Goal: Task Accomplishment & Management: Manage account settings

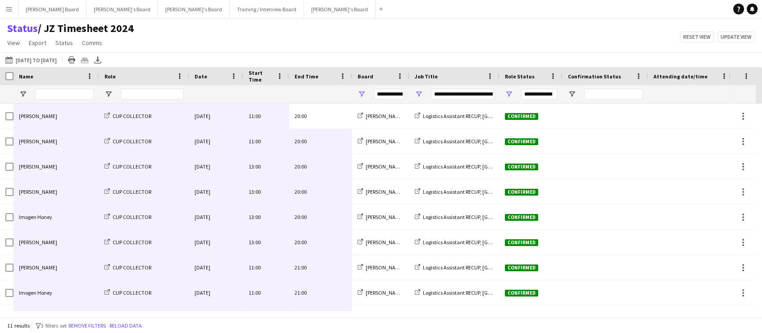
scroll to position [70, 0]
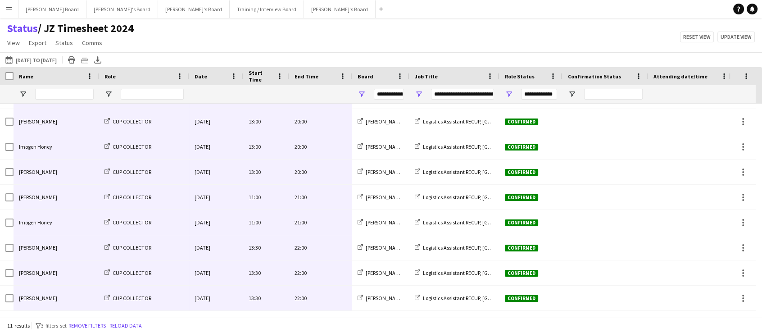
drag, startPoint x: 8, startPoint y: 7, endPoint x: 11, endPoint y: 11, distance: 4.8
click at [8, 9] on app-icon "Menu" at bounding box center [8, 8] width 7 height 7
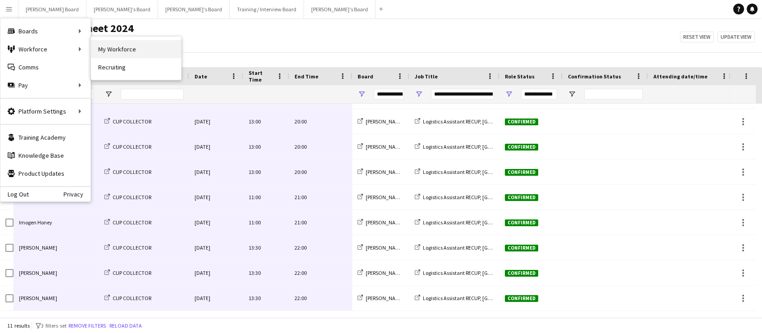
click at [115, 48] on link "My Workforce" at bounding box center [136, 49] width 90 height 18
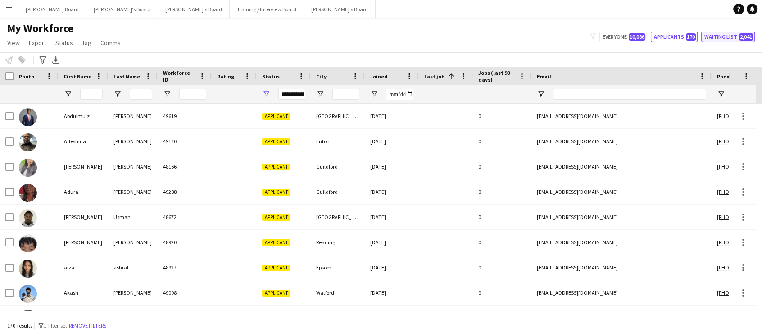
click at [713, 33] on button "Waiting list 2,041" at bounding box center [728, 37] width 54 height 11
type input "**********"
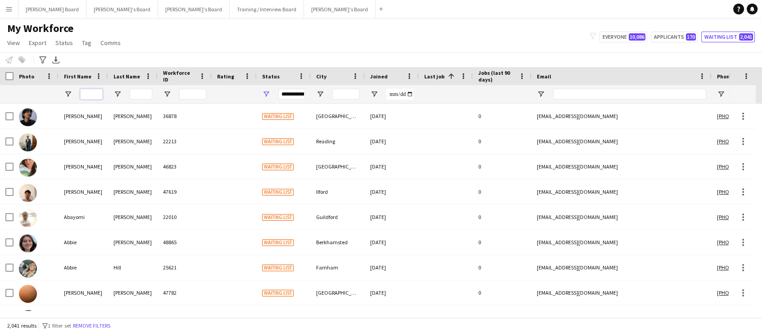
click at [100, 96] on input "First Name Filter Input" at bounding box center [91, 94] width 23 height 11
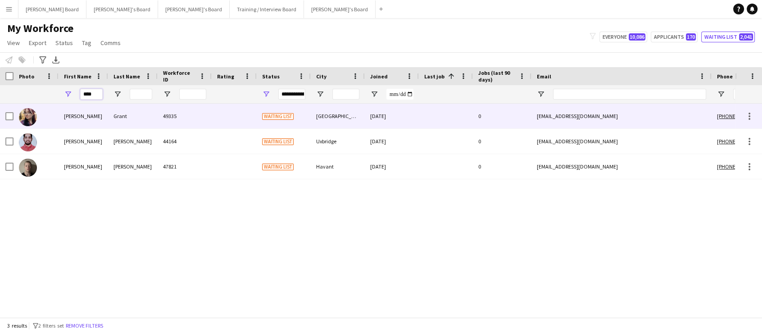
type input "****"
click at [116, 112] on div "Grant" at bounding box center [133, 116] width 50 height 25
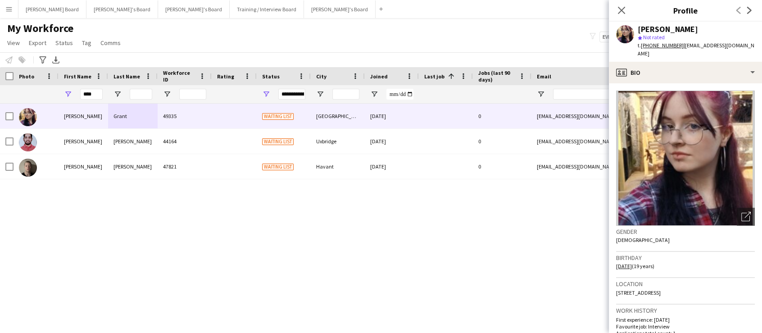
click at [309, 266] on div "Jude Grant 49335 Waiting list Derby 04-08-2025 0 jgfleming12@outlook.com +44075…" at bounding box center [367, 207] width 735 height 207
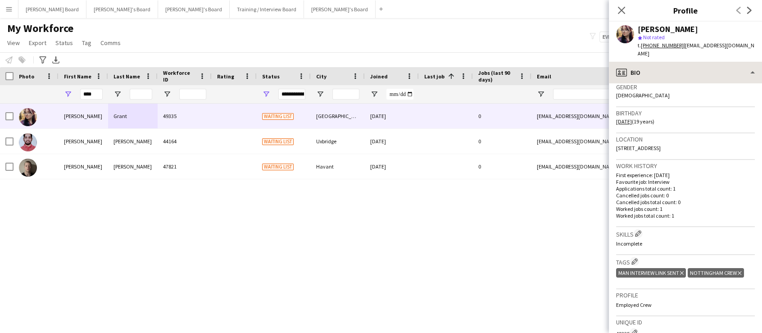
scroll to position [143, 0]
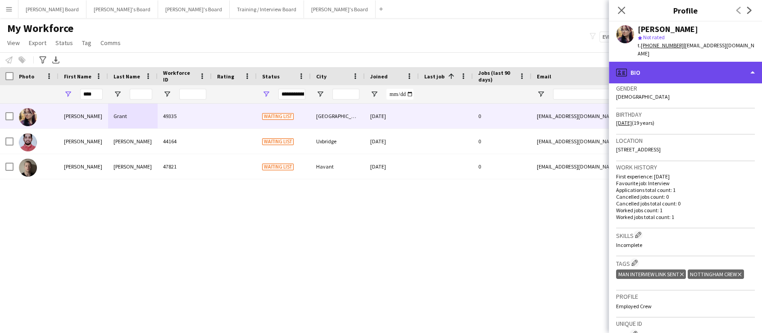
click at [674, 66] on div "profile Bio" at bounding box center [685, 73] width 153 height 22
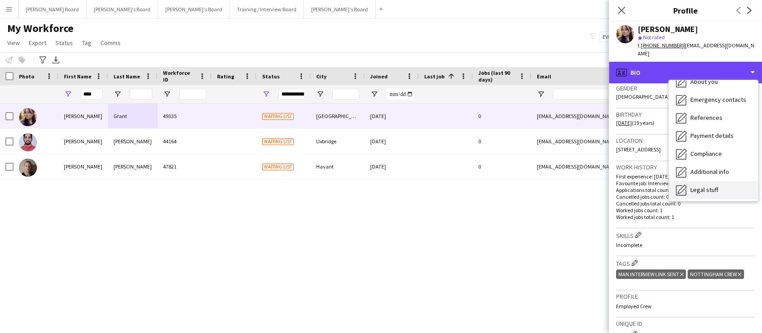
scroll to position [120, 0]
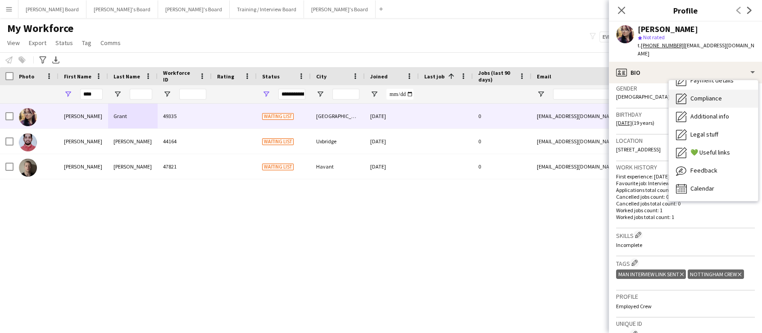
click at [715, 97] on div "Compliance Compliance" at bounding box center [713, 99] width 89 height 18
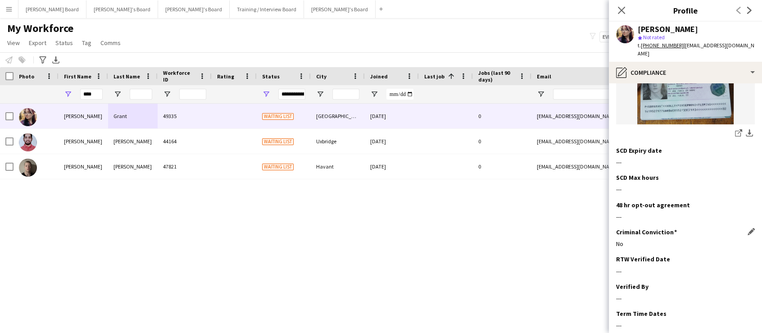
scroll to position [237, 0]
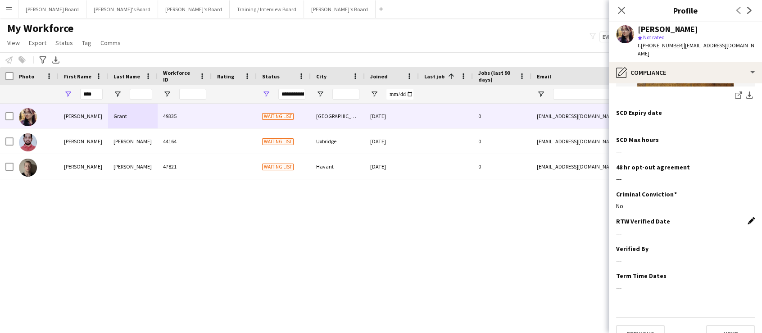
click at [748, 217] on app-icon "Edit this field" at bounding box center [751, 220] width 7 height 7
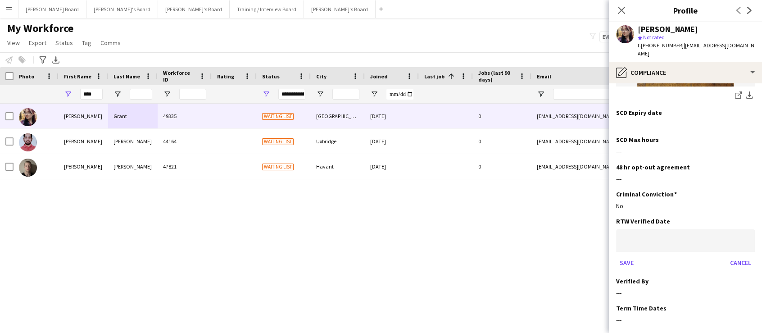
click at [665, 218] on body "Menu Boards Boards Boards All jobs Status Workforce Workforce My Workforce Recr…" at bounding box center [381, 166] width 762 height 333
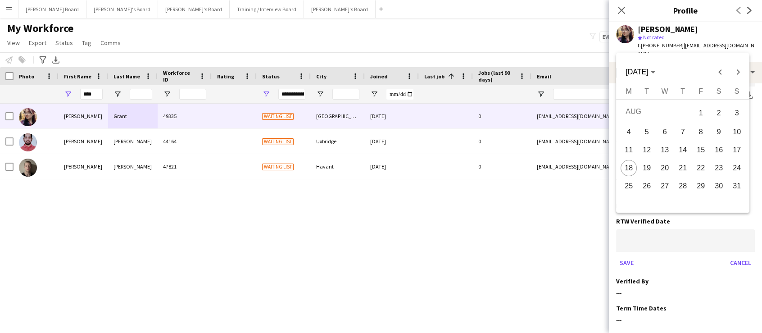
click at [629, 172] on span "18" at bounding box center [629, 168] width 16 height 16
type input "**********"
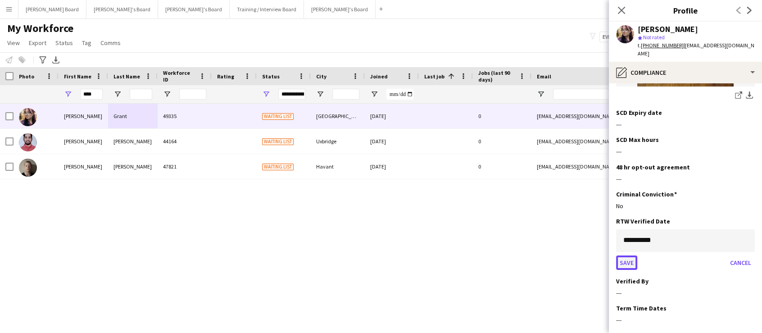
click at [626, 255] on button "Save" at bounding box center [626, 262] width 21 height 14
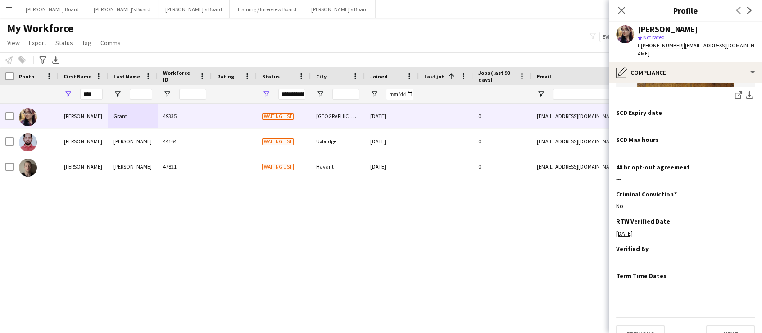
click at [749, 231] on app-section-data-types "Nationality Edit this field British Permission to Work in the UK Edit this fiel…" at bounding box center [685, 208] width 153 height 250
click at [748, 245] on app-icon "Edit this field" at bounding box center [751, 248] width 7 height 7
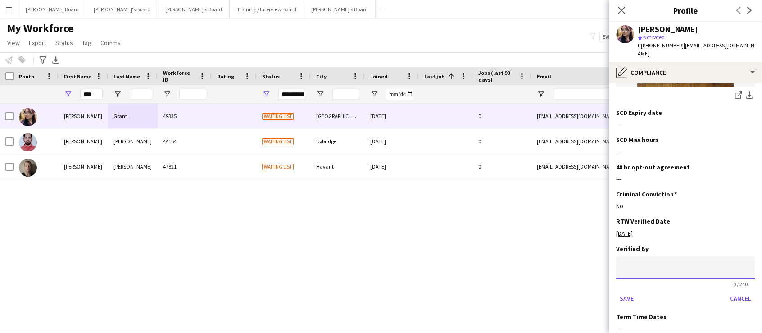
click at [657, 257] on input at bounding box center [685, 267] width 139 height 23
type input "**"
click at [629, 291] on button "Save" at bounding box center [626, 298] width 21 height 14
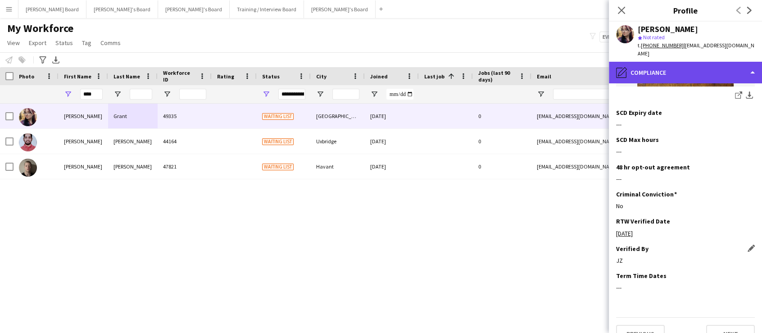
click at [677, 64] on div "pencil4 Compliance" at bounding box center [685, 73] width 153 height 22
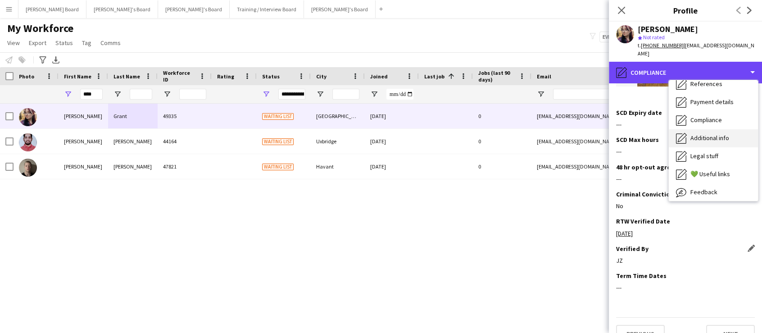
scroll to position [66, 0]
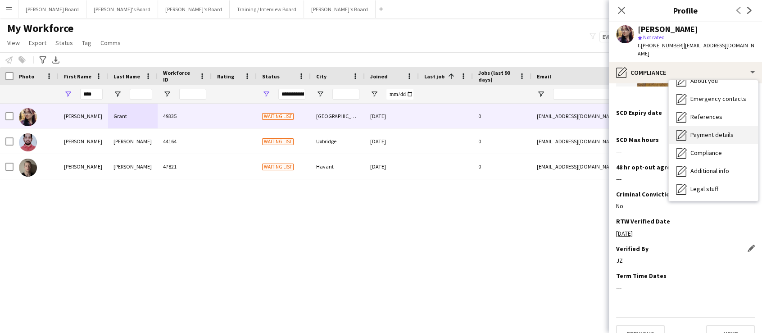
click at [728, 126] on div "Payment details Payment details" at bounding box center [713, 135] width 89 height 18
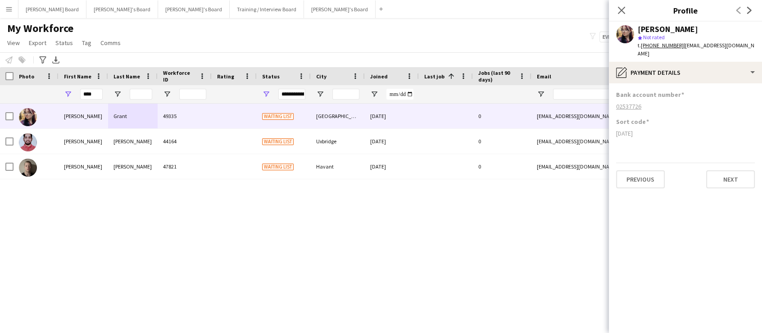
scroll to position [0, 0]
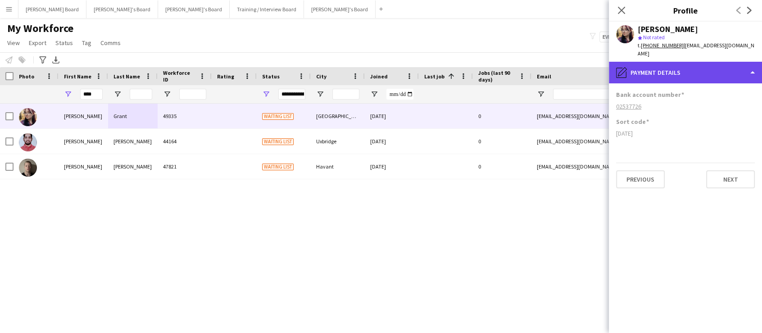
click at [648, 69] on div "pencil4 Payment details" at bounding box center [685, 73] width 153 height 22
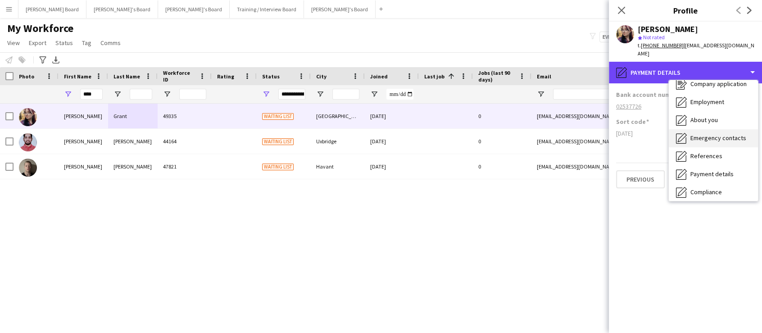
scroll to position [11, 0]
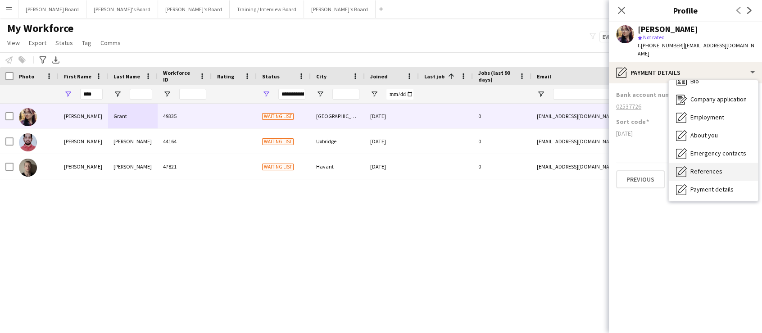
click at [703, 167] on span "References" at bounding box center [706, 171] width 32 height 8
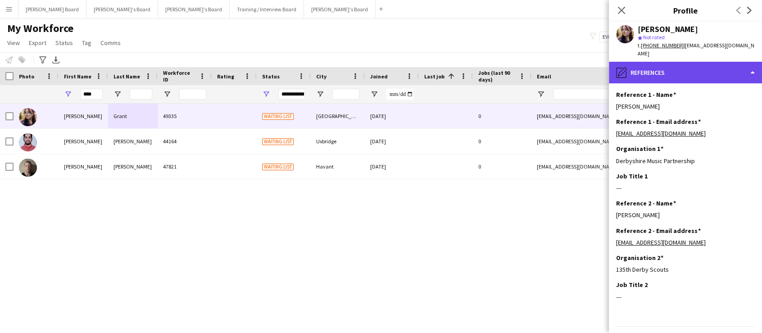
click at [666, 66] on div "pencil4 References" at bounding box center [685, 73] width 153 height 22
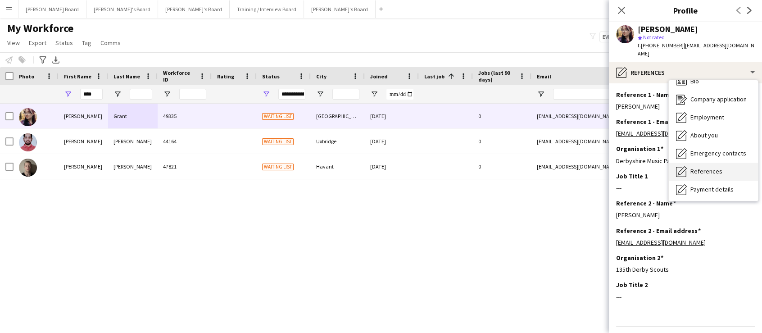
click at [720, 163] on div "References References" at bounding box center [713, 172] width 89 height 18
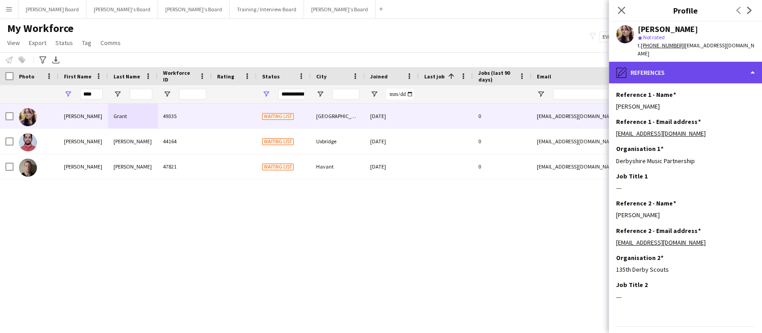
click at [689, 62] on div "pencil4 References" at bounding box center [685, 73] width 153 height 22
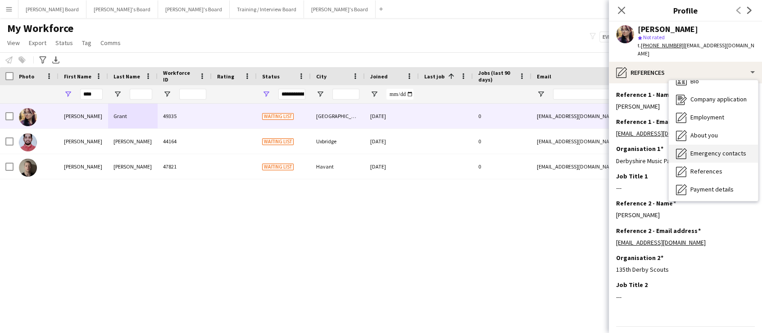
click at [713, 145] on div "Emergency contacts Emergency contacts" at bounding box center [713, 154] width 89 height 18
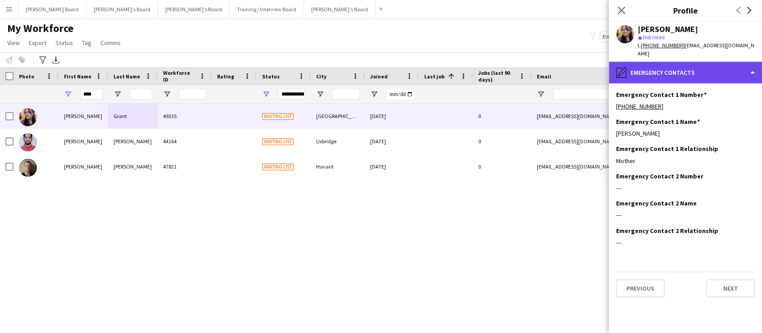
click at [655, 63] on div "pencil4 Emergency contacts" at bounding box center [685, 73] width 153 height 22
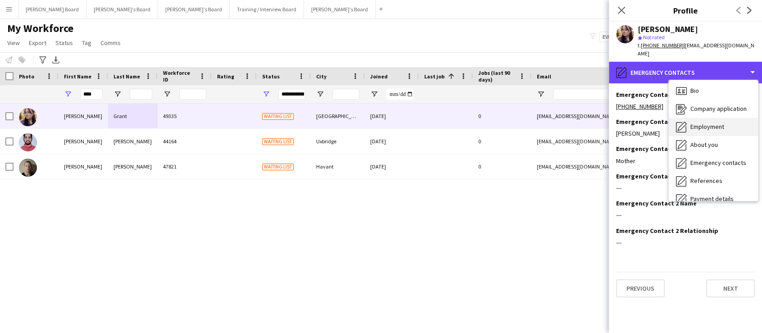
scroll to position [0, 0]
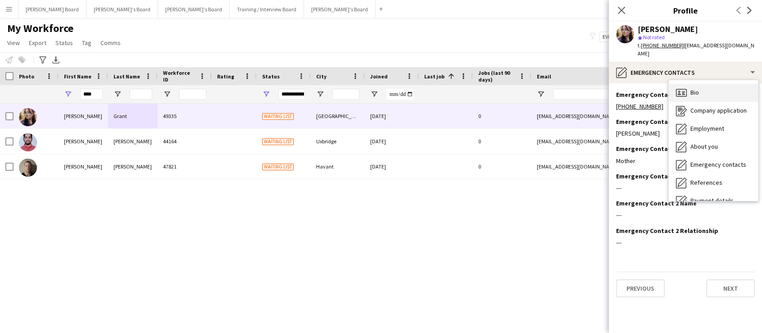
click at [703, 85] on div "Bio Bio" at bounding box center [713, 93] width 89 height 18
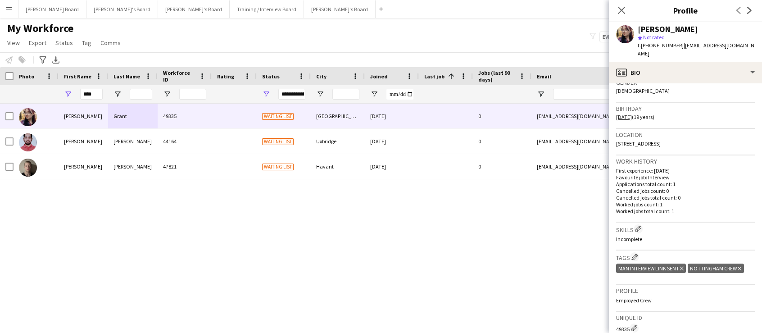
scroll to position [163, 0]
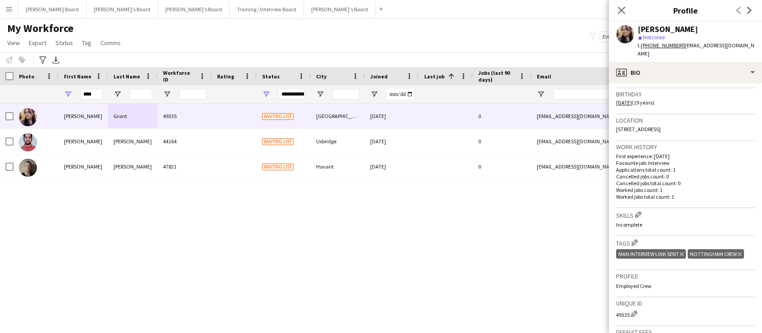
click at [682, 251] on icon "Delete tag" at bounding box center [682, 253] width 4 height 5
click at [667, 251] on icon "Delete tag" at bounding box center [668, 253] width 4 height 5
click at [635, 239] on app-icon "Edit crew company tags" at bounding box center [634, 242] width 6 height 6
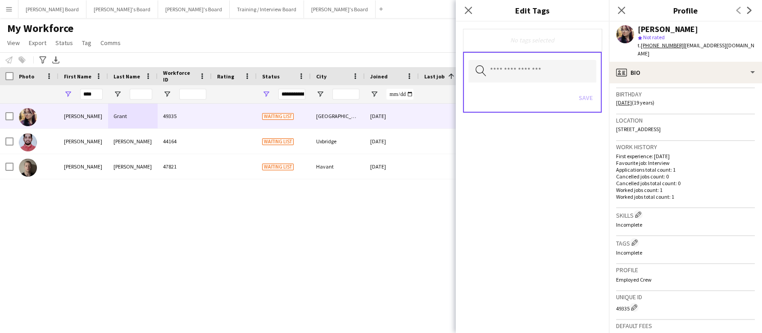
click at [509, 51] on div "No tags selected" at bounding box center [532, 40] width 139 height 23
click at [495, 65] on input "text" at bounding box center [532, 71] width 128 height 23
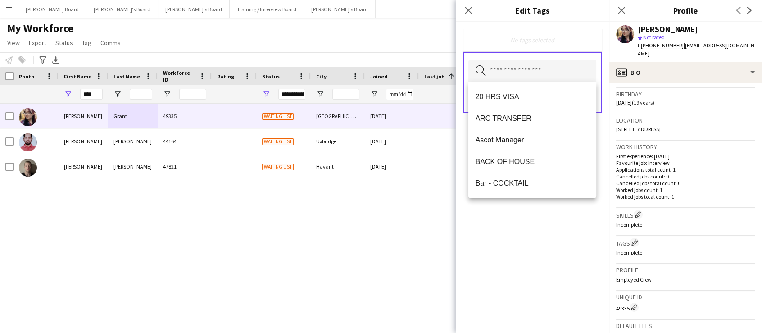
type input "*"
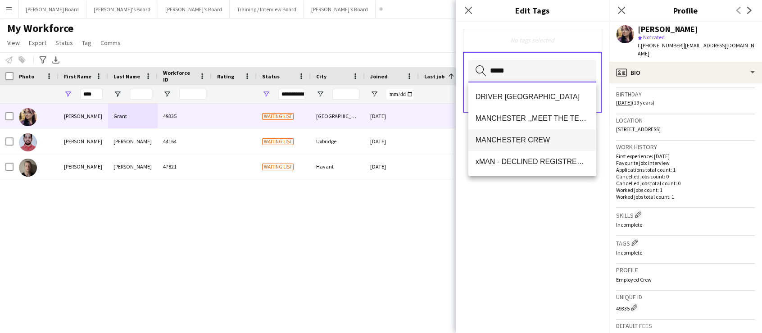
type input "*****"
click at [533, 142] on span "MANCHESTER CREW" at bounding box center [532, 140] width 113 height 9
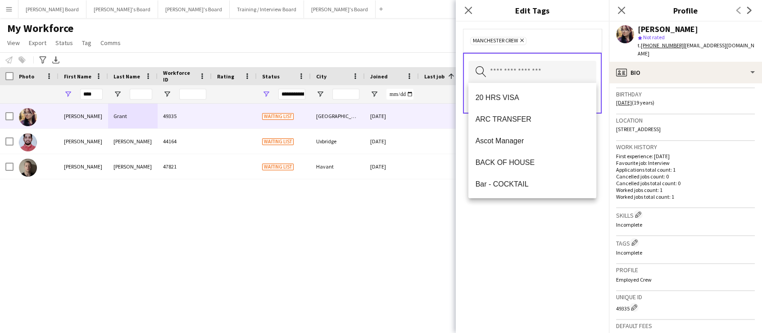
click at [571, 39] on div "MANCHESTER CREW Remove" at bounding box center [532, 40] width 124 height 9
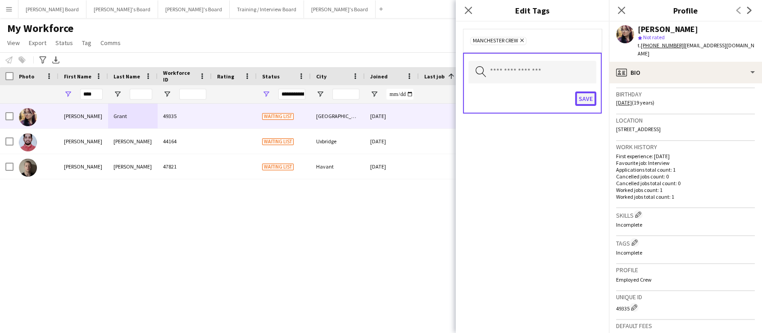
click at [582, 101] on button "Save" at bounding box center [585, 98] width 21 height 14
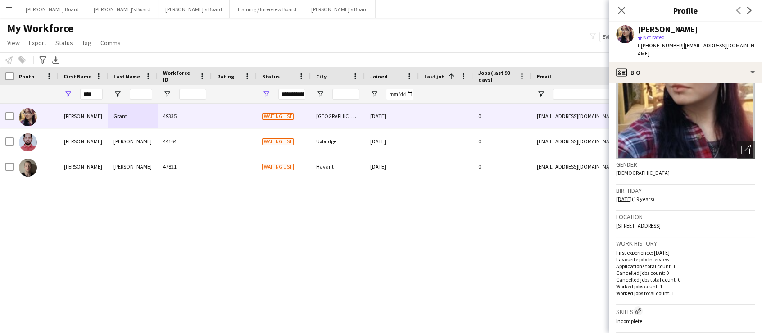
scroll to position [0, 0]
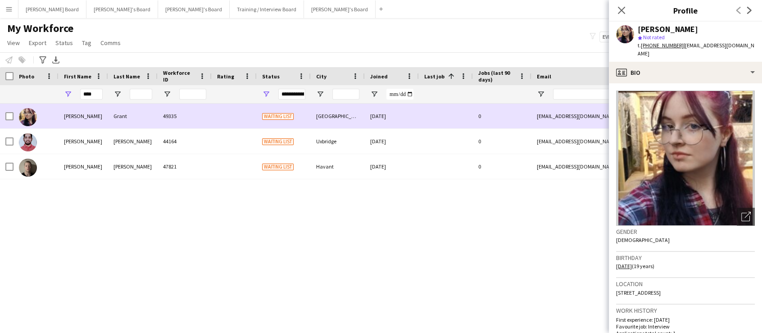
click at [5, 116] on div at bounding box center [7, 116] width 14 height 25
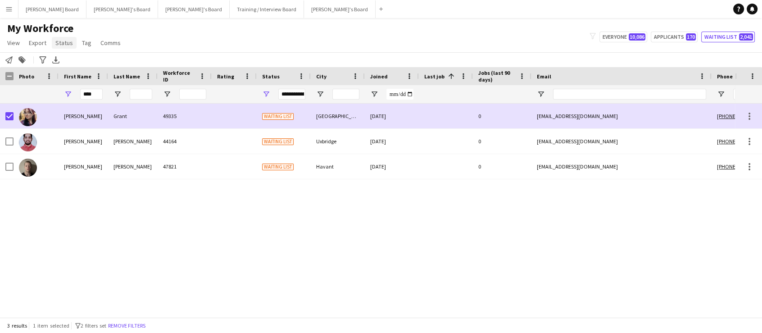
click at [64, 43] on span "Status" at bounding box center [64, 43] width 18 height 8
click at [69, 60] on link "Edit" at bounding box center [83, 62] width 63 height 19
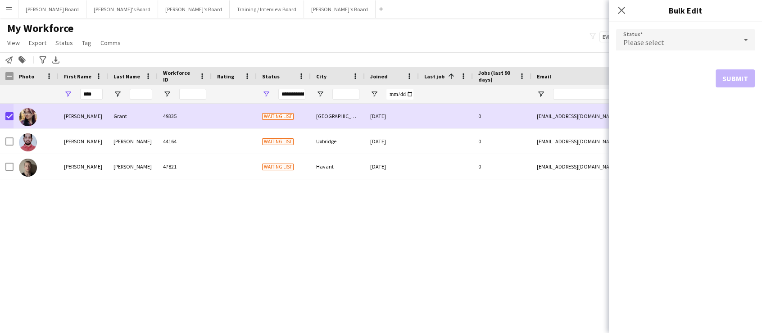
click at [652, 55] on form "Status Please select Submit" at bounding box center [685, 58] width 139 height 73
click at [650, 54] on form "Status Please select Submit" at bounding box center [685, 58] width 139 height 73
click at [626, 44] on span "Please select" at bounding box center [643, 42] width 41 height 9
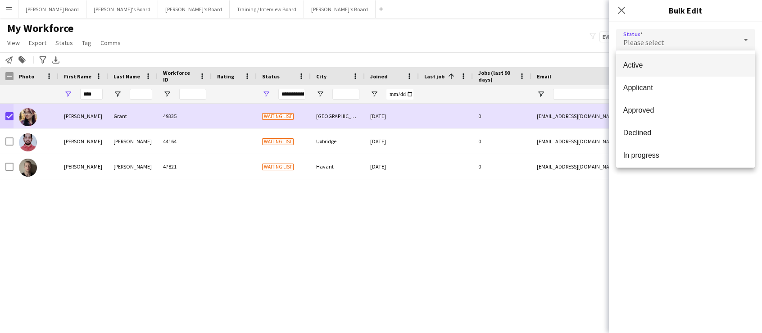
click at [644, 62] on span "Active" at bounding box center [685, 65] width 124 height 9
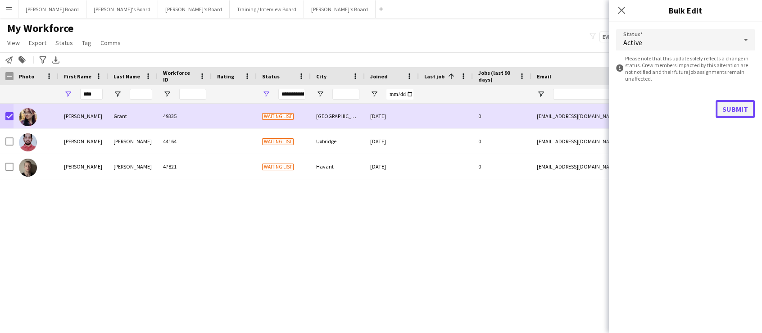
click at [733, 105] on button "Submit" at bounding box center [735, 109] width 39 height 18
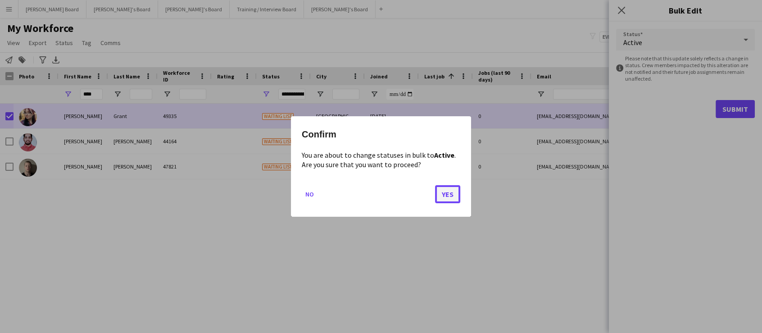
click at [447, 192] on button "Yes" at bounding box center [447, 194] width 25 height 18
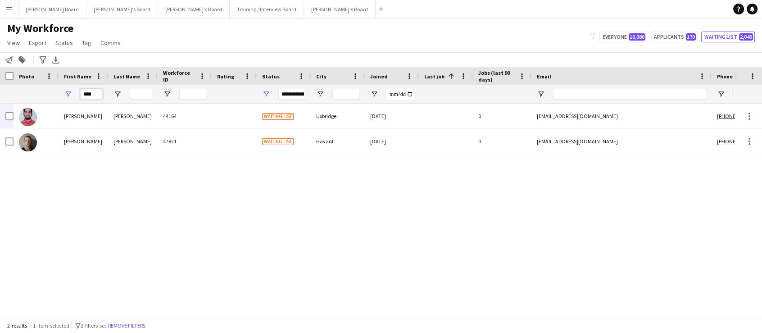
click at [98, 95] on input "****" at bounding box center [91, 94] width 23 height 11
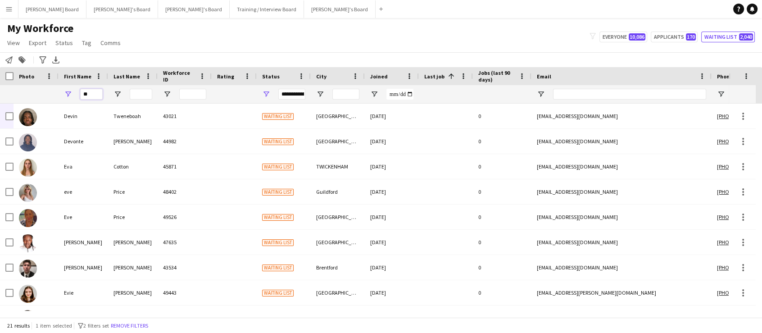
type input "**"
click at [142, 90] on input "Last Name Filter Input" at bounding box center [141, 94] width 23 height 11
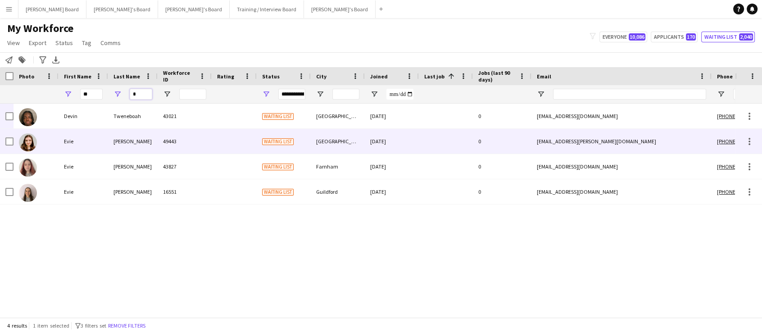
type input "*"
click at [133, 148] on div "Hepworth" at bounding box center [133, 141] width 50 height 25
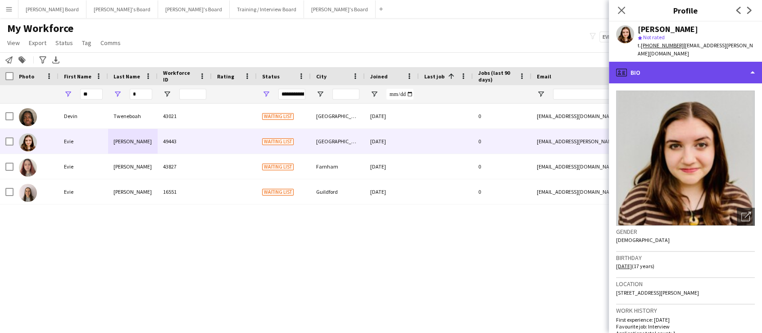
click at [663, 67] on div "profile Bio" at bounding box center [685, 73] width 153 height 22
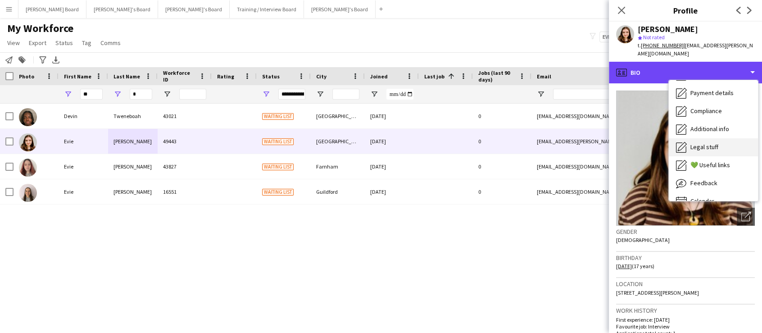
scroll to position [120, 0]
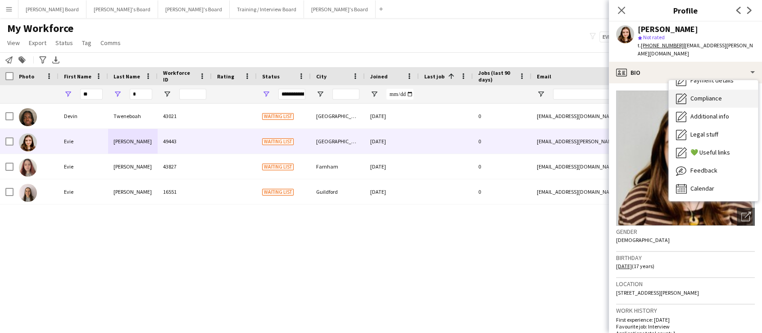
click at [713, 94] on span "Compliance" at bounding box center [706, 98] width 32 height 8
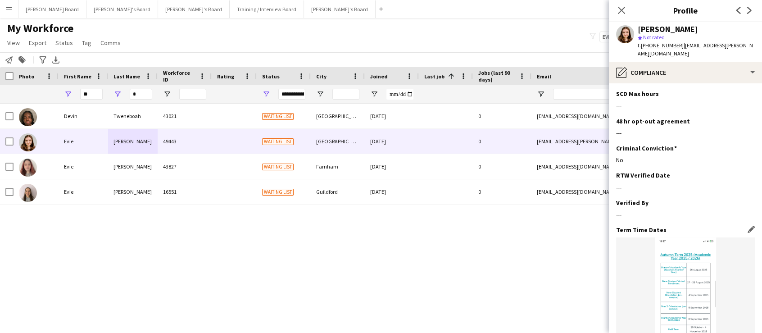
scroll to position [327, 0]
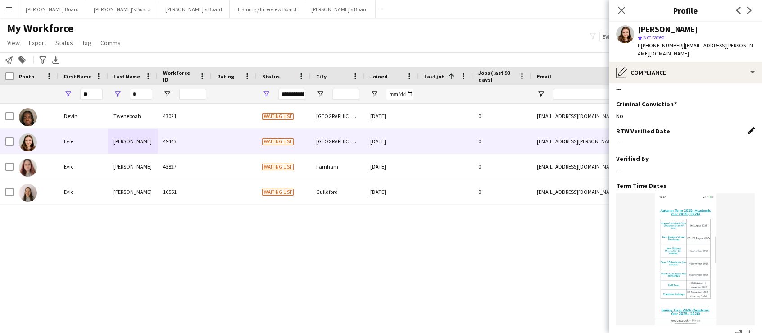
click at [748, 127] on app-icon "Edit this field" at bounding box center [751, 130] width 7 height 7
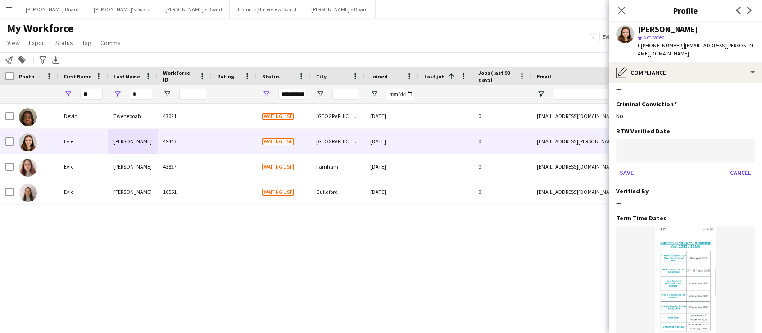
click at [652, 142] on body "Menu Boards Boards Boards All jobs Status Workforce Workforce My Workforce Recr…" at bounding box center [381, 166] width 762 height 333
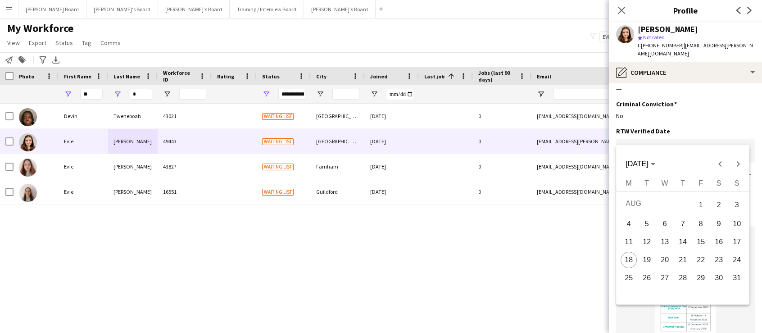
click at [633, 258] on span "18" at bounding box center [629, 260] width 16 height 16
type input "**********"
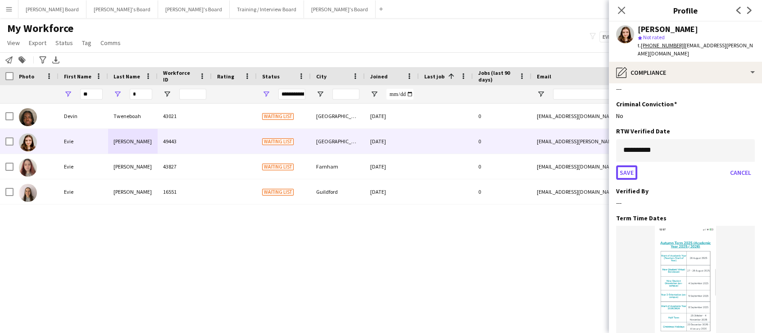
click at [629, 165] on button "Save" at bounding box center [626, 172] width 21 height 14
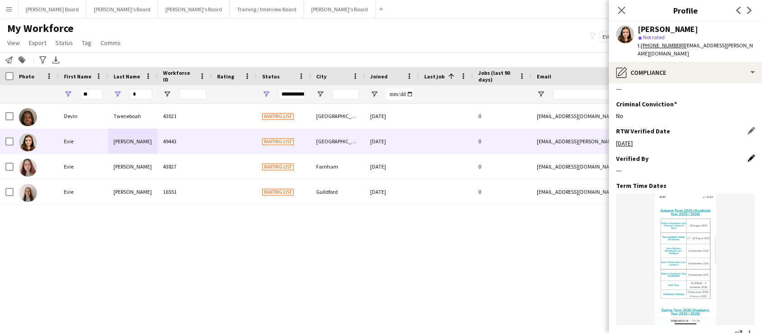
click at [748, 154] on app-icon "Edit this field" at bounding box center [751, 157] width 7 height 7
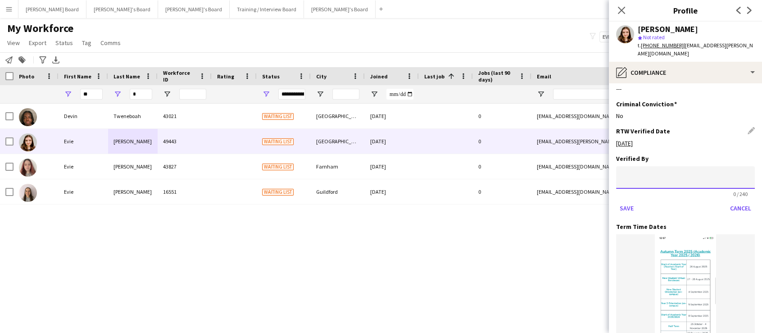
click at [648, 166] on input at bounding box center [685, 177] width 139 height 23
type input "**"
click at [626, 201] on button "Save" at bounding box center [626, 208] width 21 height 14
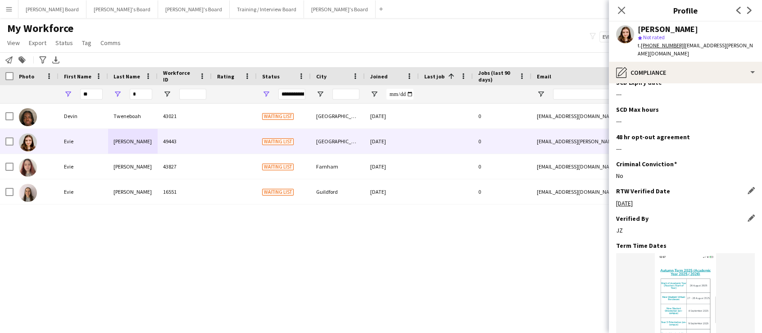
scroll to position [163, 0]
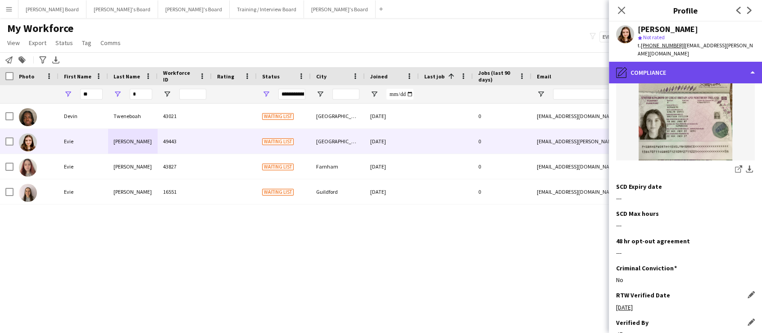
click at [679, 62] on div "pencil4 Compliance" at bounding box center [685, 73] width 153 height 22
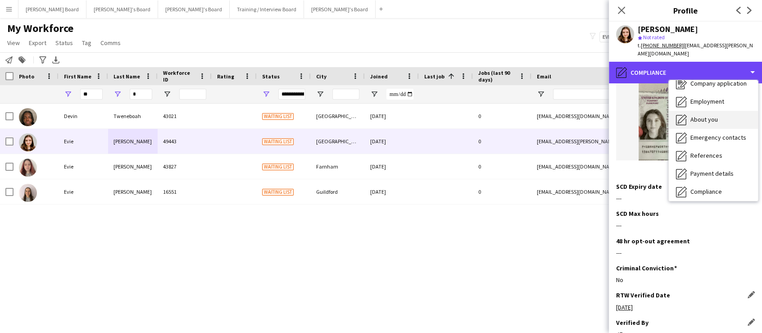
scroll to position [11, 0]
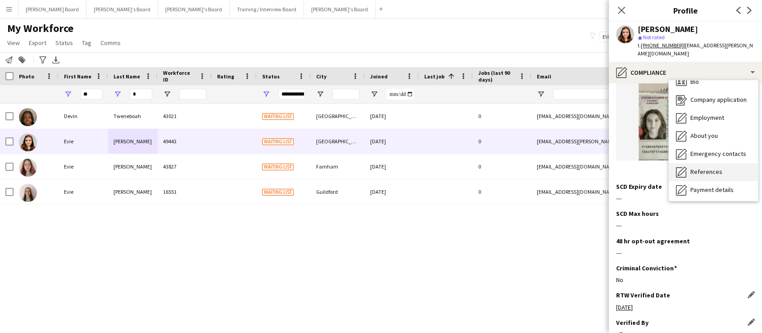
click at [708, 168] on span "References" at bounding box center [706, 172] width 32 height 8
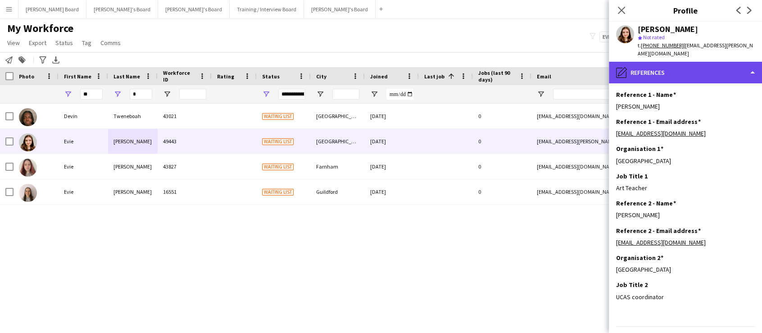
click at [681, 64] on div "pencil4 References" at bounding box center [685, 73] width 153 height 22
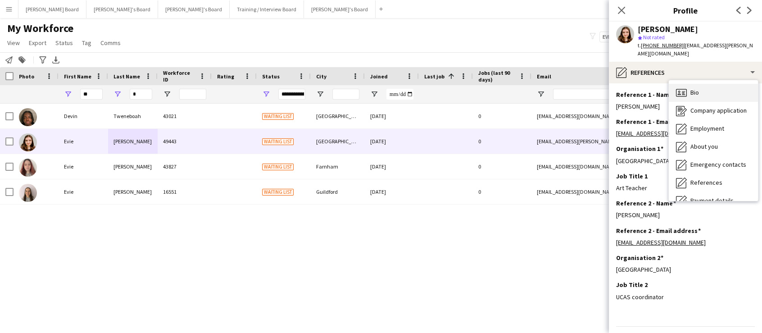
click at [698, 88] on span "Bio" at bounding box center [694, 92] width 9 height 8
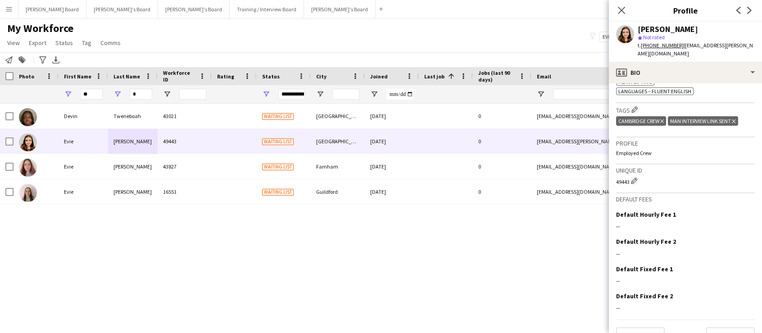
scroll to position [327, 0]
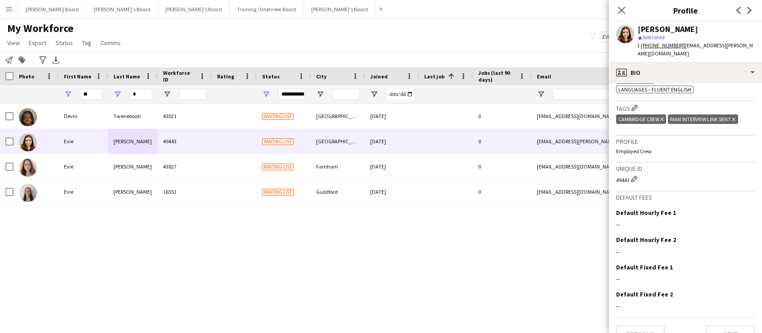
click at [734, 119] on icon "Delete tag" at bounding box center [734, 119] width 4 height 5
click at [636, 109] on app-icon "Edit crew company tags" at bounding box center [634, 107] width 6 height 6
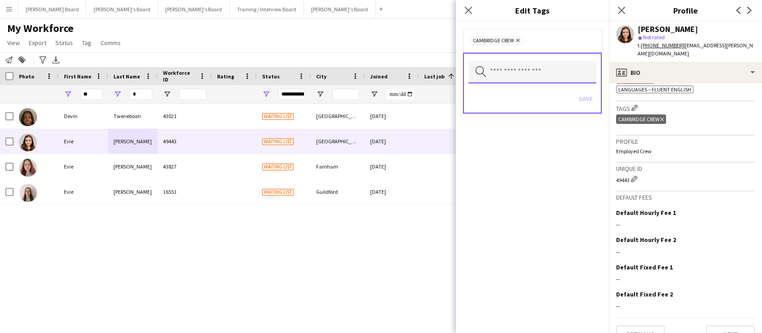
click at [516, 72] on input "text" at bounding box center [532, 72] width 128 height 23
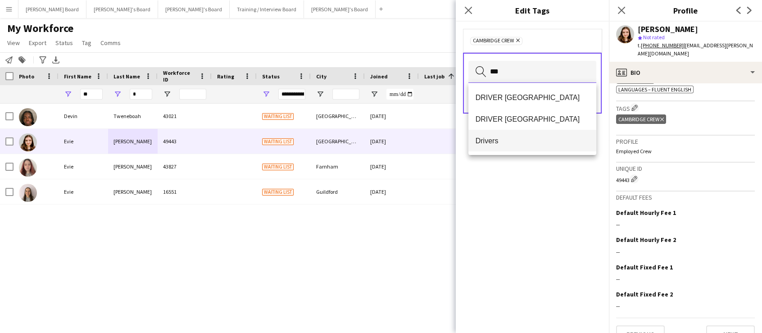
type input "***"
click at [486, 141] on span "Drivers" at bounding box center [532, 140] width 113 height 9
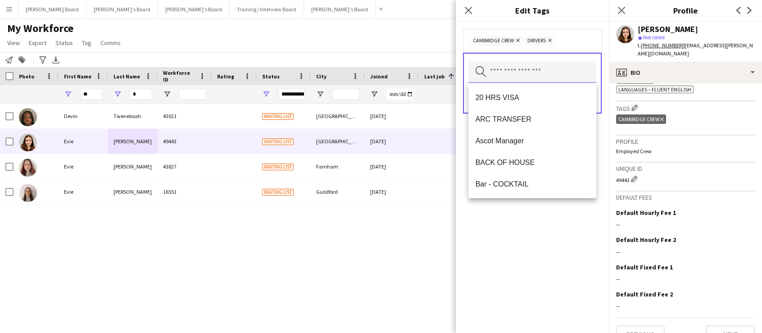
click at [564, 70] on input "text" at bounding box center [532, 72] width 128 height 23
click at [597, 121] on form "CAMBRIDGE CREW Remove Drivers Remove Search by tag name Save" at bounding box center [532, 80] width 153 height 117
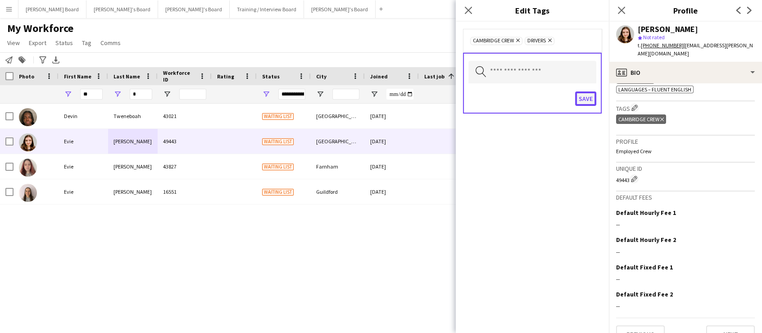
click at [581, 100] on button "Save" at bounding box center [585, 98] width 21 height 14
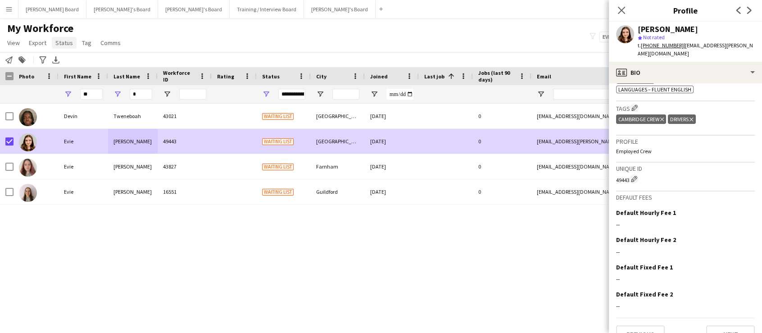
click at [70, 45] on span "Status" at bounding box center [64, 43] width 18 height 8
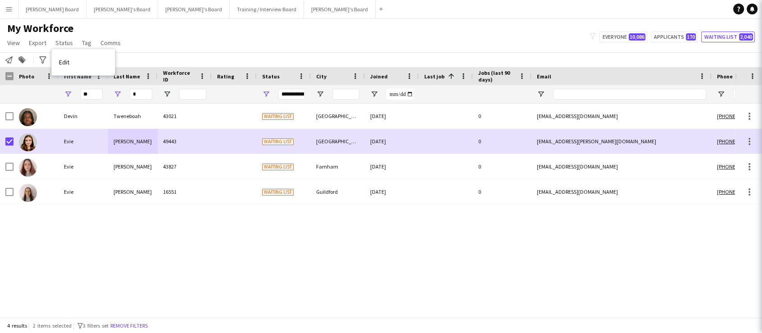
drag, startPoint x: 86, startPoint y: 62, endPoint x: 91, endPoint y: 64, distance: 4.7
click at [88, 63] on link "Edit" at bounding box center [83, 62] width 63 height 19
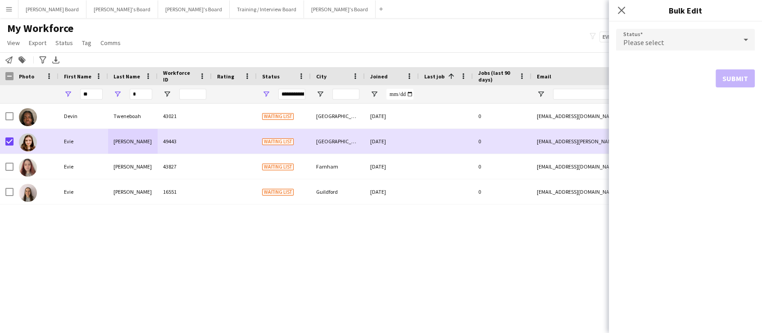
click at [663, 42] on div "Please select" at bounding box center [676, 40] width 121 height 22
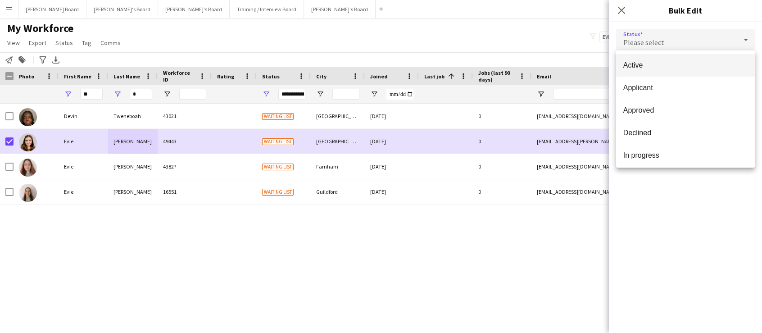
click at [665, 72] on mat-option "Active" at bounding box center [685, 65] width 139 height 23
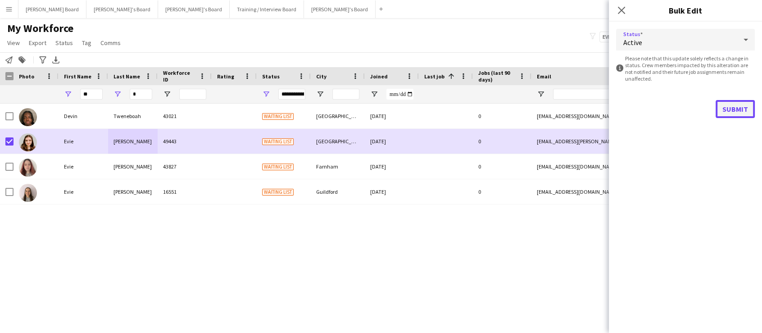
click at [740, 113] on button "Submit" at bounding box center [735, 109] width 39 height 18
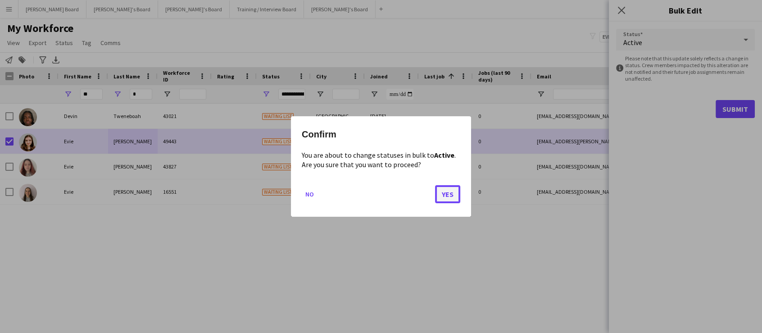
click at [451, 192] on button "Yes" at bounding box center [447, 194] width 25 height 18
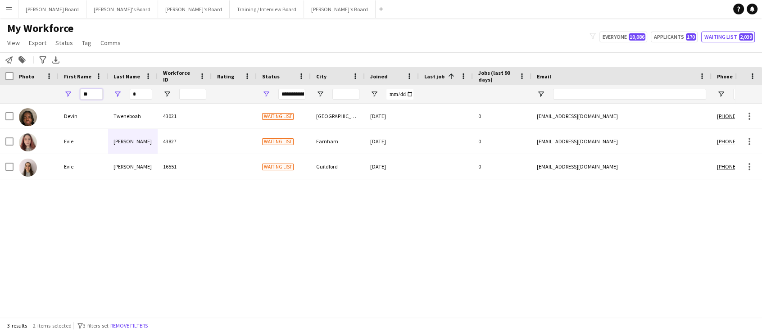
click at [99, 97] on input "**" at bounding box center [91, 94] width 23 height 11
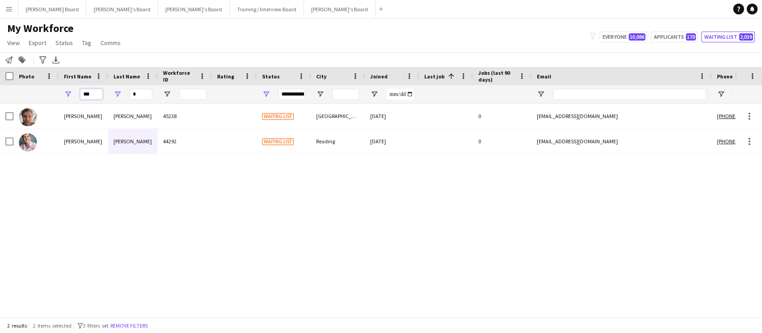
type input "***"
click at [145, 95] on input "*" at bounding box center [141, 94] width 23 height 11
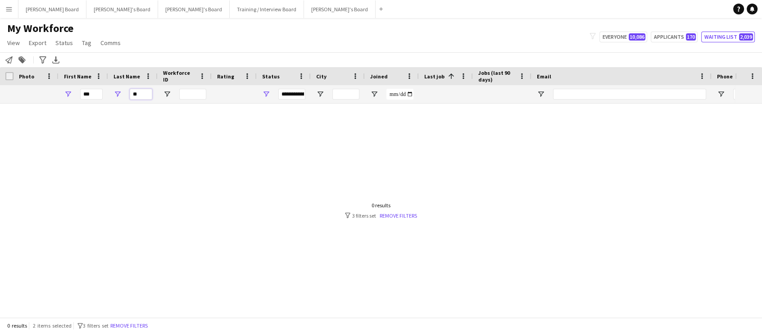
type input "*"
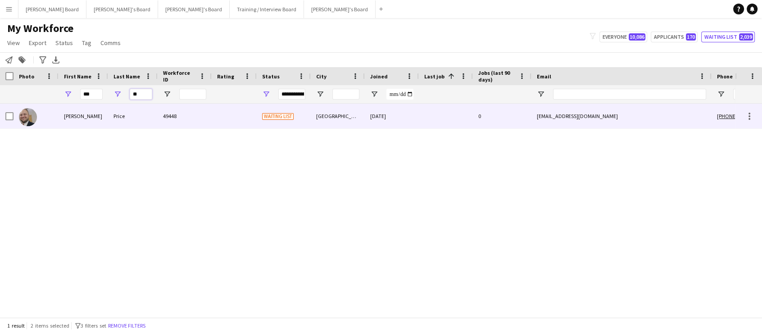
type input "**"
click at [90, 121] on div "Thomas" at bounding box center [84, 116] width 50 height 25
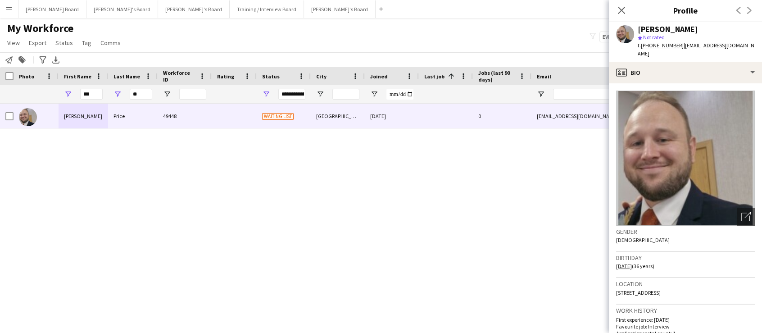
click at [414, 179] on div "Thomas Price 49448 Waiting list Birmingham 07-08-2025 0 bcfc202524@icloud.com +…" at bounding box center [367, 207] width 735 height 207
click at [505, 32] on div "My Workforce View Views Default view Compliance RTW Checks [GEOGRAPHIC_DATA] Se…" at bounding box center [381, 37] width 762 height 31
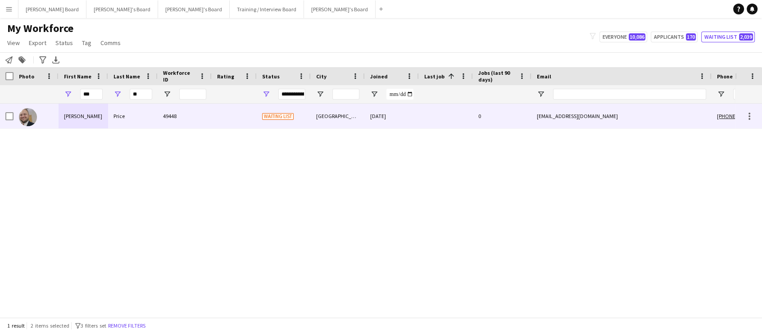
click at [172, 117] on div "49448" at bounding box center [185, 116] width 54 height 25
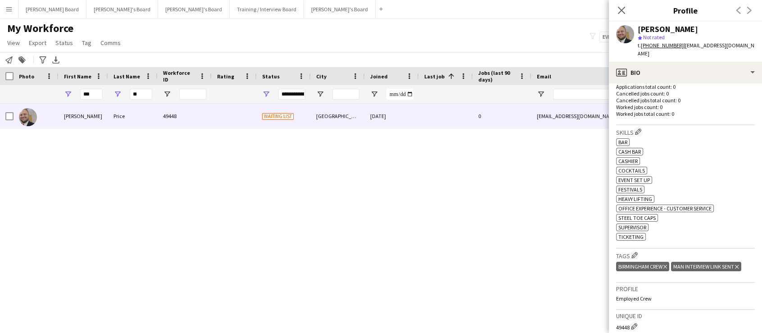
scroll to position [273, 0]
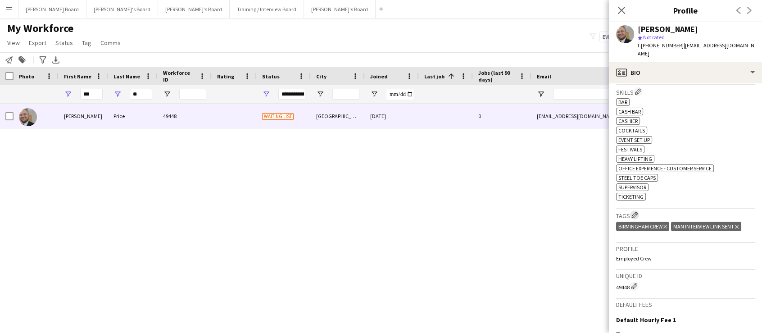
click at [635, 212] on app-icon "Edit crew company tags" at bounding box center [634, 215] width 6 height 6
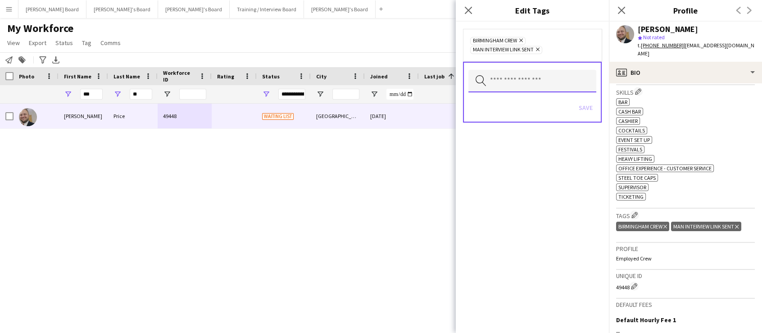
click at [522, 77] on input "text" at bounding box center [532, 81] width 128 height 23
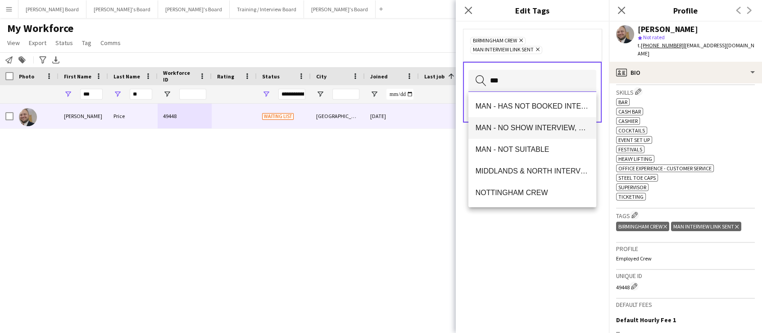
type input "**"
click at [562, 120] on mat-option "MAN - NO SHOW INTERVIEW, DECLINED" at bounding box center [532, 128] width 128 height 22
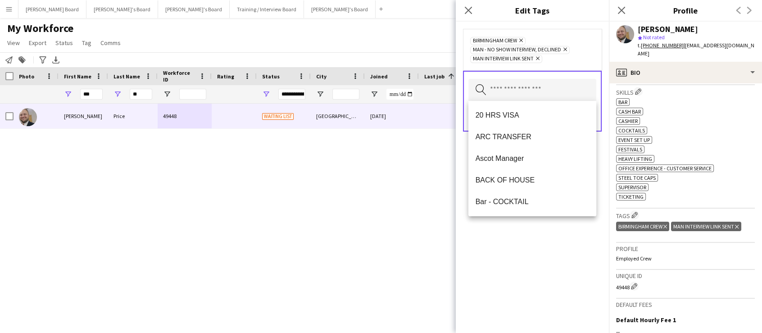
click at [563, 223] on div "BIRMINGHAM CREW Remove MAN - NO SHOW INTERVIEW, DECLINED Remove MAN Interview L…" at bounding box center [532, 177] width 153 height 311
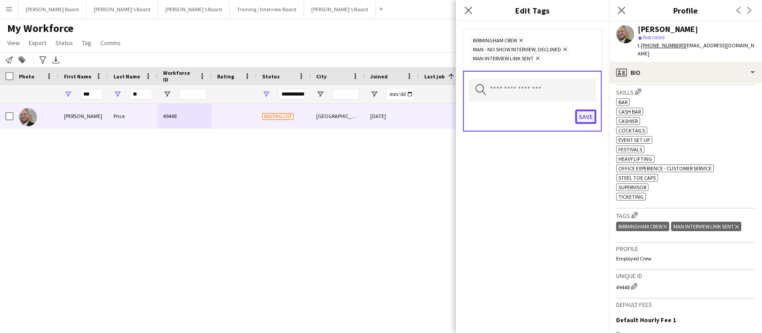
click at [583, 117] on button "Save" at bounding box center [585, 116] width 21 height 14
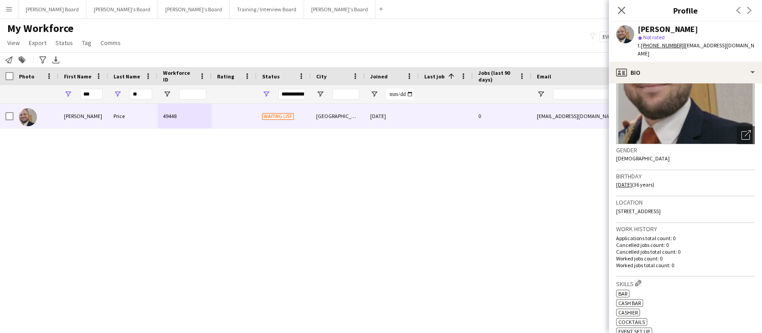
scroll to position [54, 0]
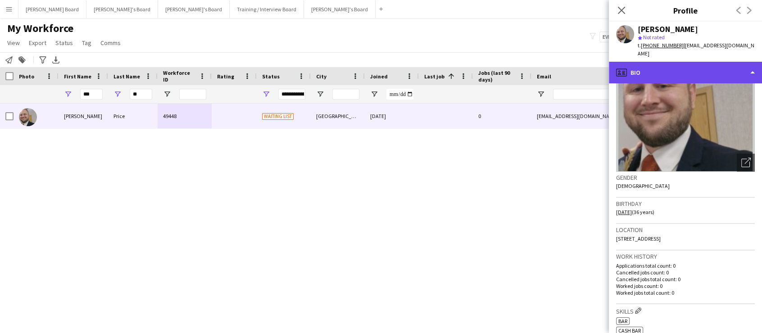
click at [665, 62] on div "profile Bio" at bounding box center [685, 73] width 153 height 22
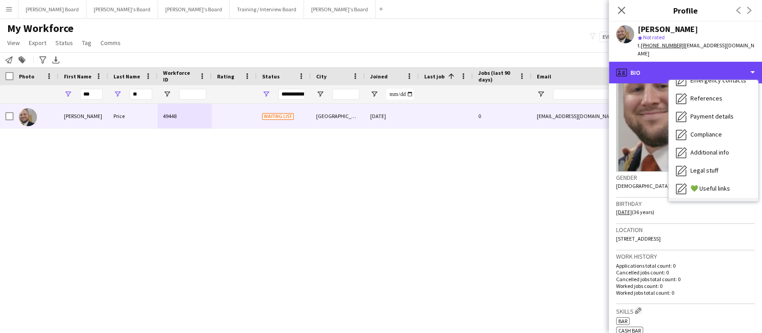
scroll to position [120, 0]
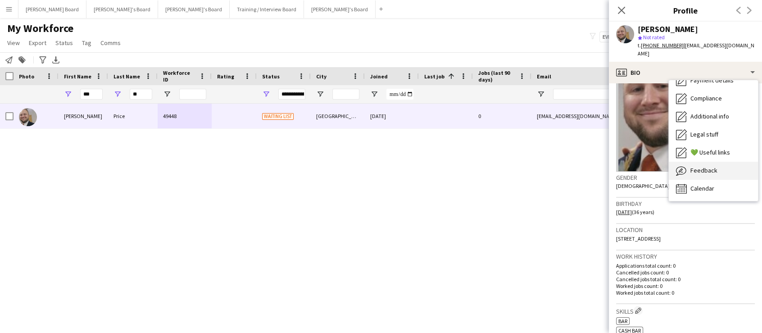
click at [702, 166] on span "Feedback" at bounding box center [703, 170] width 27 height 8
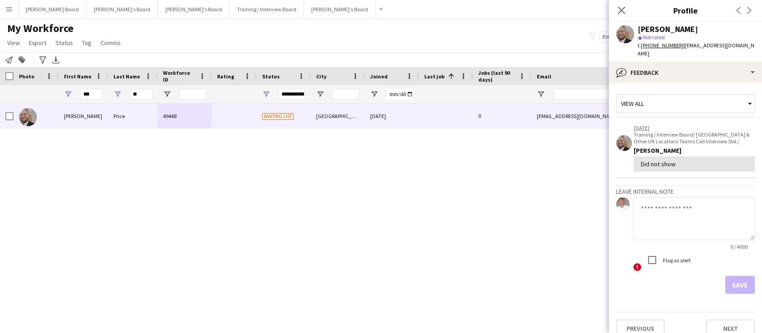
click at [650, 218] on textarea at bounding box center [694, 218] width 122 height 43
type textarea "**********"
click at [730, 276] on button "Save" at bounding box center [740, 285] width 30 height 18
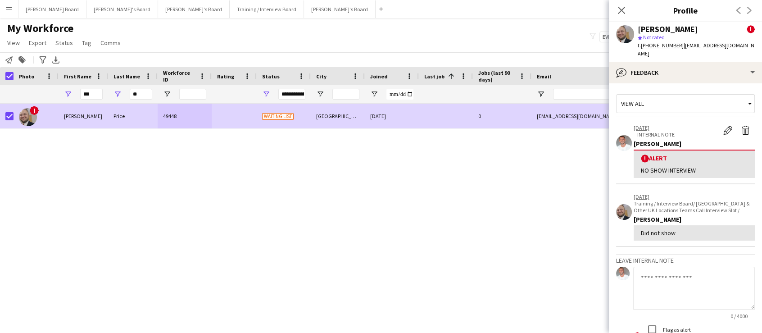
click at [178, 203] on div "! Thomas Price 49448 Waiting list Birmingham 07-08-2025 0 bcfc202524@icloud.com…" at bounding box center [367, 207] width 735 height 207
click at [248, 219] on div "! Thomas Price 49448 Waiting list Birmingham 07-08-2025 0 bcfc202524@icloud.com…" at bounding box center [367, 207] width 735 height 207
click at [622, 13] on icon "Close pop-in" at bounding box center [621, 10] width 9 height 9
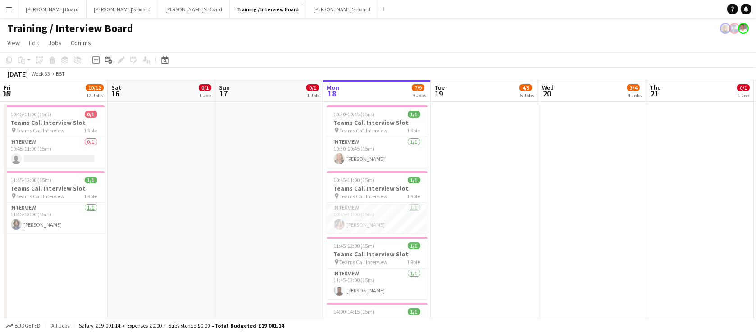
scroll to position [0, 212]
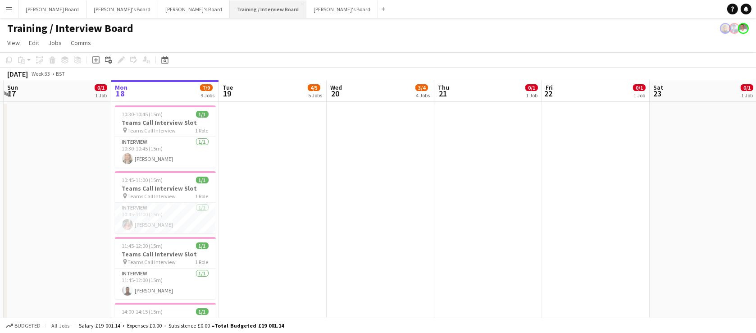
click at [230, 5] on button "Training / Interview Board Close" at bounding box center [268, 9] width 77 height 18
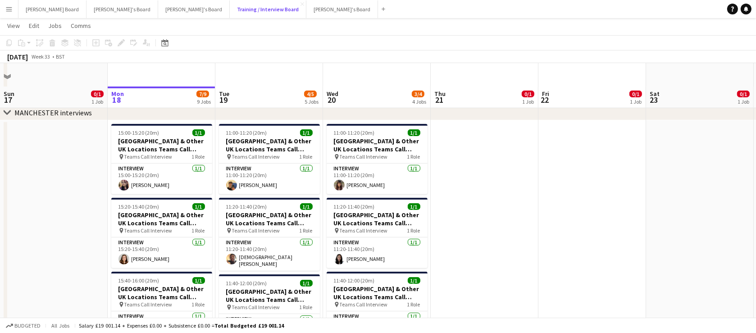
scroll to position [382, 0]
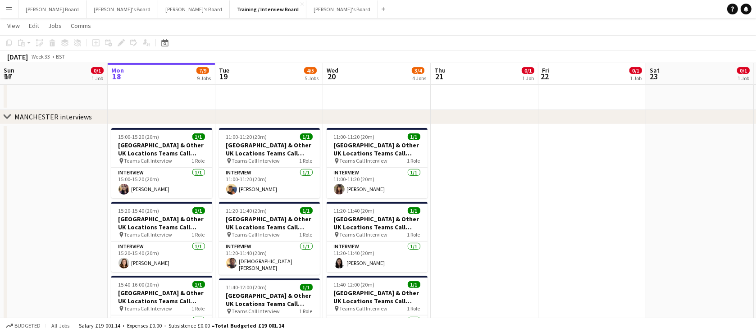
click at [10, 8] on app-icon "Menu" at bounding box center [8, 8] width 7 height 7
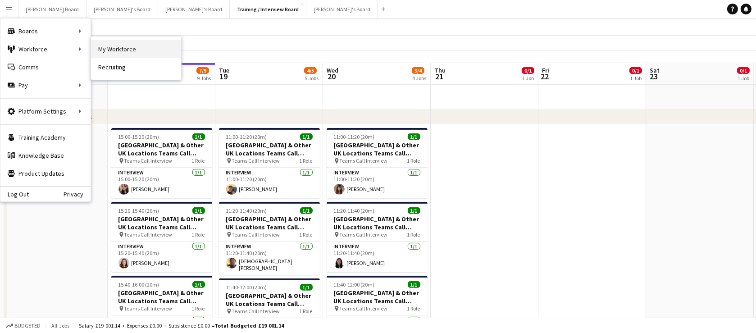
click at [167, 49] on link "My Workforce" at bounding box center [136, 49] width 90 height 18
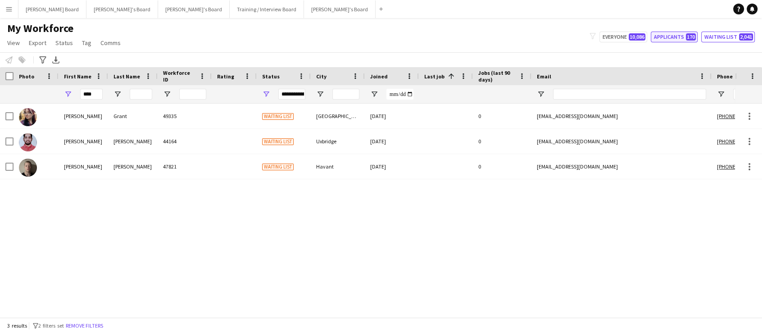
click at [671, 37] on button "Applicants 170" at bounding box center [674, 37] width 47 height 11
type input "**********"
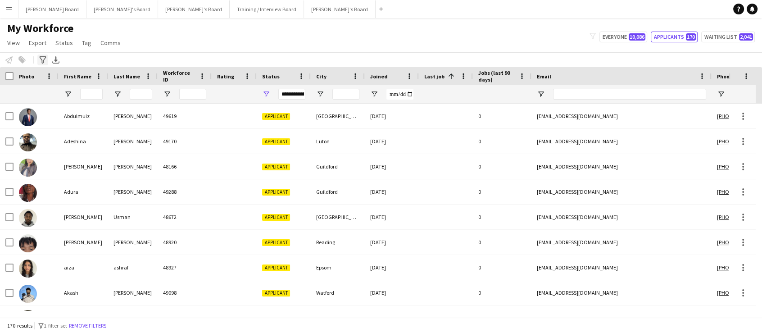
click at [42, 63] on icon at bounding box center [42, 59] width 7 height 7
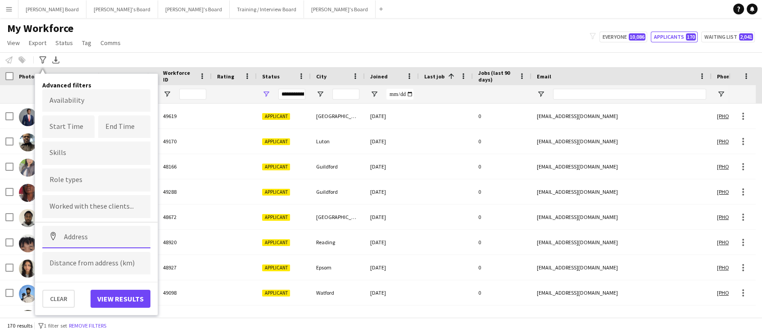
click at [69, 238] on input at bounding box center [96, 237] width 108 height 23
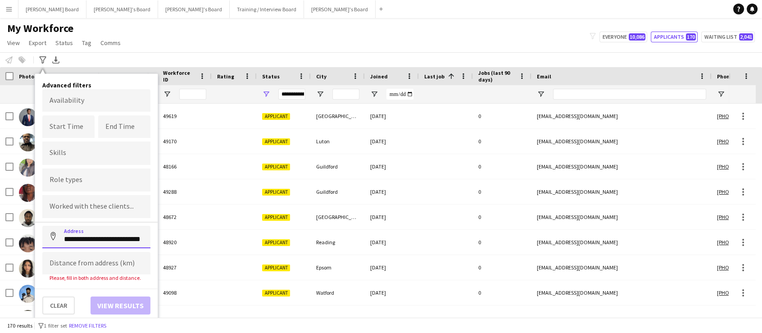
click at [96, 245] on input "**********" at bounding box center [96, 237] width 108 height 23
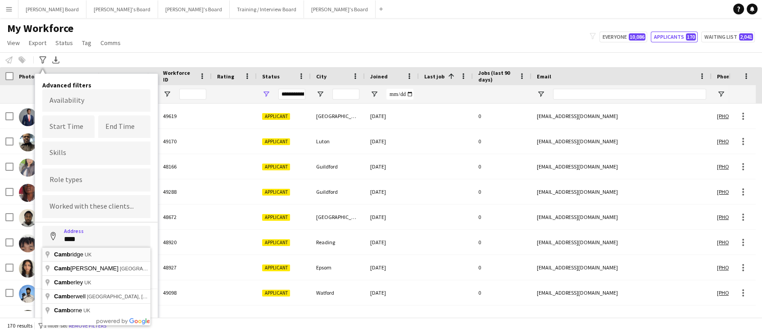
type input "**********"
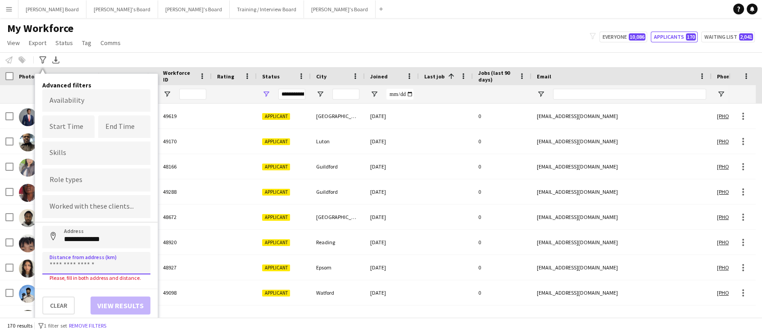
type input "****"
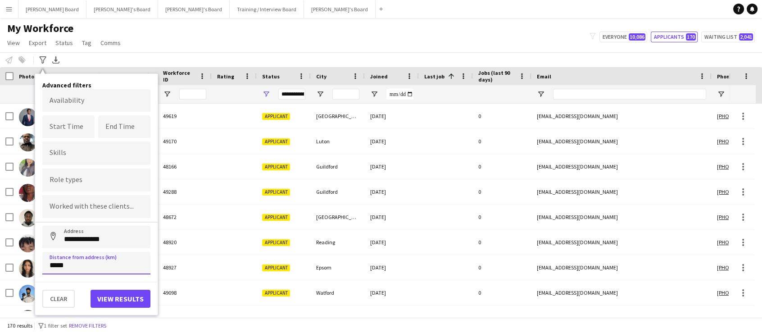
type input "*****"
click at [114, 299] on button "View results" at bounding box center [121, 299] width 60 height 18
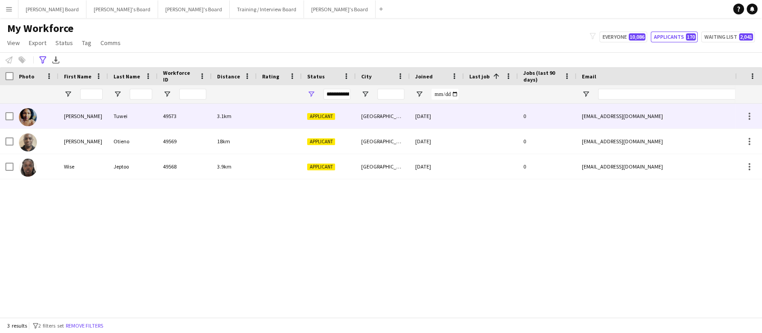
drag, startPoint x: 173, startPoint y: 124, endPoint x: 185, endPoint y: 127, distance: 12.1
click at [175, 125] on div "49573" at bounding box center [185, 116] width 54 height 25
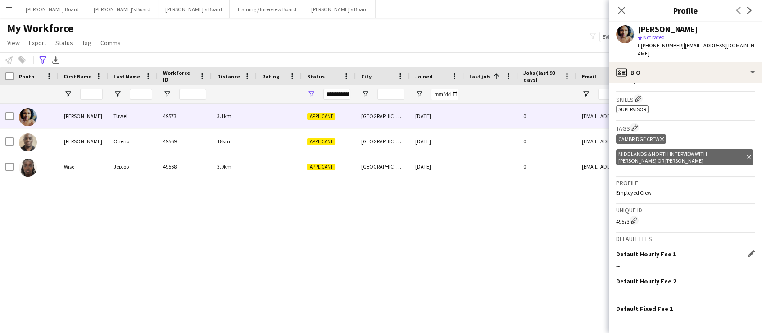
scroll to position [273, 0]
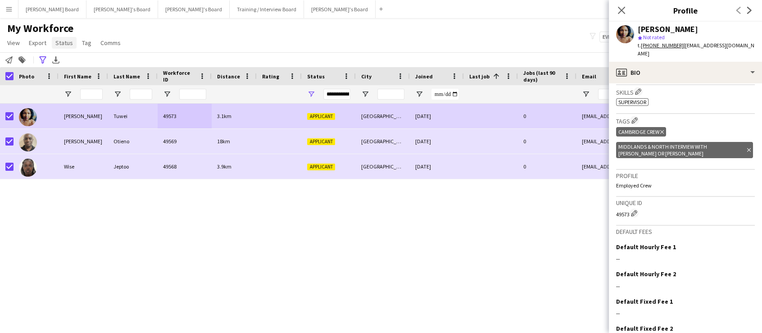
click at [66, 43] on span "Status" at bounding box center [64, 43] width 18 height 8
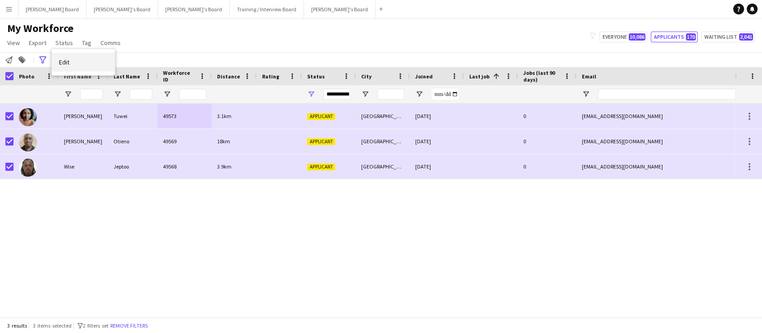
drag, startPoint x: 67, startPoint y: 63, endPoint x: 227, endPoint y: 70, distance: 159.6
click at [67, 63] on span "Edit" at bounding box center [64, 62] width 10 height 8
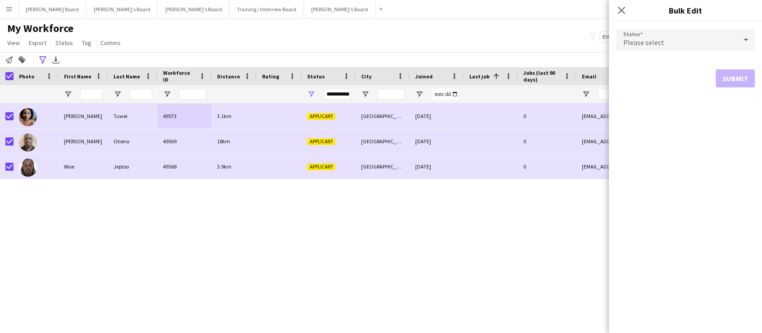
click at [670, 47] on div "Please select" at bounding box center [676, 40] width 121 height 22
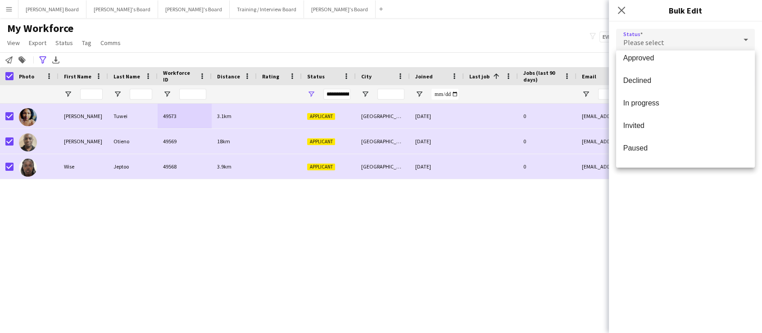
scroll to position [93, 0]
click at [675, 156] on span "Waiting list" at bounding box center [685, 152] width 124 height 9
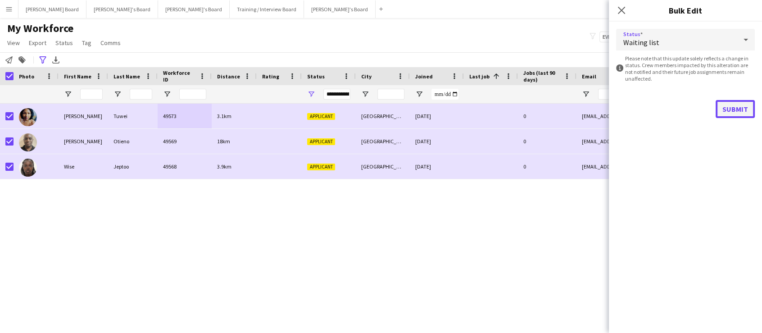
click at [731, 110] on button "Submit" at bounding box center [735, 109] width 39 height 18
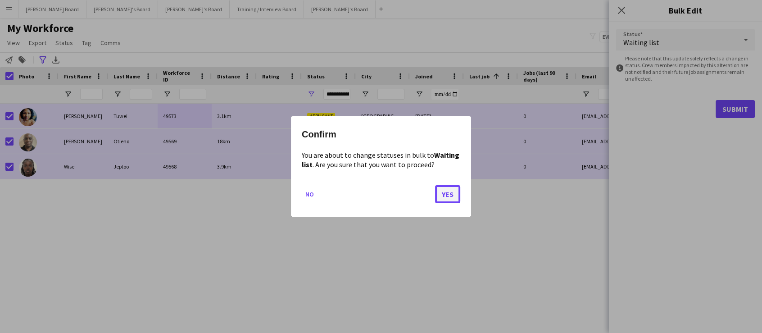
click at [448, 195] on button "Yes" at bounding box center [447, 194] width 25 height 18
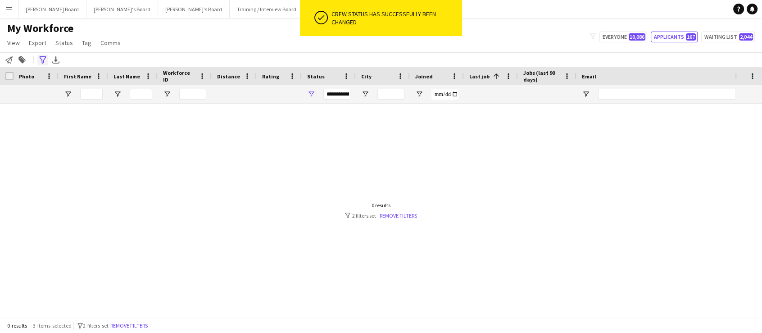
click at [40, 59] on icon "Advanced filters" at bounding box center [42, 59] width 7 height 7
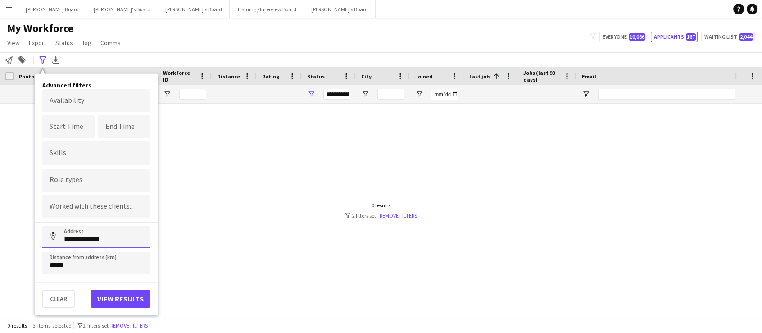
click at [79, 242] on input "**********" at bounding box center [96, 237] width 108 height 23
click at [115, 293] on button "View results" at bounding box center [121, 299] width 60 height 18
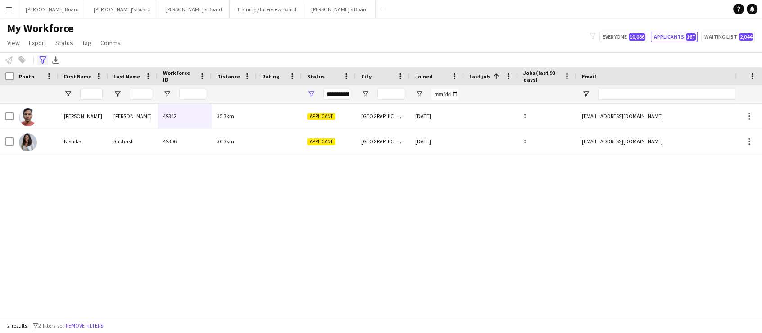
click at [42, 60] on icon "Advanced filters" at bounding box center [42, 59] width 7 height 7
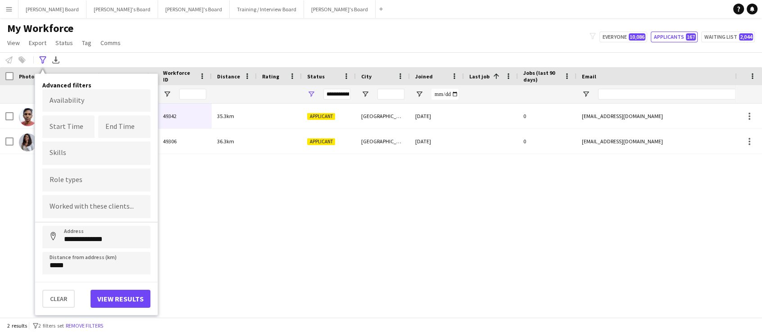
click at [81, 248] on form "**********" at bounding box center [96, 181] width 108 height 185
click at [82, 246] on input "**********" at bounding box center [96, 237] width 108 height 23
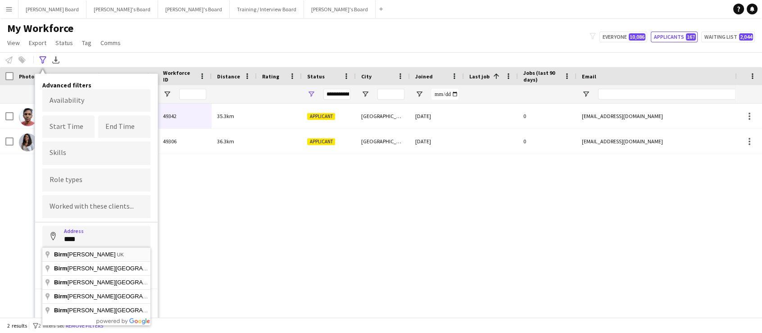
type input "**********"
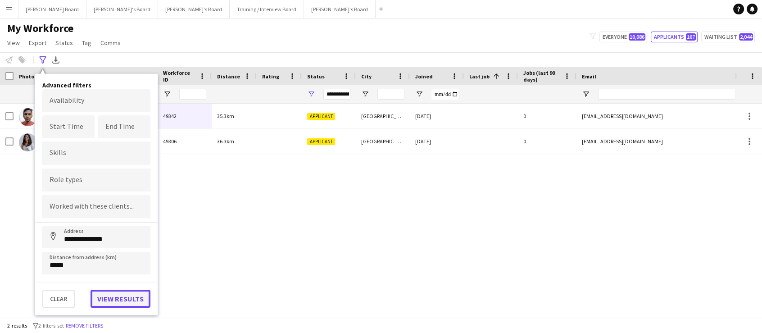
click at [127, 300] on button "View results" at bounding box center [121, 299] width 60 height 18
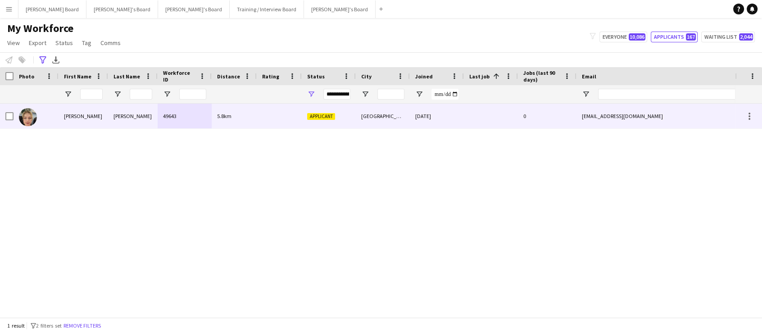
click at [84, 113] on div "Tabitha" at bounding box center [84, 116] width 50 height 25
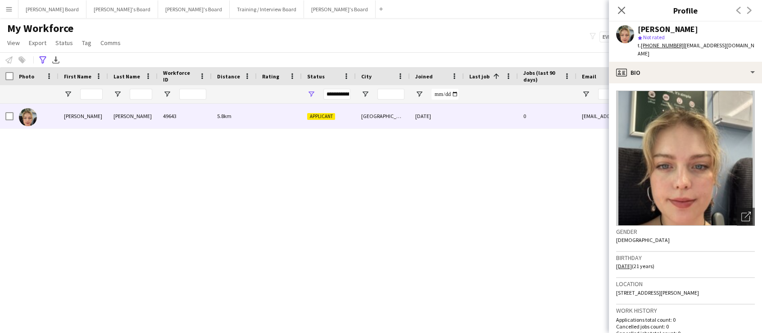
click at [513, 256] on div "Tabitha Sullivan 49643 5.8km Applicant Birmingham 18-08-2025 0 tabithaellensull…" at bounding box center [367, 207] width 735 height 207
click at [421, 27] on div "My Workforce View Views Default view Compliance RTW Checks MANCHESTER Search UN…" at bounding box center [381, 37] width 762 height 31
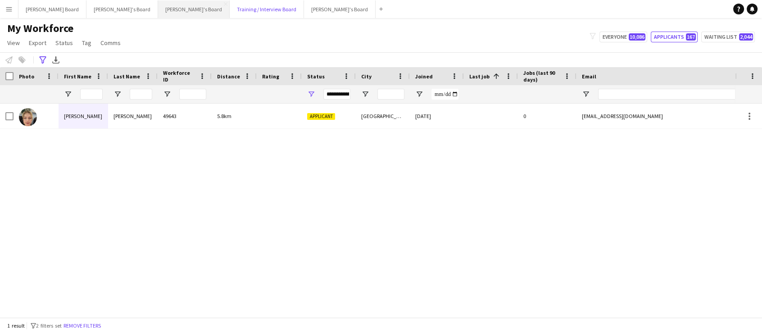
click at [230, 12] on button "Training / Interview Board Close" at bounding box center [267, 9] width 74 height 18
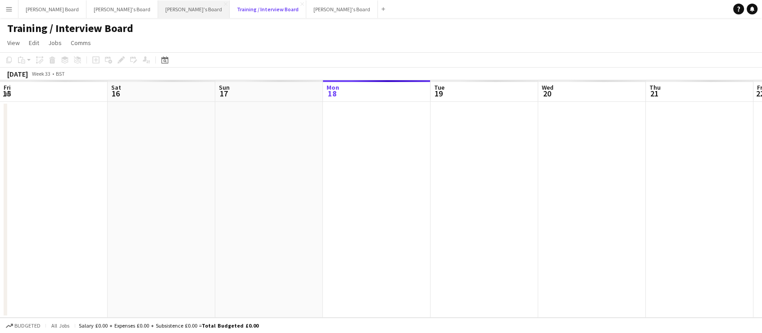
scroll to position [0, 215]
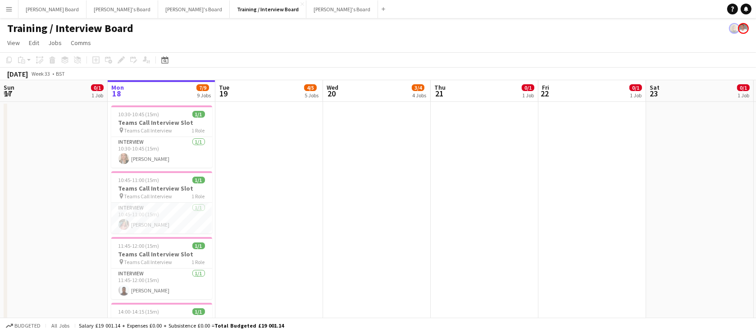
click at [10, 9] on app-icon "Menu" at bounding box center [8, 8] width 7 height 7
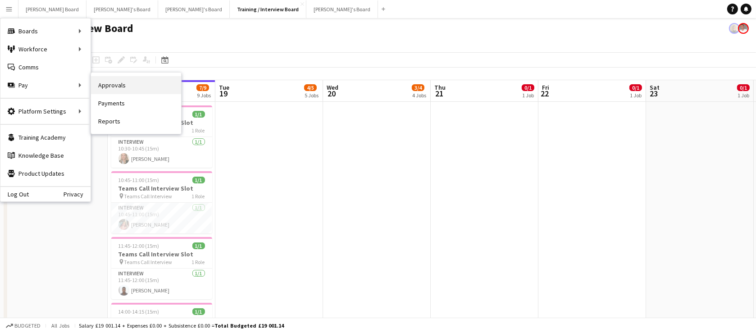
click at [123, 84] on link "Approvals" at bounding box center [136, 85] width 90 height 18
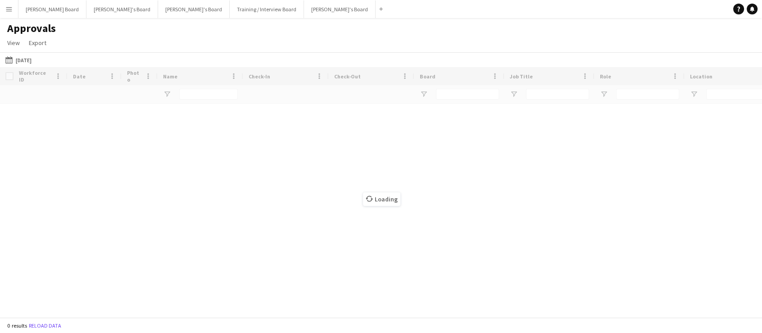
type input "**********"
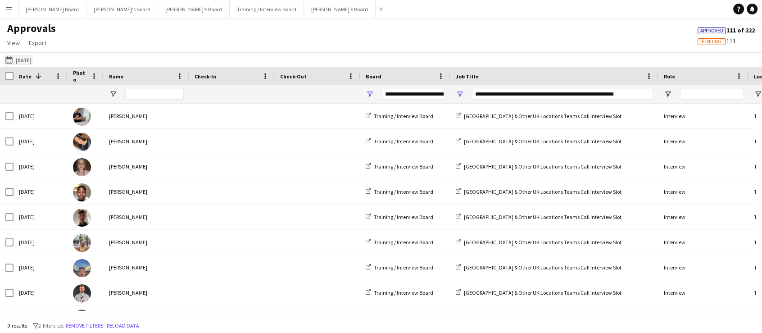
click at [18, 60] on button "15-08-2025 15-08-2025" at bounding box center [19, 59] width 30 height 11
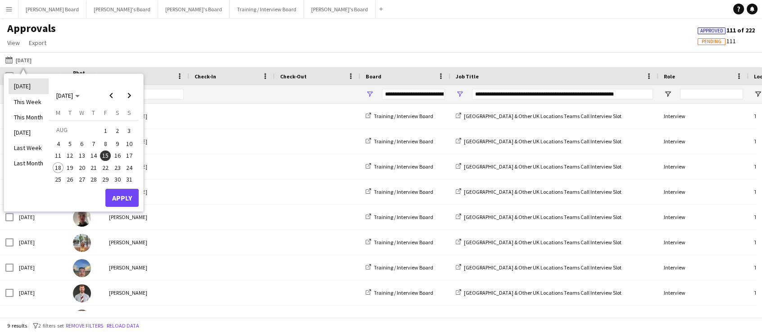
click at [31, 87] on li "[DATE]" at bounding box center [29, 85] width 40 height 15
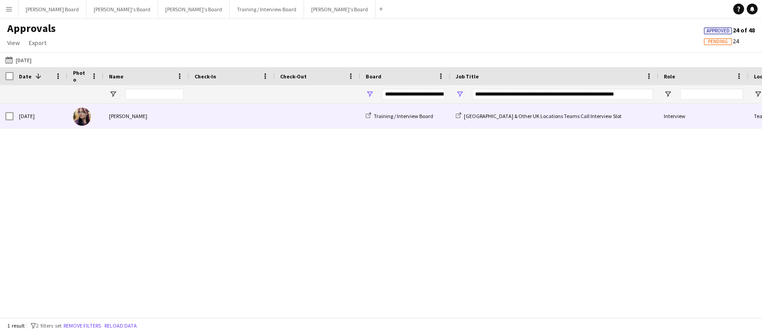
click at [140, 118] on div "Jude Grant" at bounding box center [147, 116] width 86 height 25
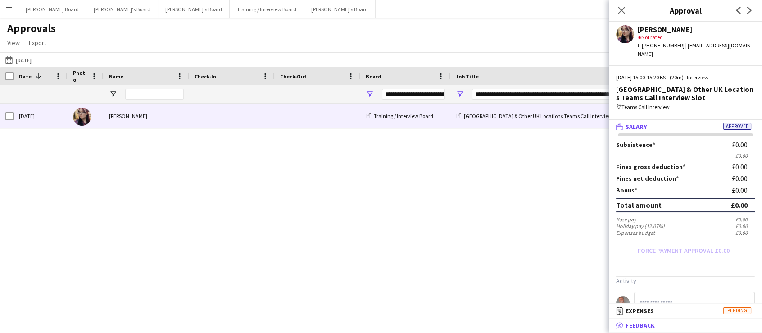
click at [677, 324] on mat-panel-title "bubble-pencil Feedback" at bounding box center [684, 325] width 150 height 8
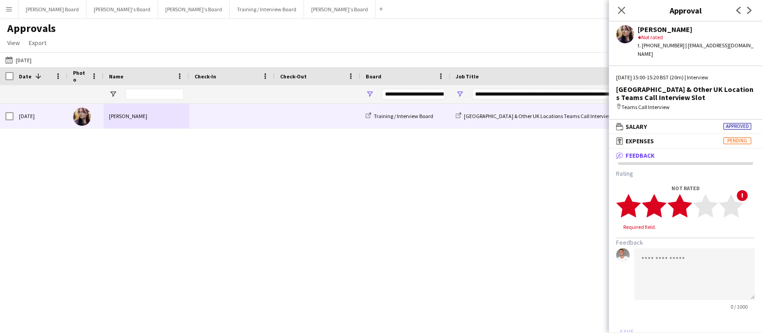
click at [681, 200] on polygon at bounding box center [679, 205] width 25 height 23
click at [658, 252] on textarea at bounding box center [694, 266] width 121 height 52
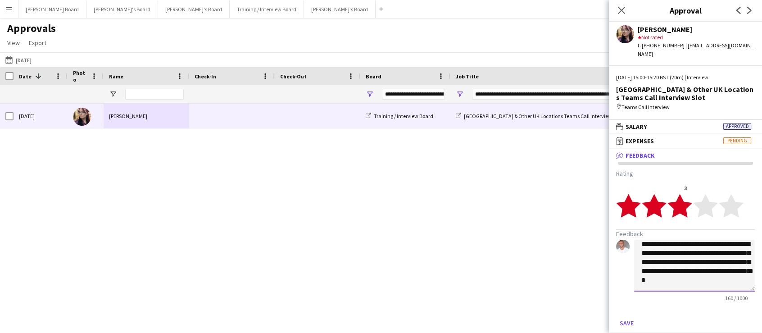
scroll to position [9, 0]
type textarea "**********"
click at [628, 318] on button "Save" at bounding box center [626, 323] width 21 height 14
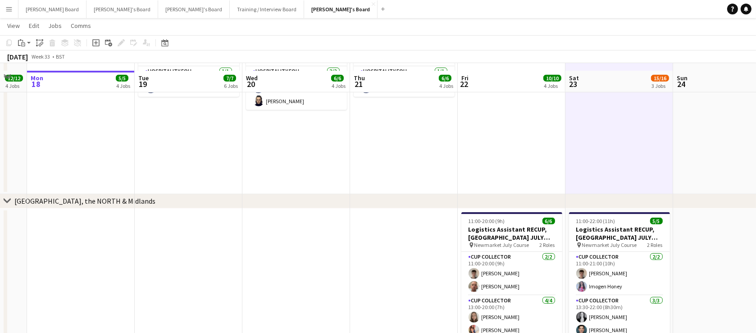
scroll to position [545, 0]
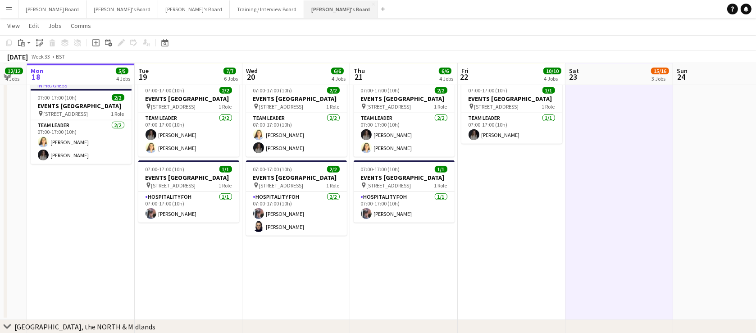
click at [304, 9] on button "Jakub's Board Close" at bounding box center [340, 9] width 73 height 18
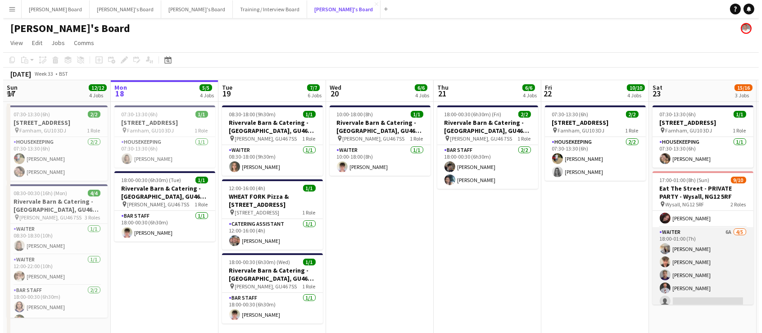
scroll to position [72, 0]
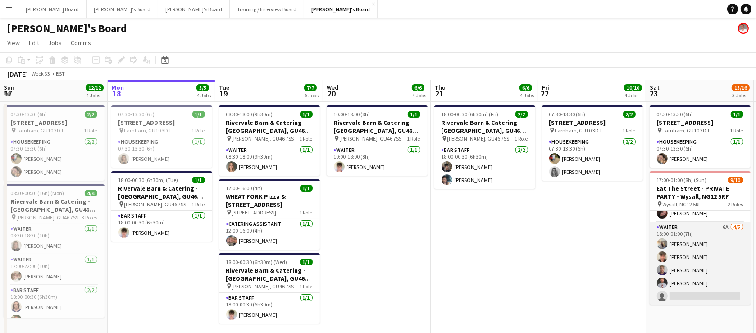
click at [705, 271] on app-card-role "Waiter 6A 4/5 18:00-01:00 (7h) Katie Dickson Austin Venables Sid O'Connell Ryan…" at bounding box center [699, 263] width 101 height 83
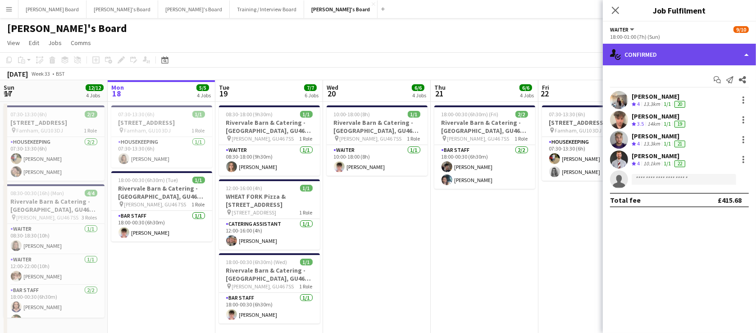
click at [682, 45] on div "single-neutral-actions-check-2 Confirmed" at bounding box center [679, 55] width 153 height 22
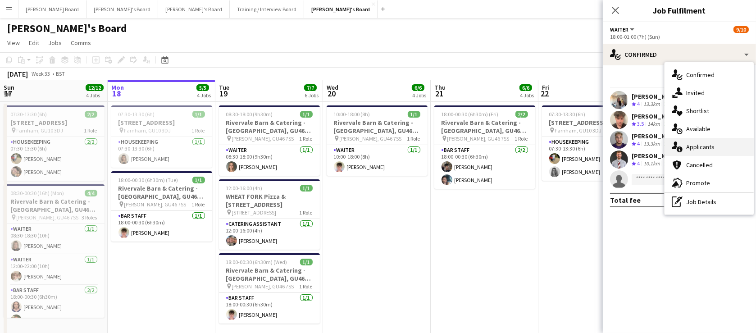
click at [716, 148] on div "single-neutral-actions-information Applicants" at bounding box center [708, 147] width 89 height 18
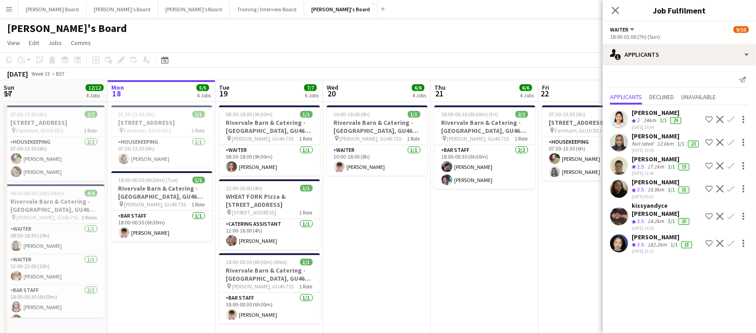
click at [647, 140] on div "Irene Christabel Ogbomo" at bounding box center [665, 136] width 69 height 8
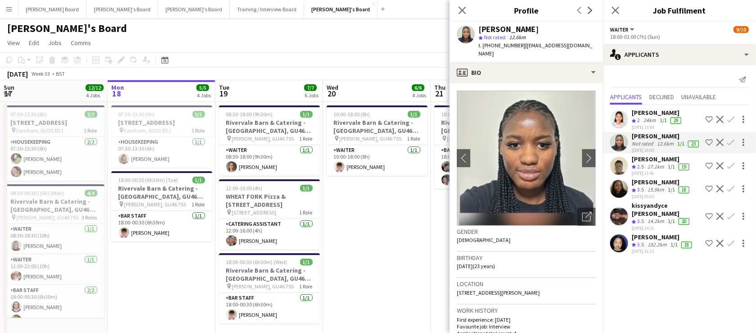
click at [415, 263] on app-date-cell "10:00-18:00 (8h) 1/1 Rivervale Barn & Catering - Yateley, GU46 7SS pin Yateley,…" at bounding box center [377, 275] width 108 height 347
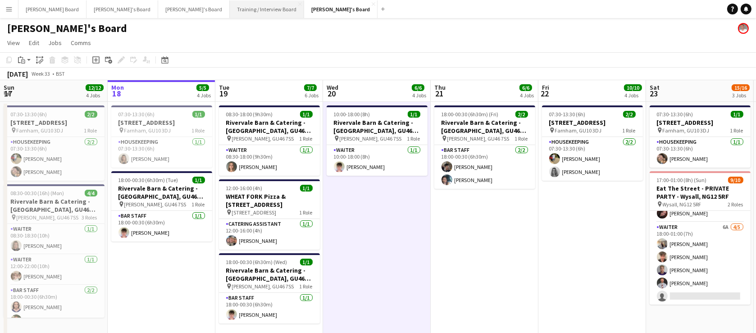
click at [230, 3] on button "Training / Interview Board Close" at bounding box center [267, 9] width 74 height 18
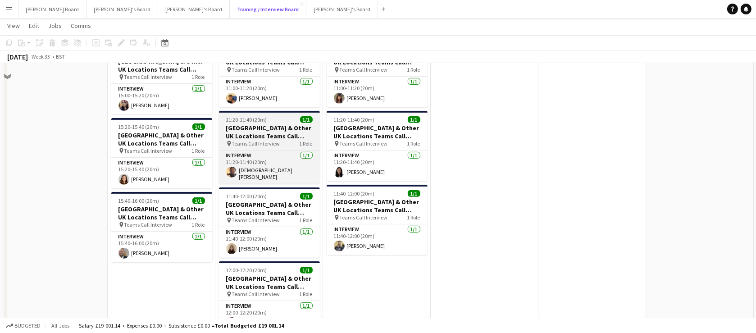
scroll to position [437, 0]
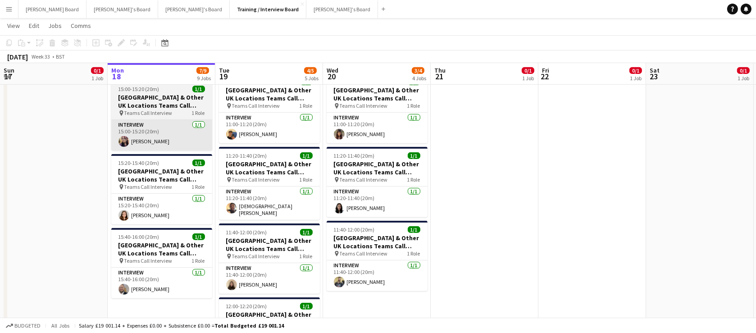
click at [172, 140] on app-card-role "Interview 1/1 15:00-15:20 (20m) Jude Grant" at bounding box center [161, 135] width 101 height 31
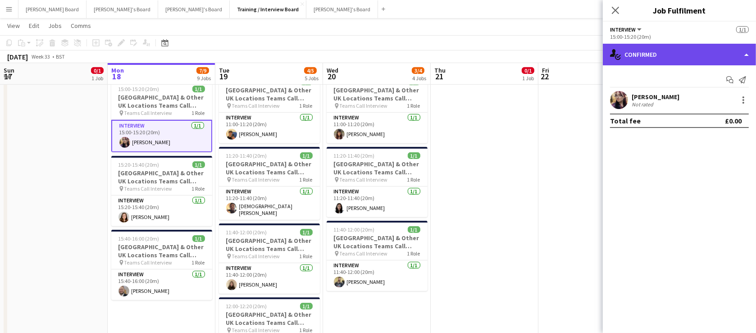
click at [684, 56] on div "single-neutral-actions-check-2 Confirmed" at bounding box center [679, 55] width 153 height 22
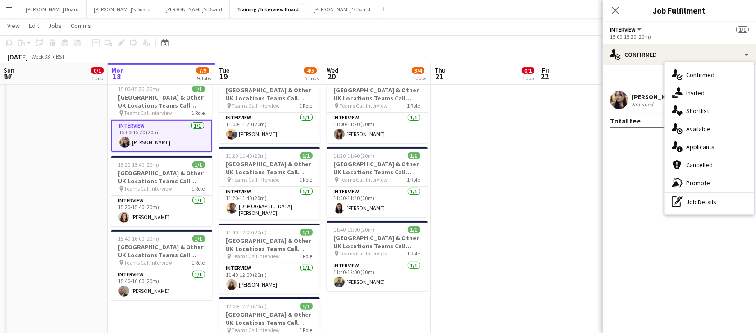
click at [649, 99] on div "[PERSON_NAME]" at bounding box center [655, 97] width 48 height 8
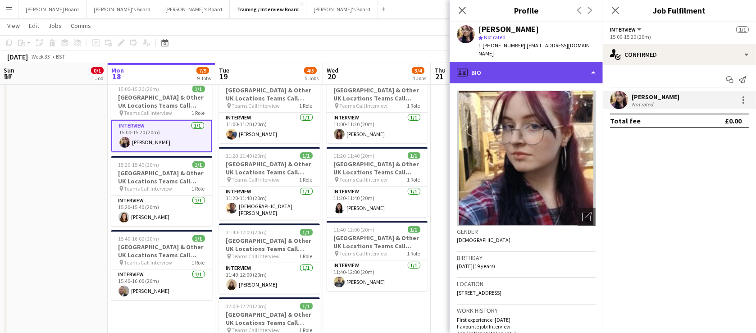
click at [508, 72] on div "profile Bio" at bounding box center [525, 73] width 153 height 22
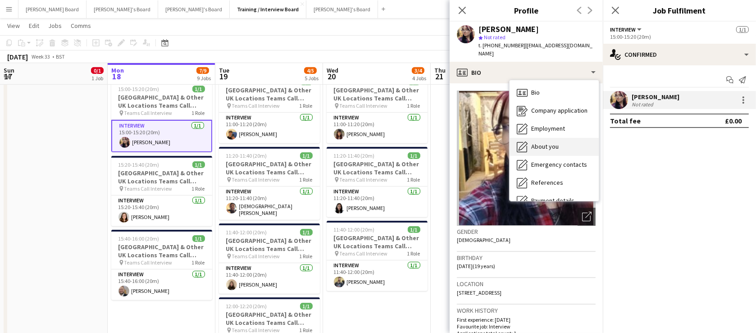
click at [563, 138] on div "About you About you" at bounding box center [553, 147] width 89 height 18
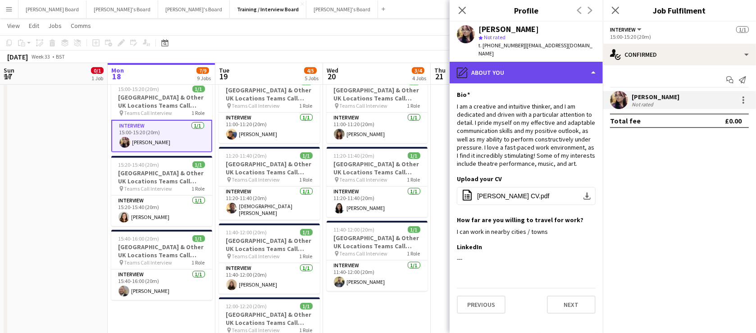
click at [514, 62] on div "pencil4 About you" at bounding box center [525, 73] width 153 height 22
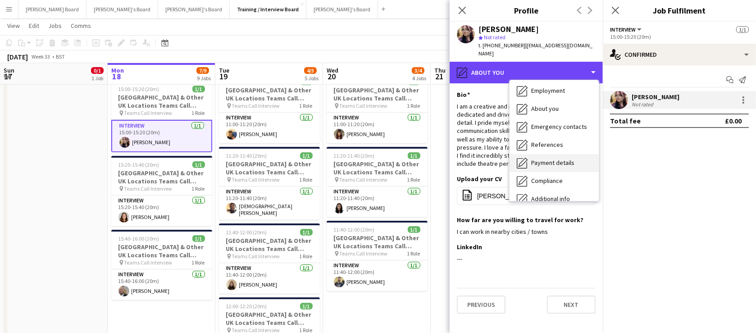
scroll to position [54, 0]
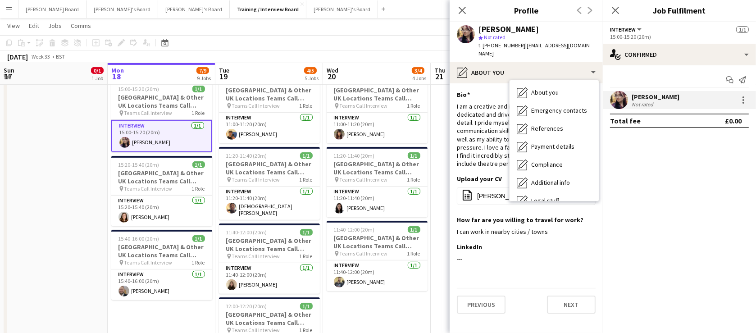
click at [492, 146] on div "I am a creative and intuitive thinker, and I am dedicated and driven with a par…" at bounding box center [526, 135] width 139 height 66
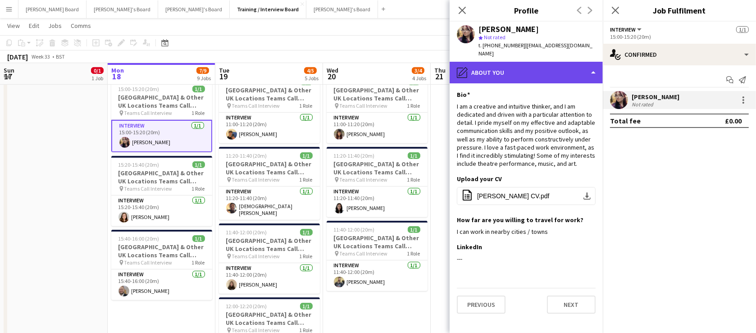
drag, startPoint x: 501, startPoint y: 55, endPoint x: 506, endPoint y: 56, distance: 5.0
click at [503, 62] on div "pencil4 About you" at bounding box center [525, 73] width 153 height 22
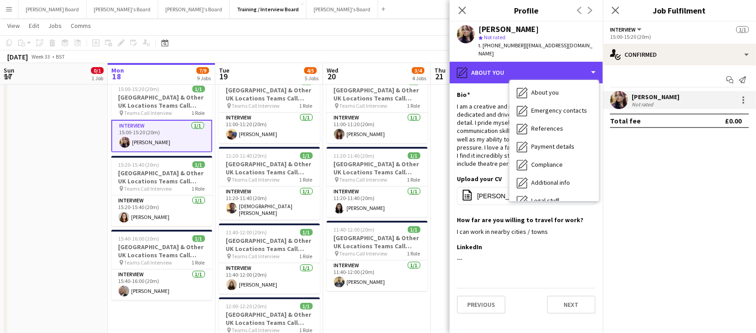
scroll to position [120, 0]
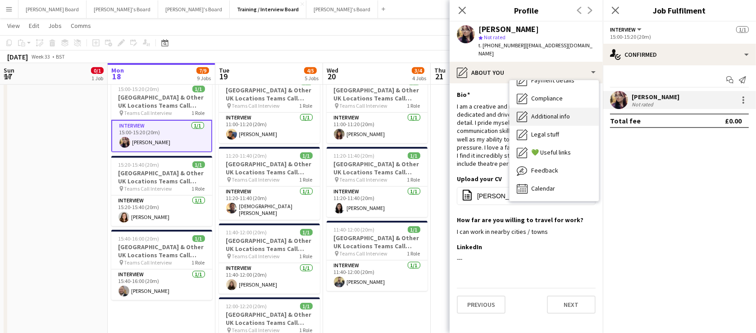
click at [557, 112] on span "Additional info" at bounding box center [550, 116] width 39 height 8
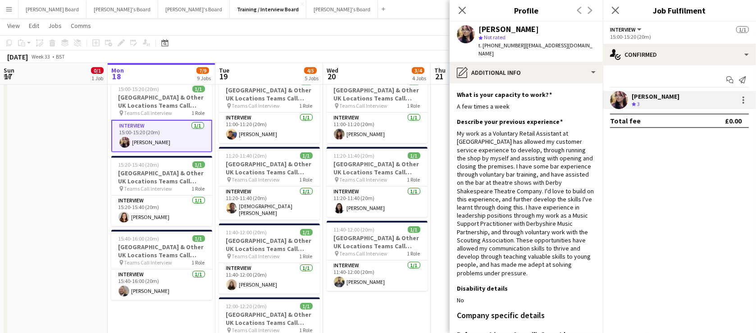
drag, startPoint x: 74, startPoint y: 221, endPoint x: 65, endPoint y: 219, distance: 8.7
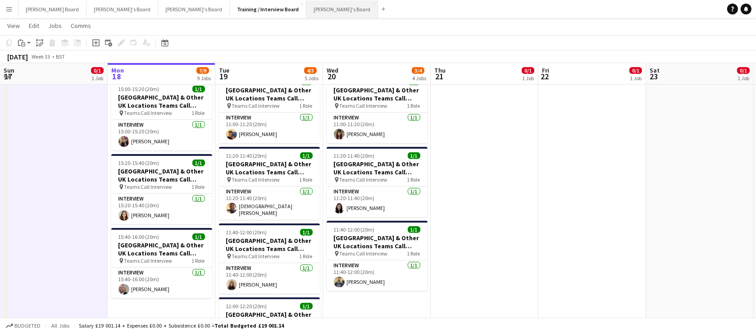
click at [306, 11] on button "Jakub's Board Close" at bounding box center [342, 9] width 72 height 18
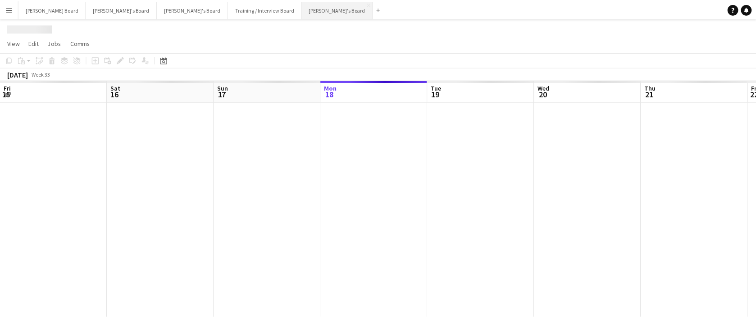
scroll to position [0, 215]
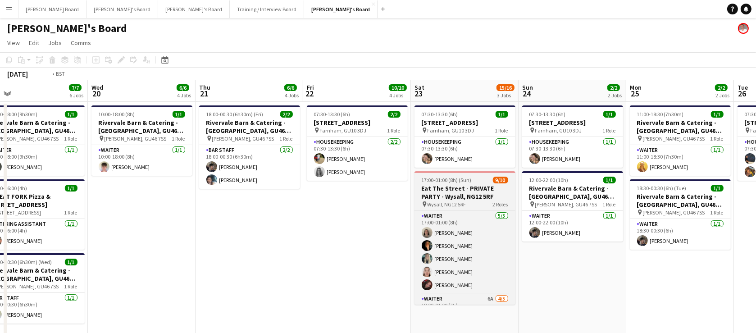
drag, startPoint x: 602, startPoint y: 243, endPoint x: 306, endPoint y: 207, distance: 297.7
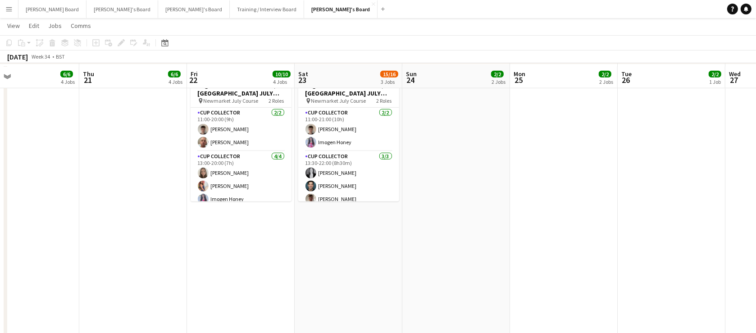
scroll to position [819, 0]
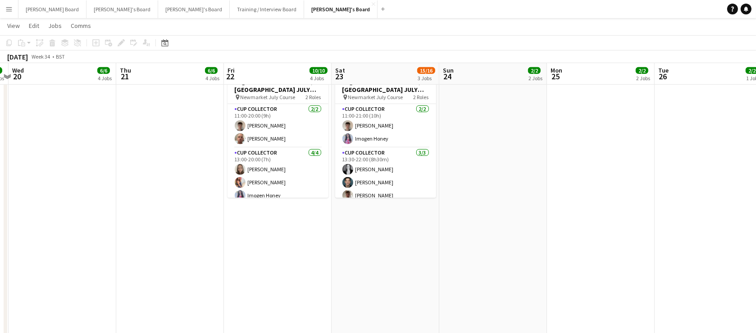
drag, startPoint x: 623, startPoint y: 216, endPoint x: 390, endPoint y: 258, distance: 237.1
click at [386, 261] on app-calendar-viewport "Sun 17 12/12 4 Jobs Mon 18 5/5 4 Jobs Tue 19 7/7 6 Jobs Wed 20 6/6 4 Jobs Thu 2…" at bounding box center [378, 221] width 756 height 2010
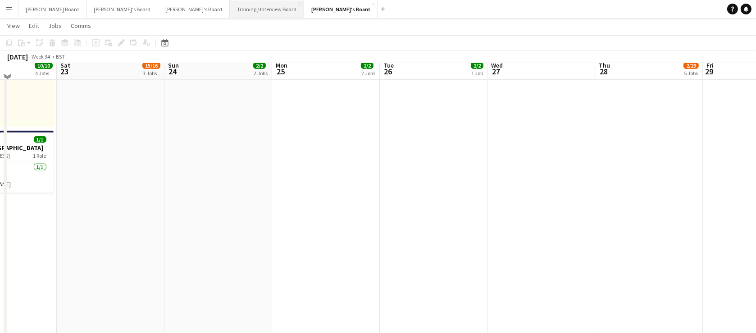
scroll to position [491, 0]
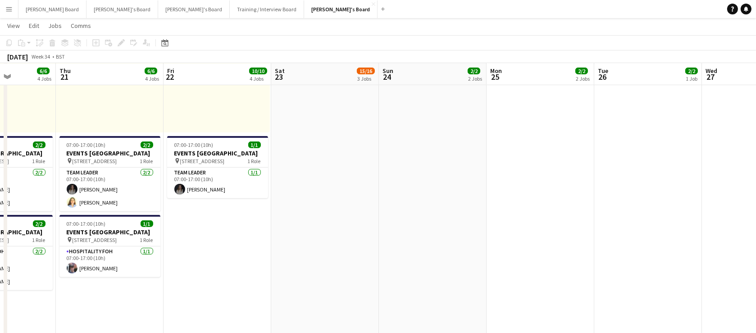
drag, startPoint x: 224, startPoint y: 219, endPoint x: 447, endPoint y: 202, distance: 223.6
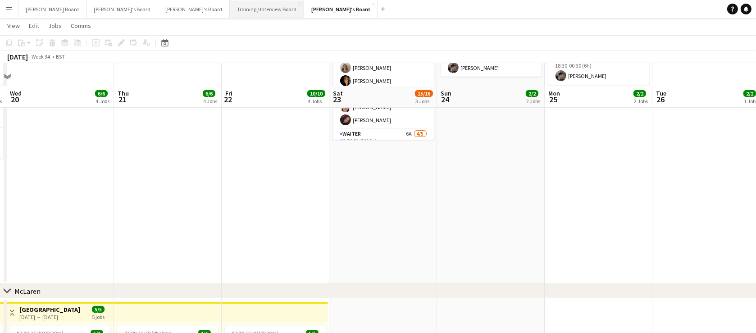
scroll to position [163, 0]
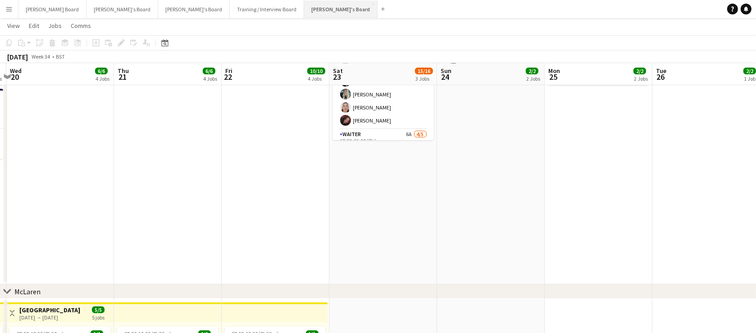
click at [304, 11] on button "Jakub's Board Close" at bounding box center [340, 9] width 73 height 18
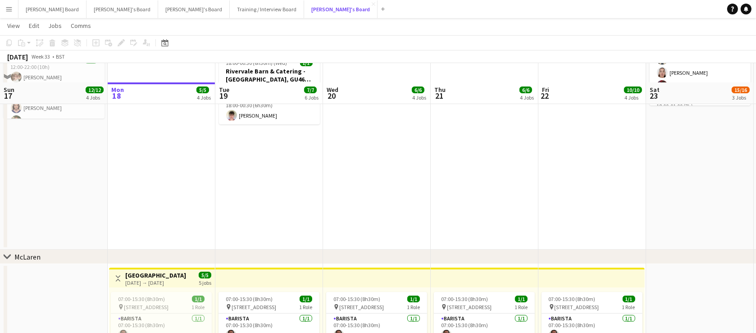
scroll to position [109, 0]
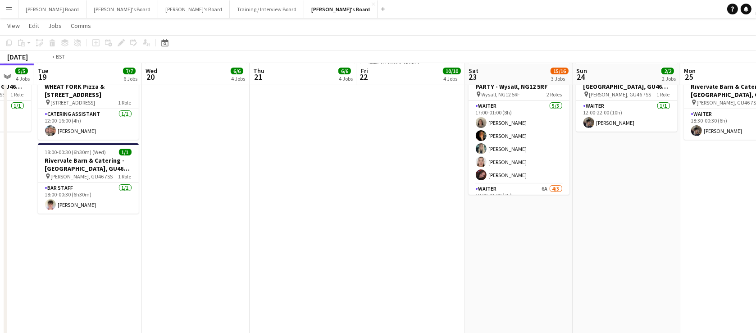
drag, startPoint x: 653, startPoint y: 230, endPoint x: 472, endPoint y: 216, distance: 182.0
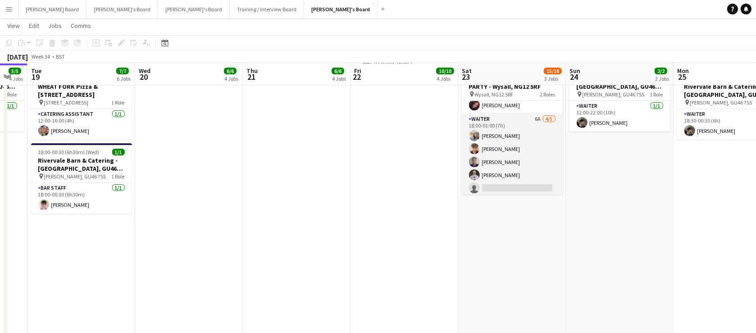
scroll to position [72, 0]
click at [501, 167] on app-card-role "Waiter 6A 4/5 18:00-01:00 (7h) Katie Dickson Austin Venables Sid O'Connell Ryan…" at bounding box center [512, 153] width 101 height 83
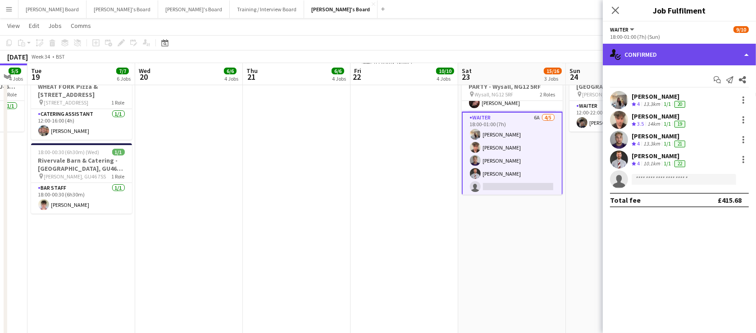
click at [655, 58] on div "single-neutral-actions-check-2 Confirmed" at bounding box center [679, 55] width 153 height 22
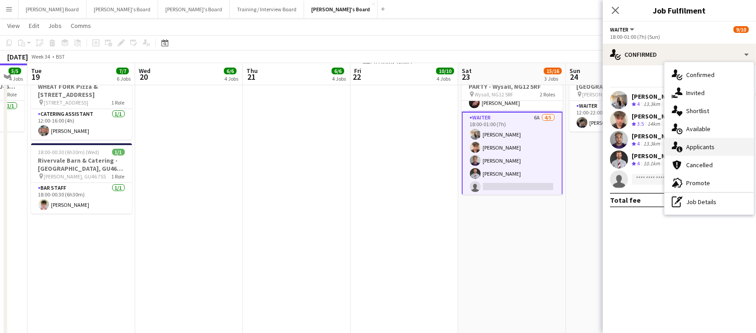
click at [716, 147] on div "single-neutral-actions-information Applicants" at bounding box center [708, 147] width 89 height 18
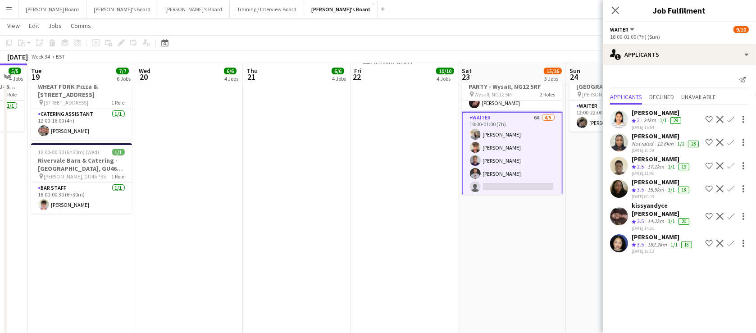
click at [565, 232] on app-date-cell "07:30-13:30 (6h) 1/1 Millbridge Court GU10 3DJ pin Farnham, GU10 3DJ 1 Role Hou…" at bounding box center [512, 165] width 108 height 347
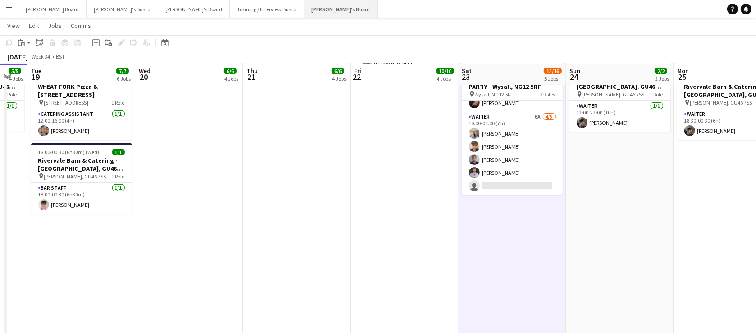
click at [304, 13] on button "Jakub's Board Close" at bounding box center [340, 9] width 73 height 18
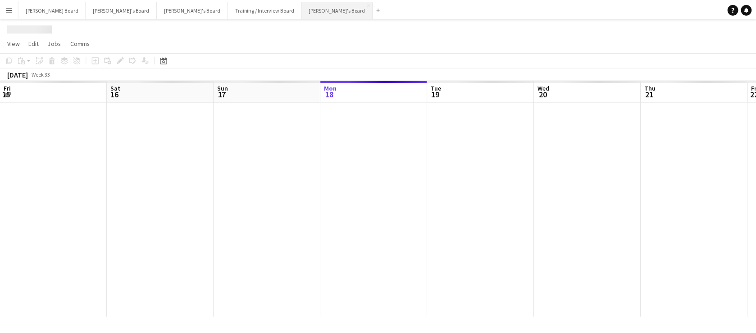
scroll to position [0, 215]
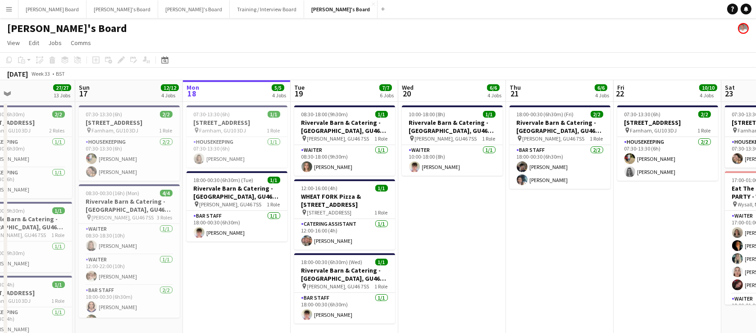
drag, startPoint x: 106, startPoint y: 250, endPoint x: 202, endPoint y: 254, distance: 95.6
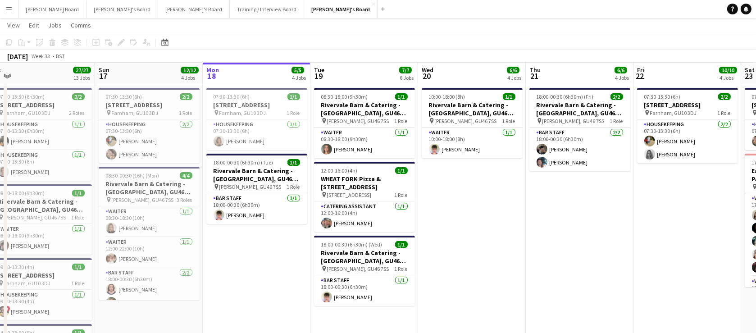
scroll to position [0, 0]
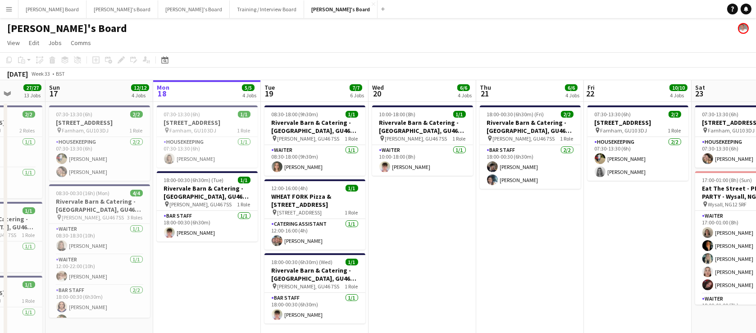
drag, startPoint x: 257, startPoint y: 290, endPoint x: 318, endPoint y: 286, distance: 61.9
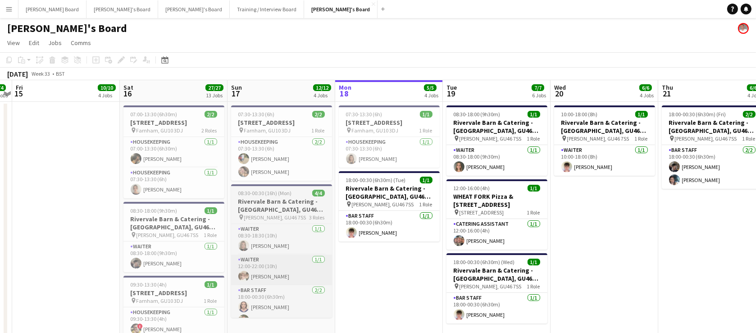
drag, startPoint x: 217, startPoint y: 264, endPoint x: 323, endPoint y: 260, distance: 106.8
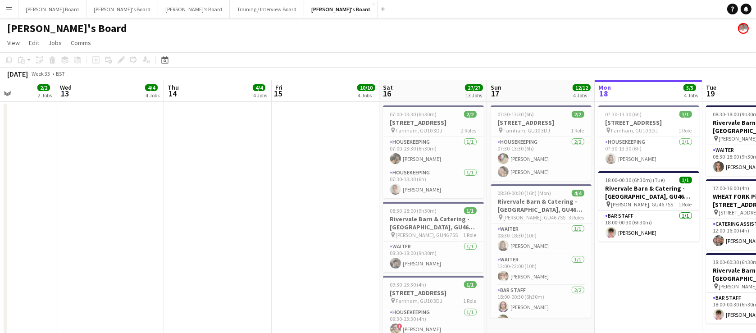
drag, startPoint x: 120, startPoint y: 200, endPoint x: 409, endPoint y: 204, distance: 289.6
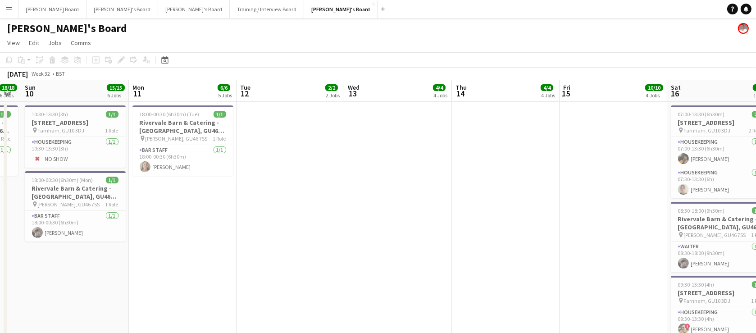
drag, startPoint x: 284, startPoint y: 201, endPoint x: 444, endPoint y: 202, distance: 159.4
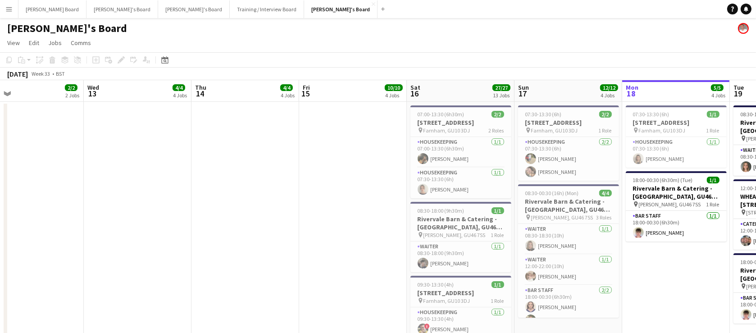
drag, startPoint x: 505, startPoint y: 230, endPoint x: 231, endPoint y: 237, distance: 274.4
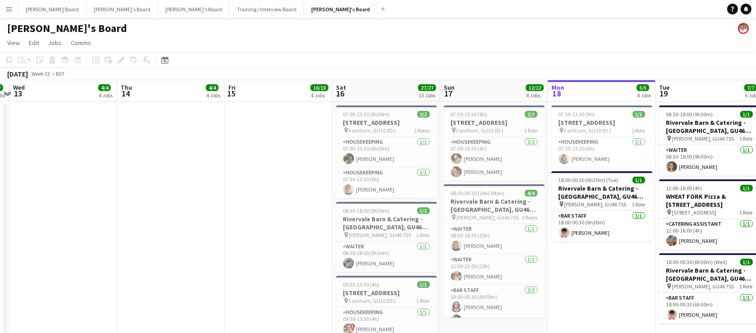
drag, startPoint x: 555, startPoint y: 263, endPoint x: 487, endPoint y: 257, distance: 68.3
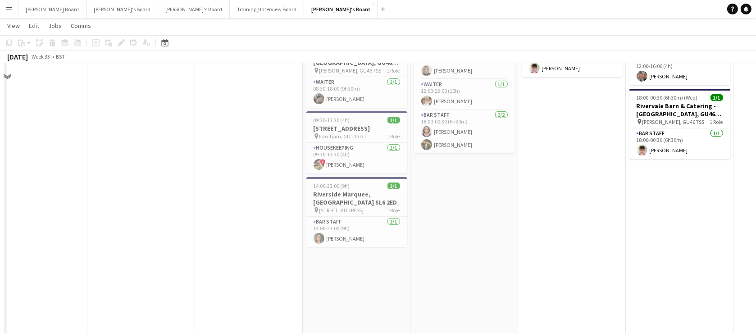
scroll to position [109, 0]
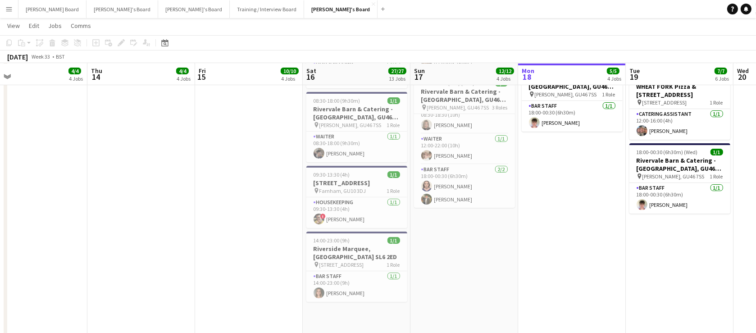
click at [590, 231] on app-date-cell "07:30-13:30 (6h) 1/1 Millbridge Court GU10 3DJ pin Farnham, GU10 3DJ 1 Role Hou…" at bounding box center [572, 206] width 108 height 428
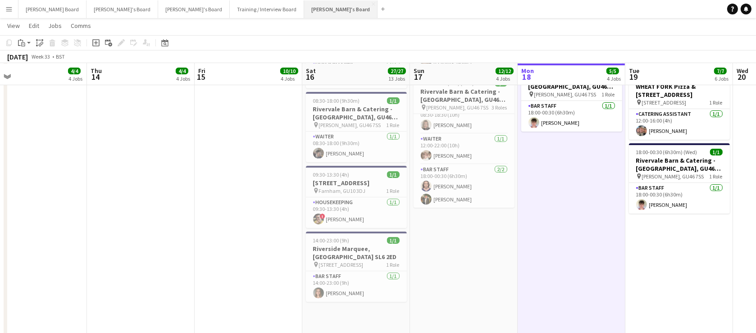
click at [304, 7] on button "[PERSON_NAME]'s Board Close" at bounding box center [340, 9] width 73 height 18
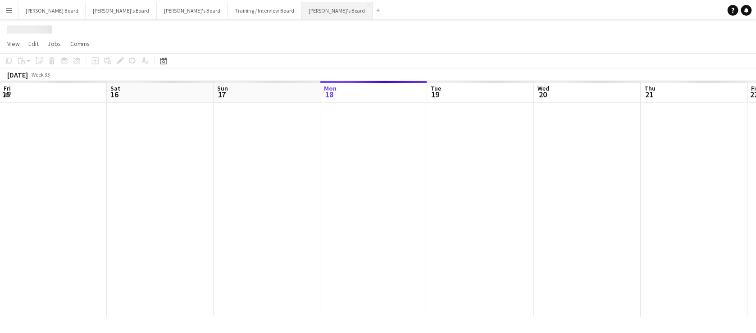
scroll to position [0, 215]
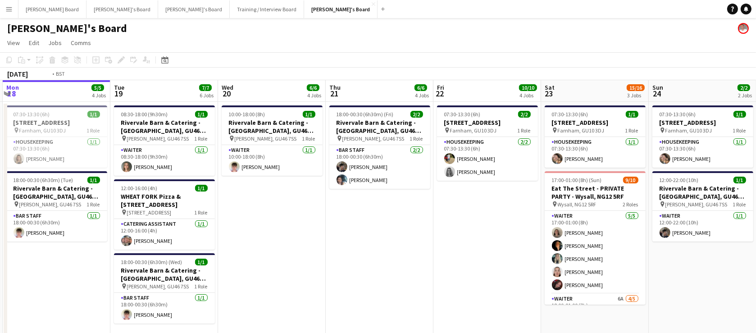
drag, startPoint x: 536, startPoint y: 246, endPoint x: 450, endPoint y: 258, distance: 85.9
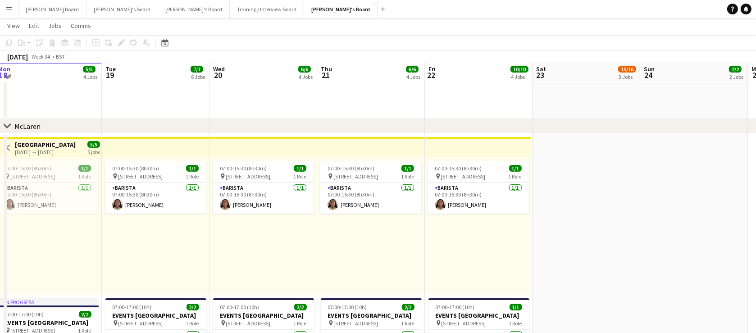
scroll to position [327, 0]
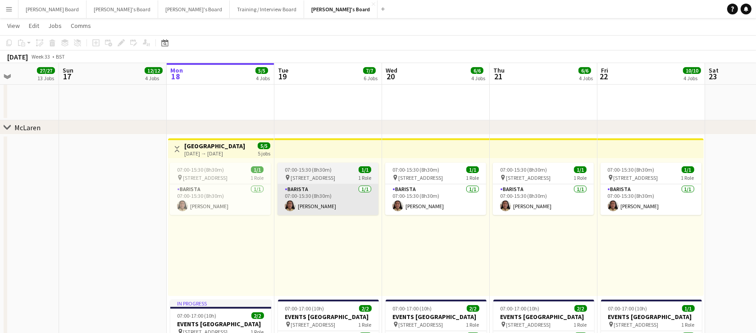
drag, startPoint x: 237, startPoint y: 222, endPoint x: 439, endPoint y: 212, distance: 202.5
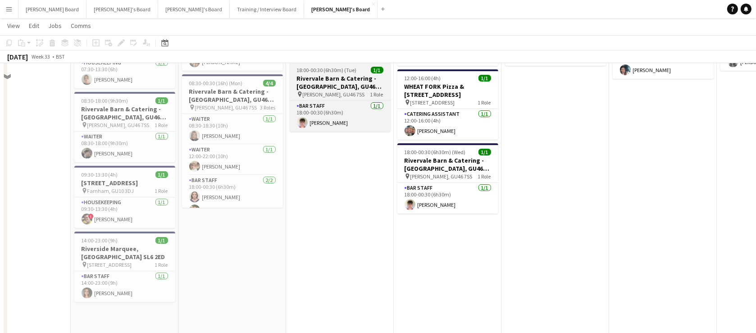
scroll to position [0, 0]
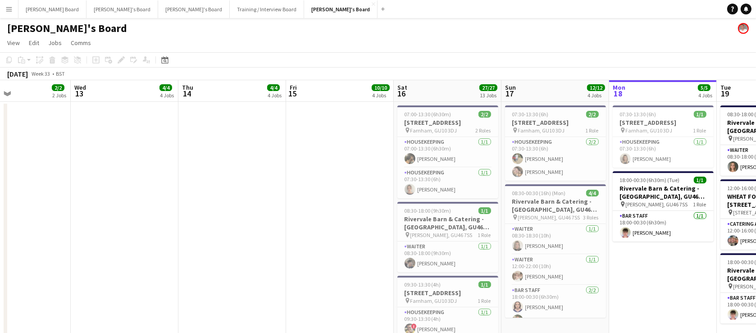
drag, startPoint x: 99, startPoint y: 255, endPoint x: 389, endPoint y: 250, distance: 290.5
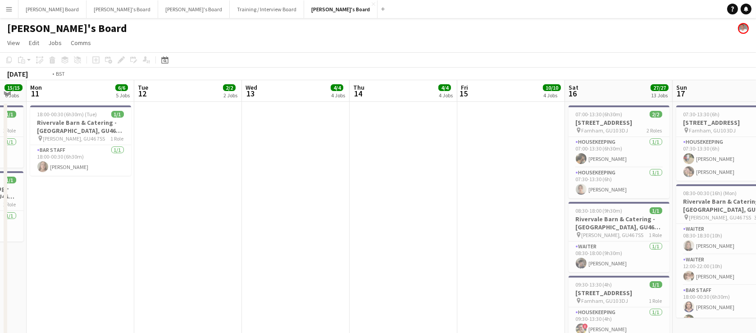
drag, startPoint x: 124, startPoint y: 222, endPoint x: 360, endPoint y: 221, distance: 236.5
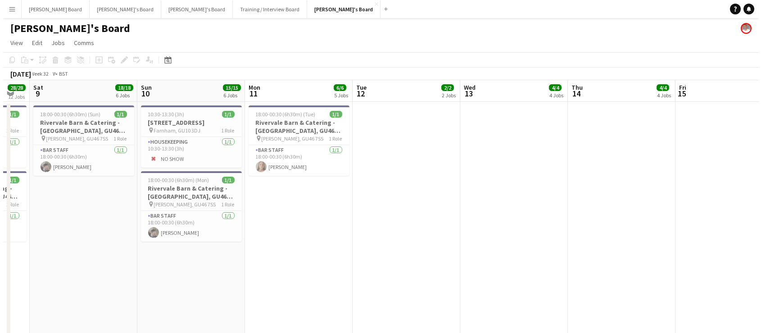
scroll to position [0, 182]
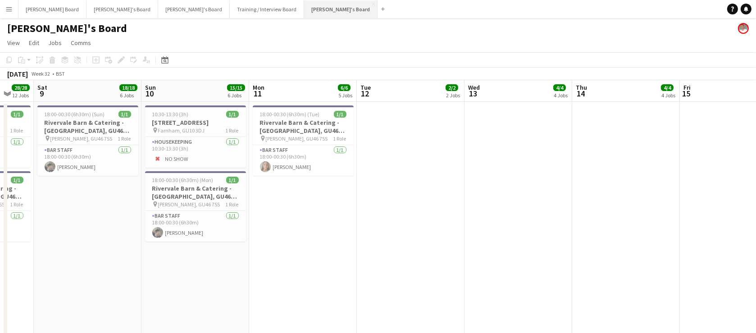
click at [304, 14] on button "[PERSON_NAME]'s Board Close" at bounding box center [340, 9] width 73 height 18
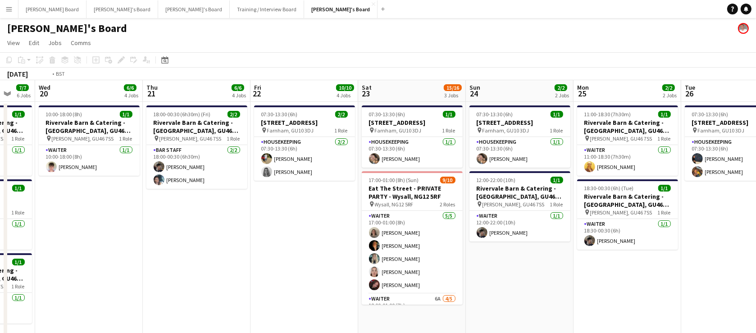
drag, startPoint x: 596, startPoint y: 260, endPoint x: 301, endPoint y: 233, distance: 296.7
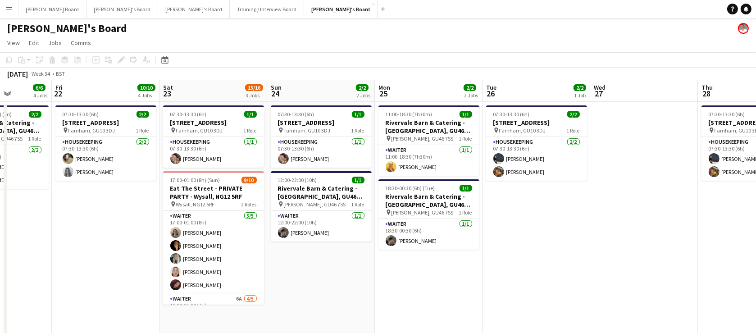
drag, startPoint x: 469, startPoint y: 234, endPoint x: 278, endPoint y: 228, distance: 191.0
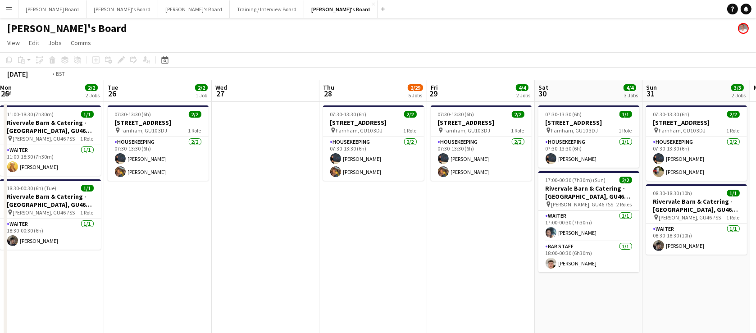
drag, startPoint x: 554, startPoint y: 228, endPoint x: 302, endPoint y: 230, distance: 252.7
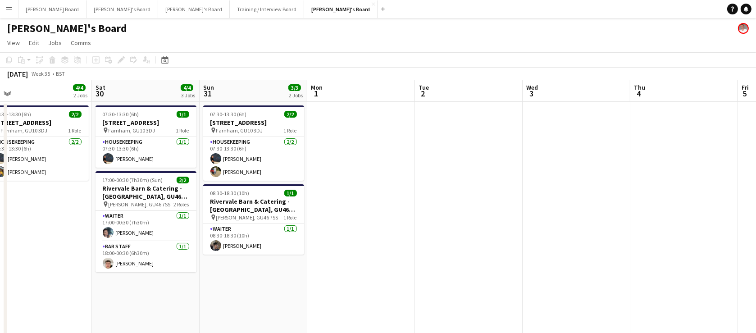
drag, startPoint x: 423, startPoint y: 225, endPoint x: 381, endPoint y: 225, distance: 42.3
drag, startPoint x: 694, startPoint y: 204, endPoint x: 579, endPoint y: 220, distance: 116.0
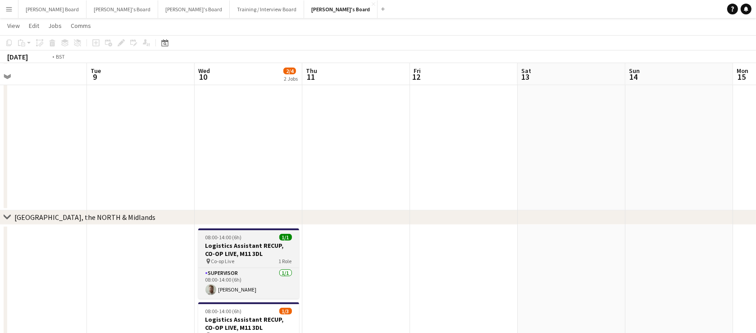
scroll to position [0, 440]
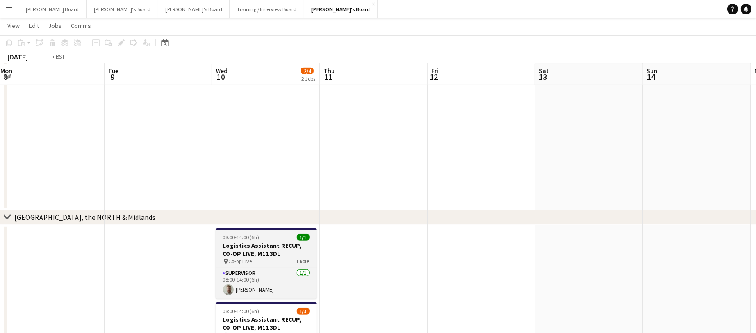
drag, startPoint x: 685, startPoint y: 243, endPoint x: 235, endPoint y: 251, distance: 449.6
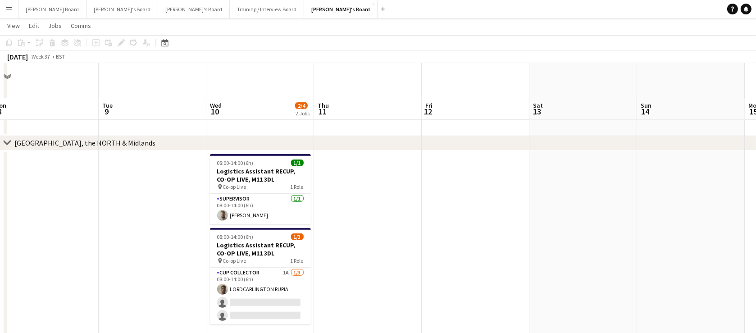
scroll to position [764, 0]
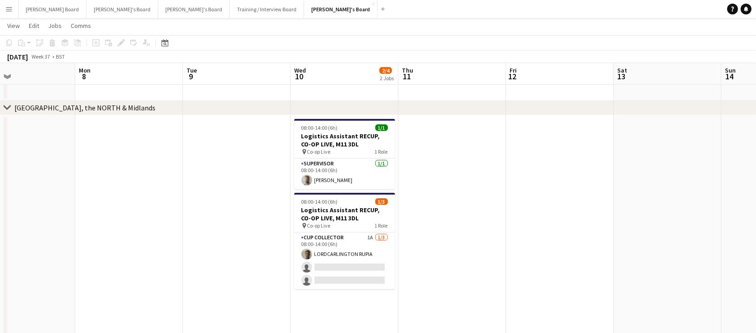
drag, startPoint x: 320, startPoint y: 241, endPoint x: 223, endPoint y: 230, distance: 97.8
click at [223, 231] on app-calendar-viewport "Thu 4 Fri 5 Sat 6 Sun 7 Mon 8 Tue 9 Wed 10 2/4 2 Jobs Thu 11 Fri 12 Sat 13 Sun …" at bounding box center [378, 276] width 756 height 2010
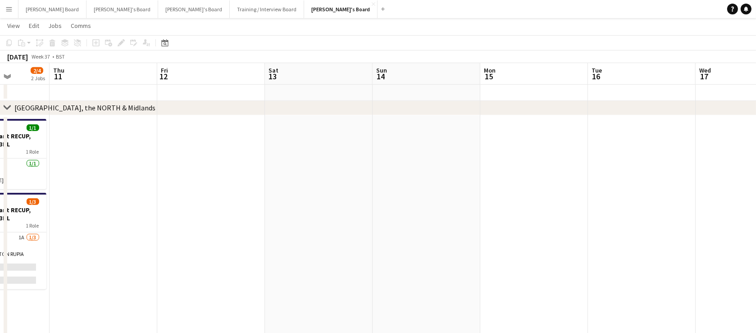
drag, startPoint x: 418, startPoint y: 222, endPoint x: 238, endPoint y: 234, distance: 180.1
click at [238, 234] on app-calendar-viewport "Sat 6 Sun 7 Mon 8 Tue 9 Wed 10 2/4 2 Jobs Thu 11 Fri 12 Sat 13 Sun 14 Mon 15 Tu…" at bounding box center [378, 276] width 756 height 2010
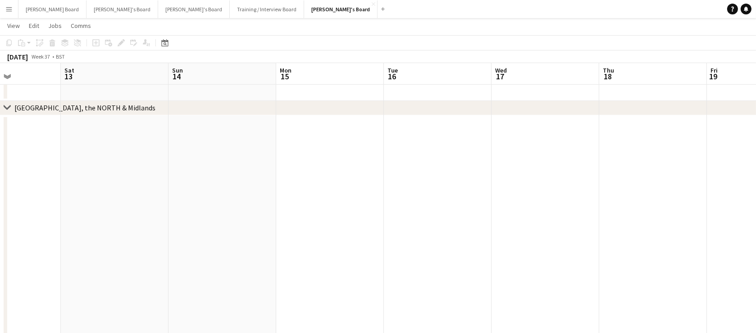
drag, startPoint x: 413, startPoint y: 216, endPoint x: 409, endPoint y: 220, distance: 5.7
click at [297, 229] on app-calendar-viewport "Wed 10 2/4 2 Jobs Thu 11 Fri 12 Sat 13 Sun 14 Mon 15 Tue 16 Wed 17 Thu 18 Fri 1…" at bounding box center [378, 276] width 756 height 2010
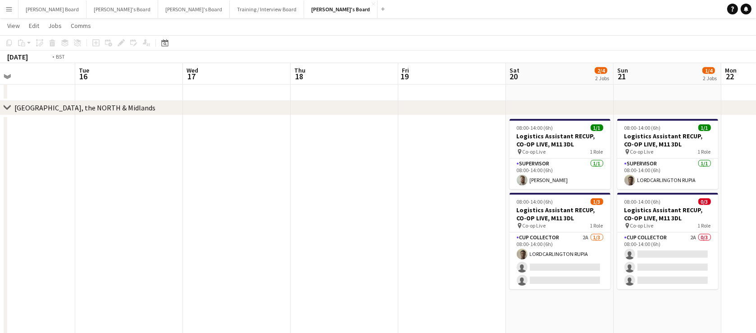
drag, startPoint x: 443, startPoint y: 214, endPoint x: 406, endPoint y: 214, distance: 36.9
click at [368, 215] on app-calendar-viewport "Fri 12 Sat 13 Sun 14 Mon 15 Tue 16 Wed 17 Thu 18 Fri 19 Sat 20 2/4 2 Jobs Sun 2…" at bounding box center [378, 276] width 756 height 2010
drag, startPoint x: 268, startPoint y: 225, endPoint x: 245, endPoint y: 227, distance: 23.0
click at [254, 226] on app-calendar-viewport "Fri 12 Sat 13 Sun 14 Mon 15 Tue 16 Wed 17 Thu 18 Fri 19 Sat 20 2/4 2 Jobs Sun 2…" at bounding box center [378, 276] width 756 height 2010
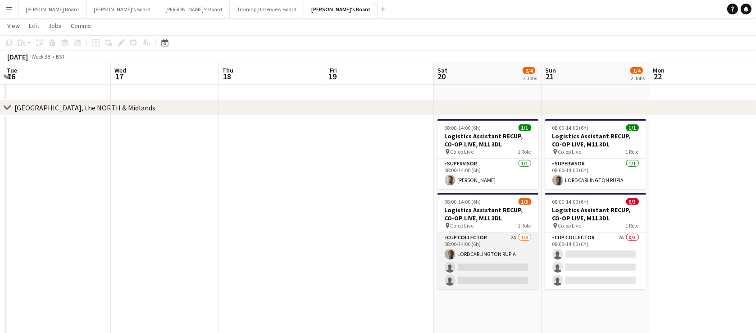
click at [509, 270] on app-card-role "CUP COLLECTOR 2A 1/3 08:00-14:00 (6h) LORDCARLINGTON RUPIA single-neutral-actio…" at bounding box center [487, 260] width 101 height 57
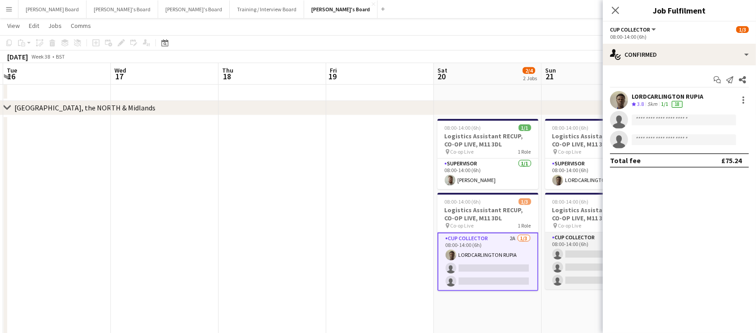
click at [566, 264] on app-card-role "CUP COLLECTOR 2A 0/3 08:00-14:00 (6h) single-neutral-actions single-neutral-act…" at bounding box center [595, 260] width 101 height 57
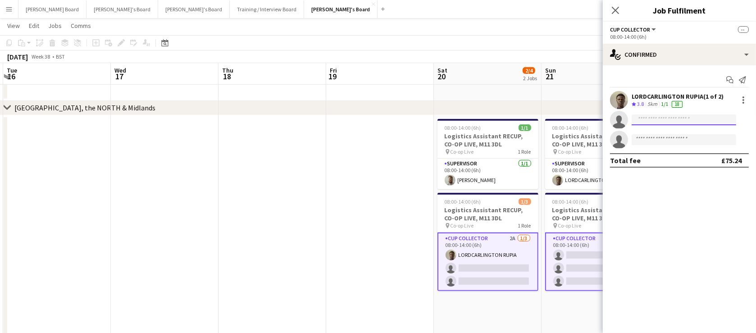
click at [648, 117] on input at bounding box center [683, 119] width 104 height 11
type input "***"
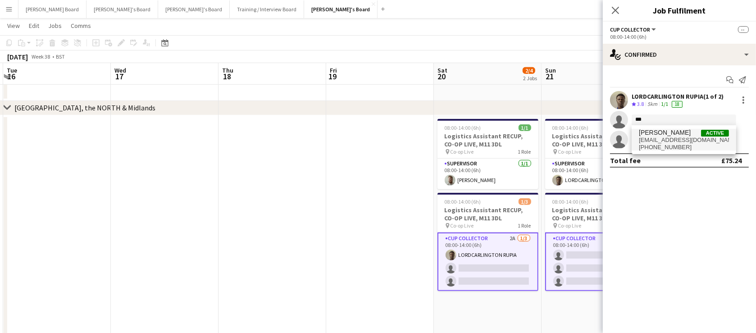
click at [666, 139] on span "jakubzalibor@gmail.com" at bounding box center [684, 139] width 90 height 7
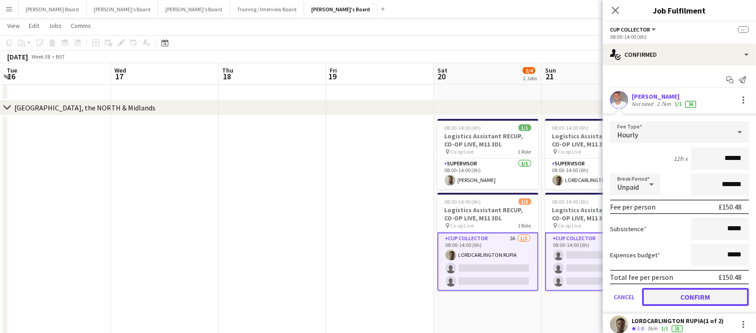
click at [693, 296] on button "Confirm" at bounding box center [695, 297] width 107 height 18
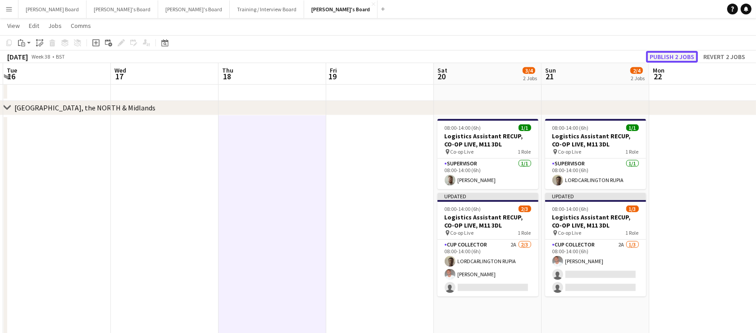
click at [677, 55] on button "Publish 2 jobs" at bounding box center [672, 57] width 52 height 12
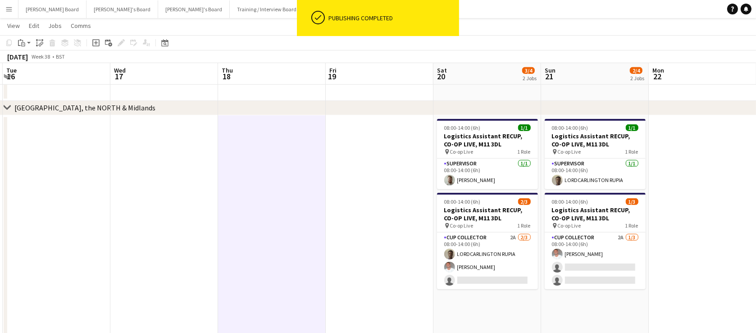
drag, startPoint x: 737, startPoint y: 234, endPoint x: 662, endPoint y: 237, distance: 74.8
click at [734, 234] on app-calendar-viewport "Fri 12 Sat 13 Sun 14 Mon 15 Tue 16 Wed 17 Thu 18 Fri 19 Sat 20 3/4 2 Jobs Sun 2…" at bounding box center [378, 276] width 756 height 2010
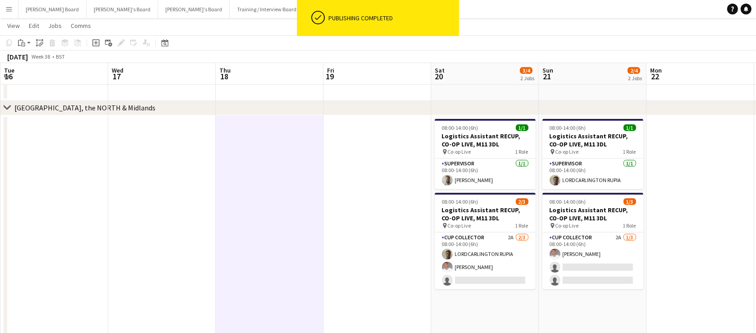
click at [467, 213] on h3 "Logistics Assistant RECUP, CO-OP LIVE, M11 3DL" at bounding box center [485, 214] width 101 height 16
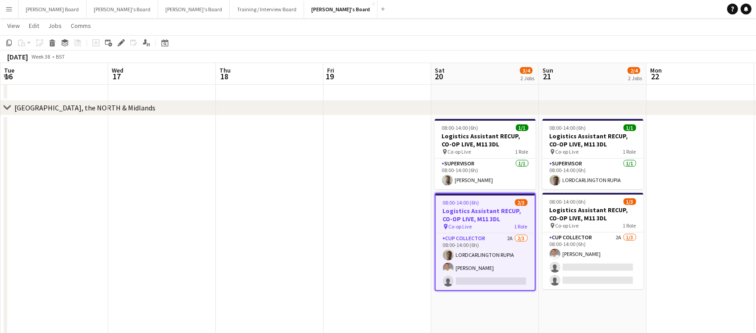
click at [123, 44] on icon "Edit" at bounding box center [121, 42] width 7 height 7
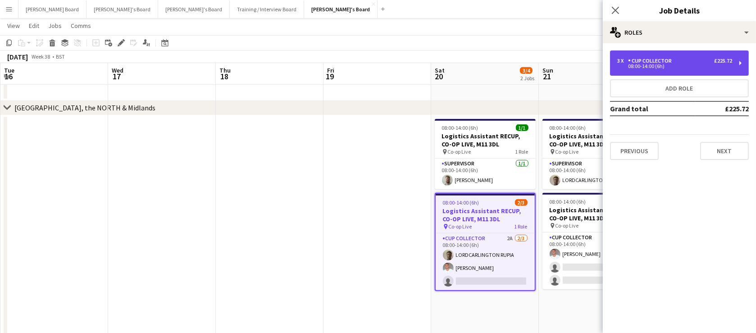
click at [629, 72] on div "3 x CUP COLLECTOR £225.72 08:00-14:00 (6h)" at bounding box center [679, 62] width 139 height 25
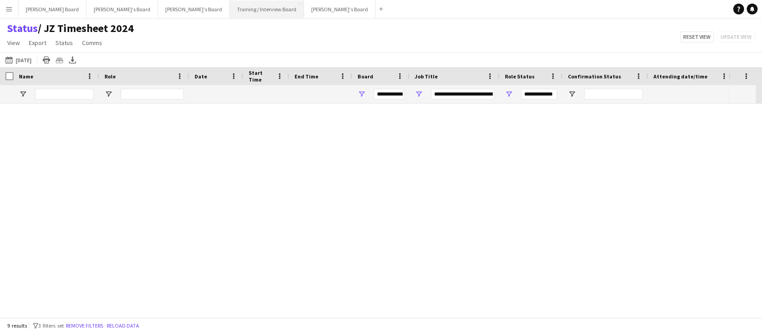
drag, startPoint x: 220, startPoint y: 12, endPoint x: 235, endPoint y: 14, distance: 15.0
click at [230, 13] on button "Training / Interview Board Close" at bounding box center [267, 9] width 74 height 18
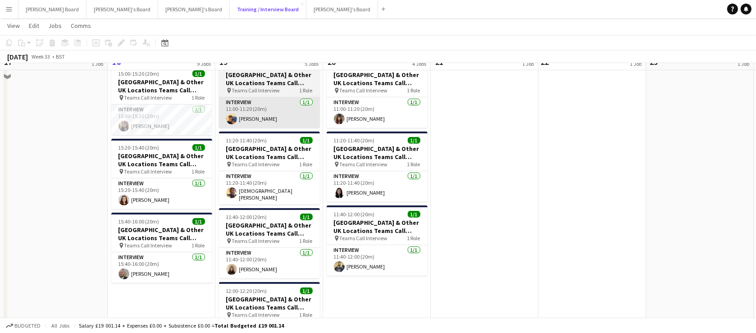
scroll to position [437, 0]
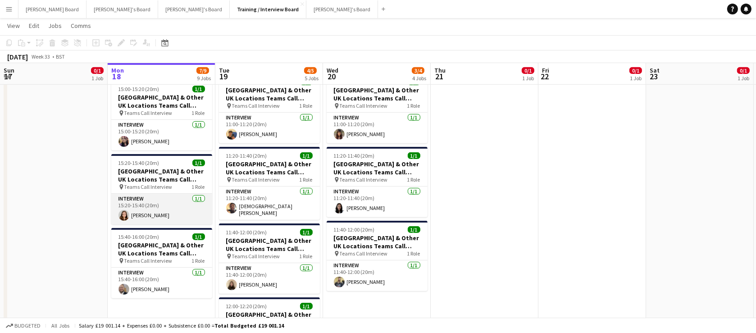
click at [181, 204] on app-card-role "Interview 1/1 15:20-15:40 (20m) Evie Hepworth" at bounding box center [161, 209] width 101 height 31
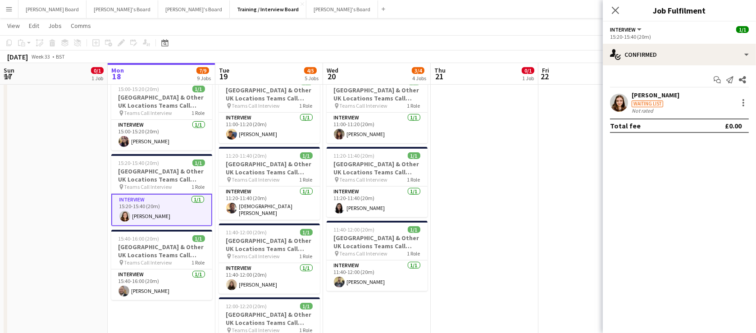
click at [699, 97] on div "Evie Hepworth Waiting list Not rated" at bounding box center [679, 102] width 153 height 23
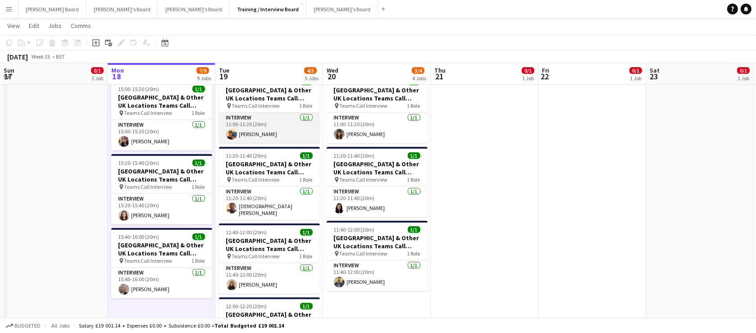
click at [279, 136] on app-card-role "Interview 1/1 11:00-11:20 (20m) Henry Rainbow" at bounding box center [269, 128] width 101 height 31
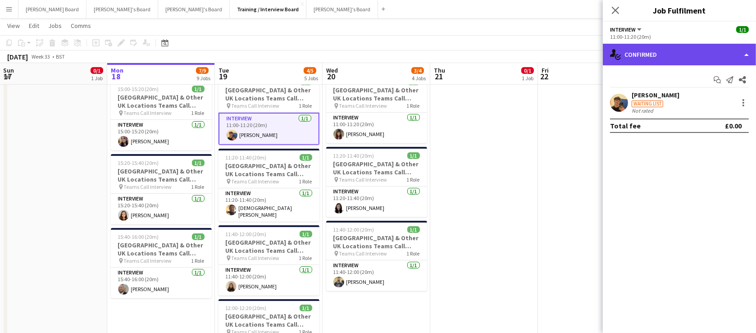
click at [637, 55] on div "single-neutral-actions-check-2 Confirmed" at bounding box center [679, 55] width 153 height 22
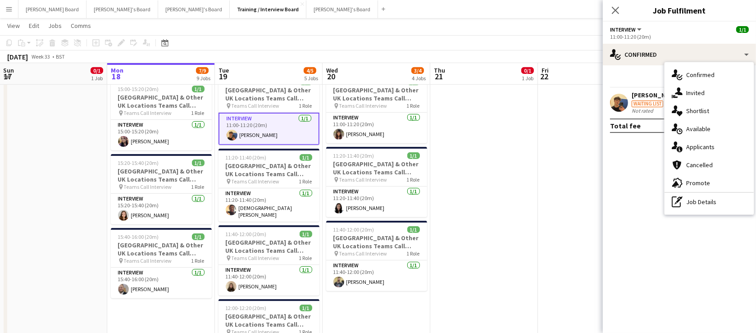
click at [644, 105] on div "Waiting list" at bounding box center [647, 103] width 32 height 7
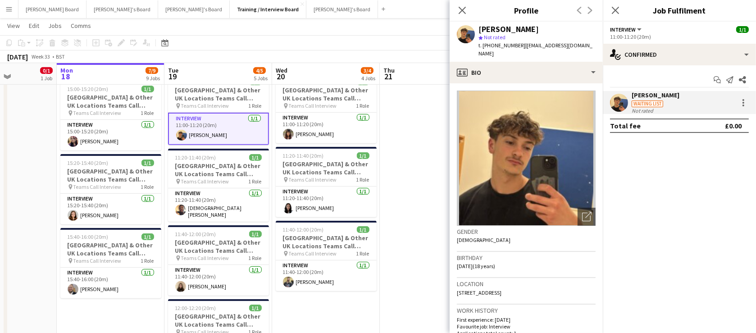
drag, startPoint x: 399, startPoint y: 211, endPoint x: 345, endPoint y: 211, distance: 53.6
click at [345, 211] on app-calendar-viewport "Fri 15 10/12 12 Jobs Sat 16 0/1 1 Job Sun 17 0/1 1 Job Mon 18 7/9 9 Jobs Tue 19…" at bounding box center [378, 269] width 756 height 1342
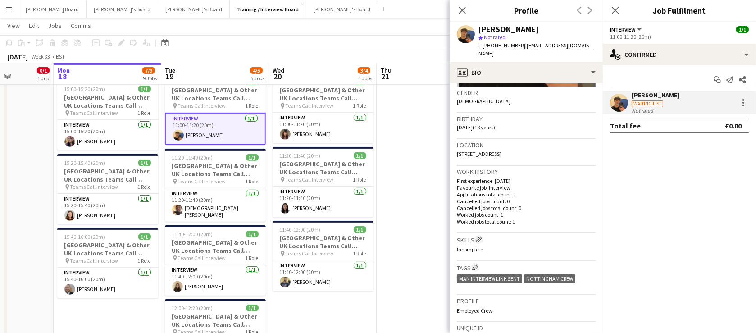
scroll to position [163, 0]
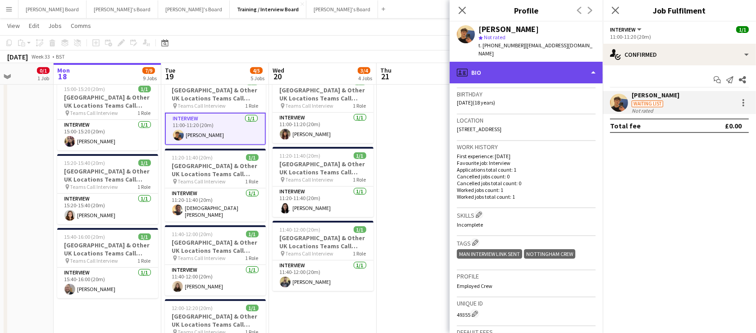
click at [507, 62] on div "profile Bio" at bounding box center [525, 73] width 153 height 22
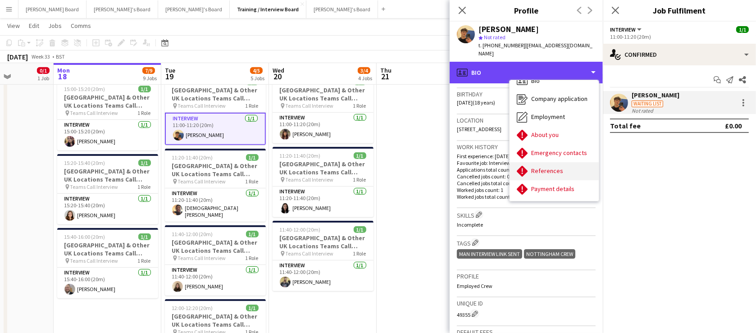
scroll to position [11, 0]
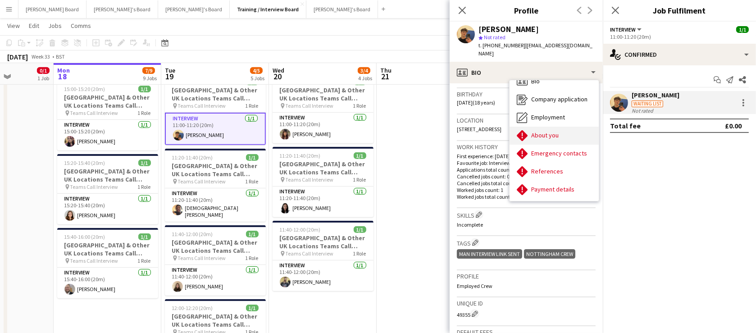
click at [557, 131] on span "About you" at bounding box center [544, 135] width 27 height 8
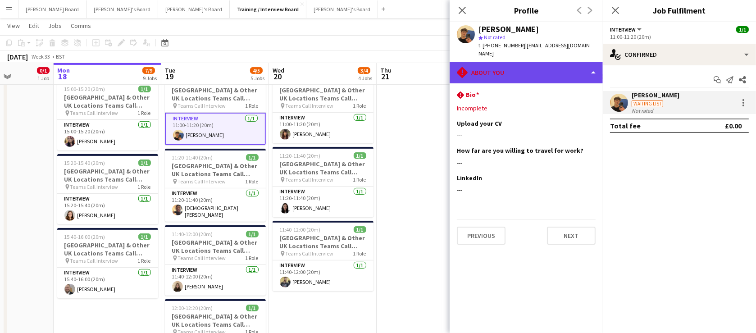
click at [500, 66] on div "rhombus-alert About you" at bounding box center [525, 73] width 153 height 22
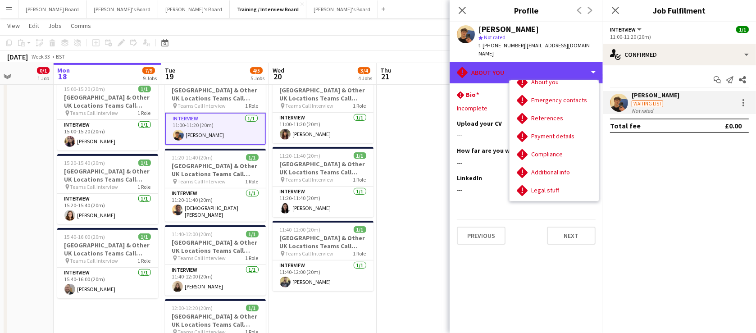
scroll to position [63, 0]
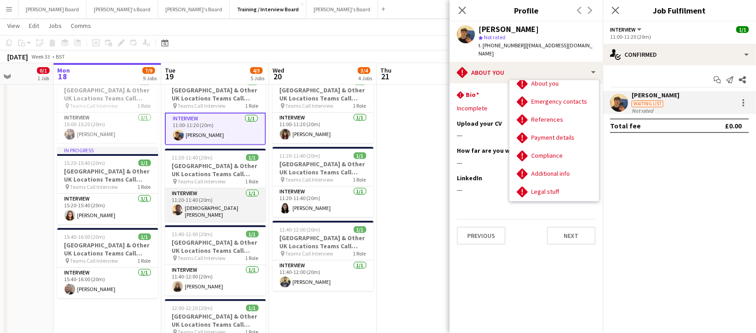
click at [207, 208] on app-card-role "Interview 1/1 11:20-11:40 (20m) Christian Moyo" at bounding box center [215, 204] width 101 height 33
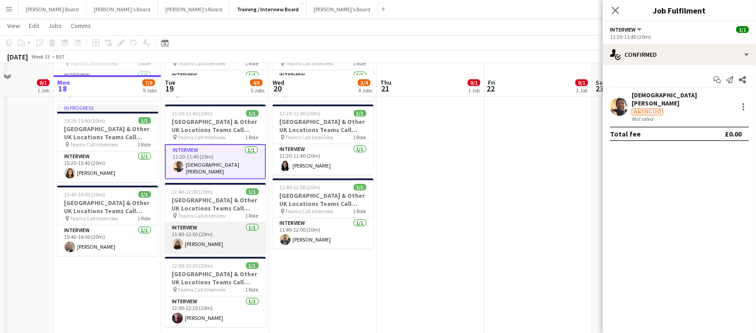
scroll to position [491, 0]
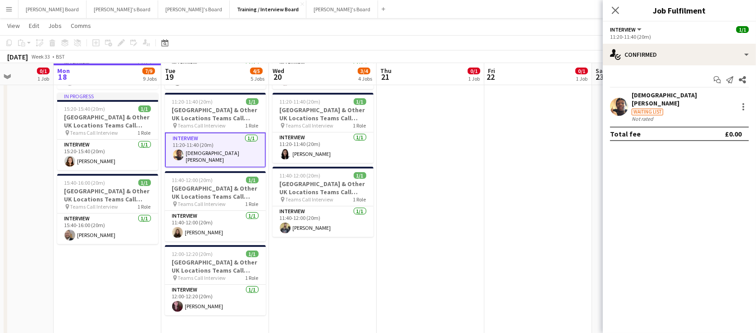
click at [625, 106] on app-user-avatar at bounding box center [619, 107] width 18 height 18
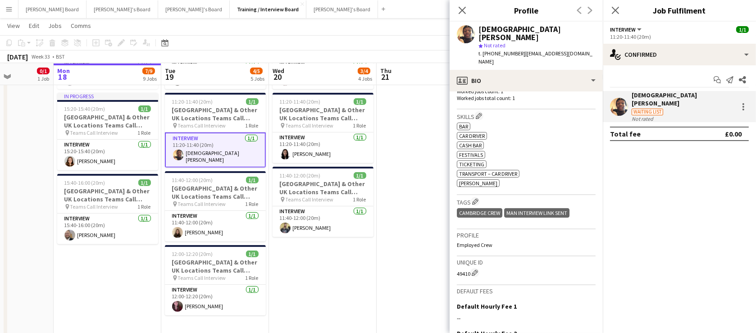
scroll to position [273, 0]
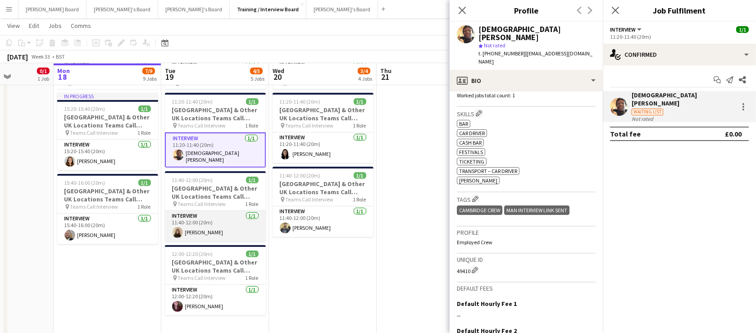
click at [218, 223] on app-card-role "Interview 1/1 11:40-12:00 (20m) Sienna Bingham" at bounding box center [215, 226] width 101 height 31
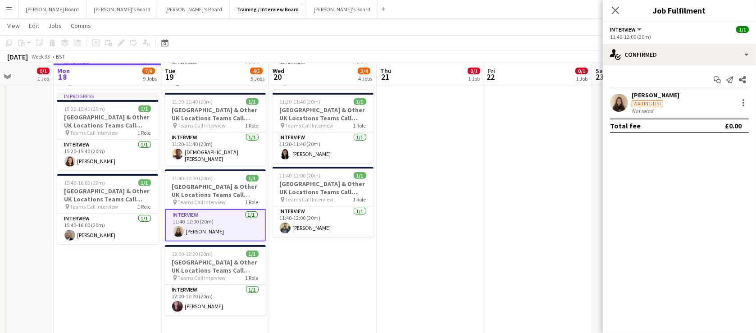
click at [658, 111] on div "Not rated" at bounding box center [655, 110] width 48 height 7
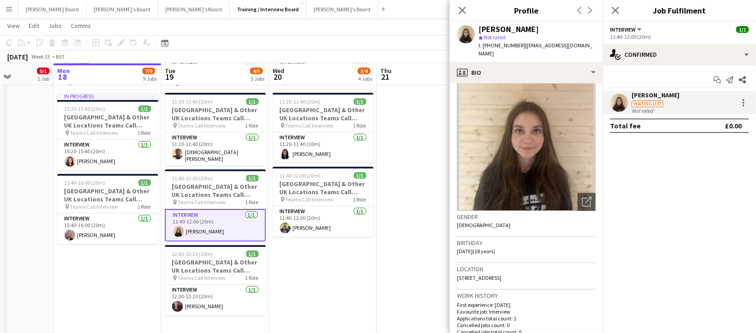
scroll to position [0, 0]
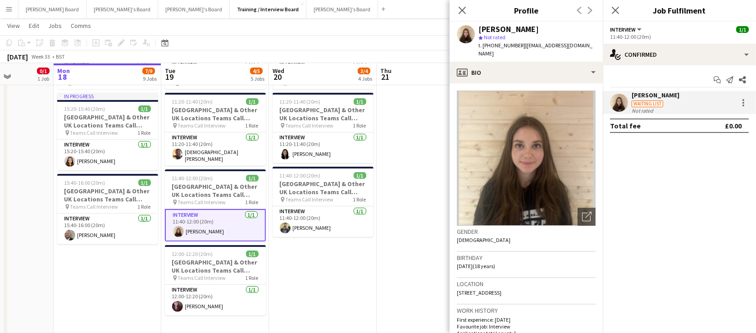
click at [652, 100] on div "Waiting list" at bounding box center [655, 103] width 48 height 8
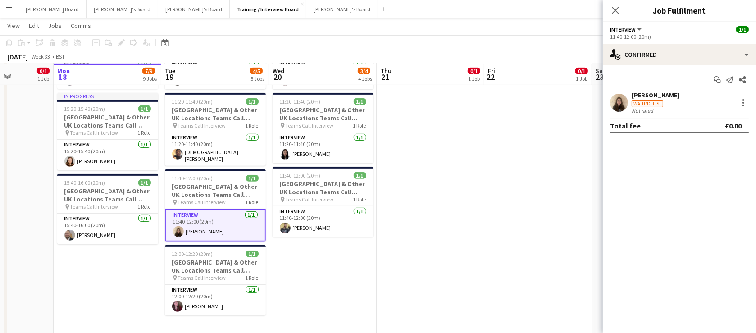
click at [644, 99] on div "Sienna Bingham" at bounding box center [655, 95] width 48 height 8
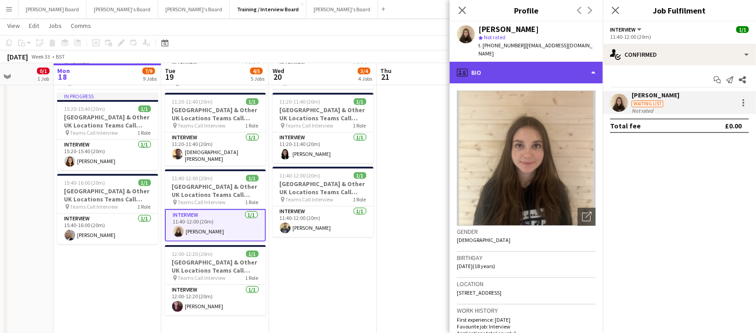
click at [523, 65] on div "profile Bio" at bounding box center [525, 73] width 153 height 22
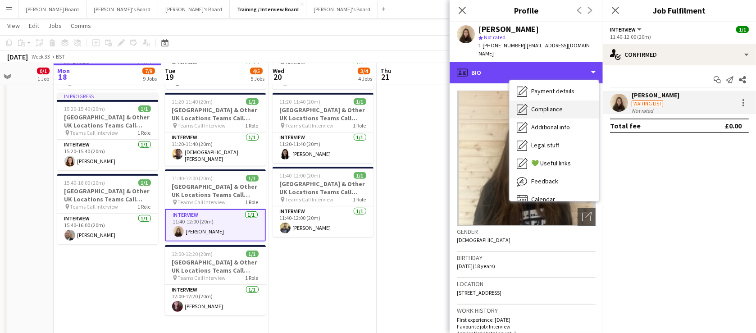
scroll to position [120, 0]
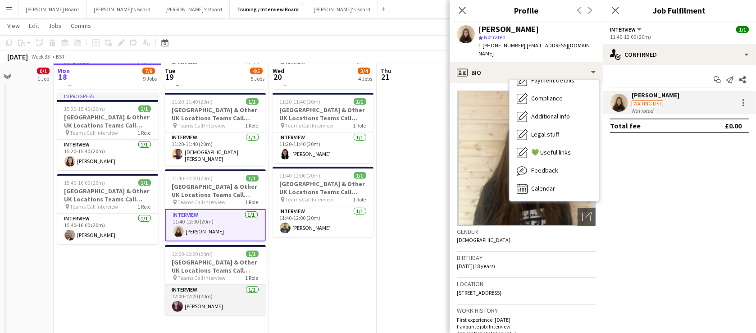
click at [213, 294] on app-card-role "Interview 1/1 12:00-12:20 (20m) BILKIS YAFAI" at bounding box center [215, 300] width 101 height 31
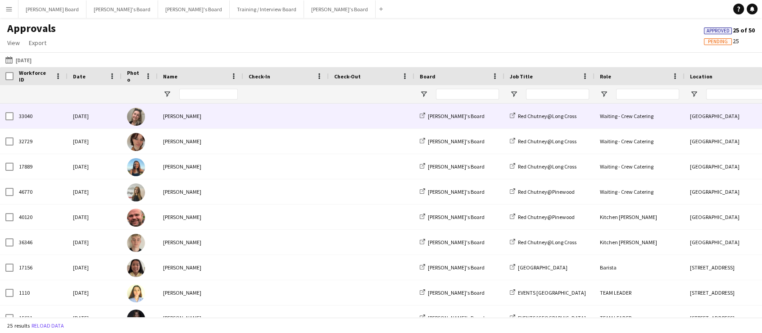
type input "**********"
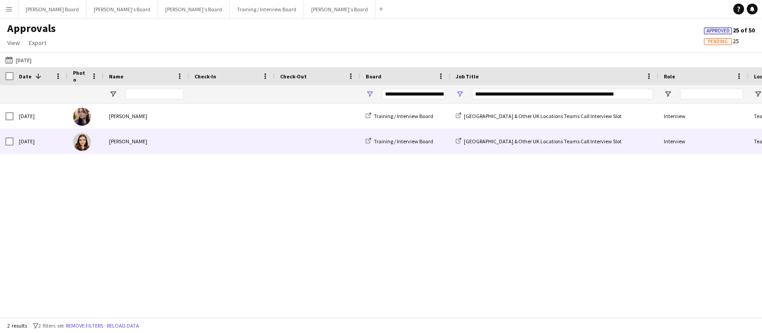
click at [161, 147] on div "[PERSON_NAME]" at bounding box center [147, 141] width 86 height 25
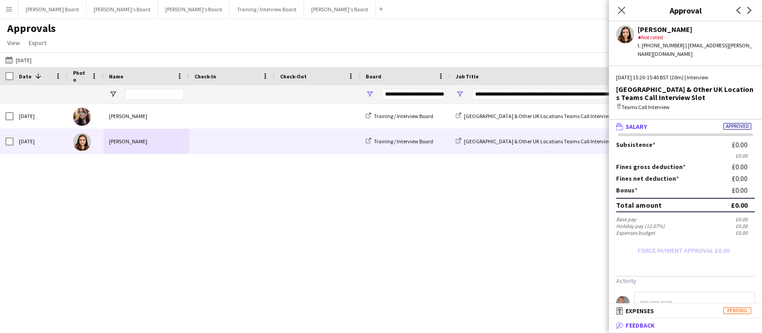
click at [671, 326] on mat-panel-title "bubble-pencil Feedback" at bounding box center [684, 325] width 150 height 8
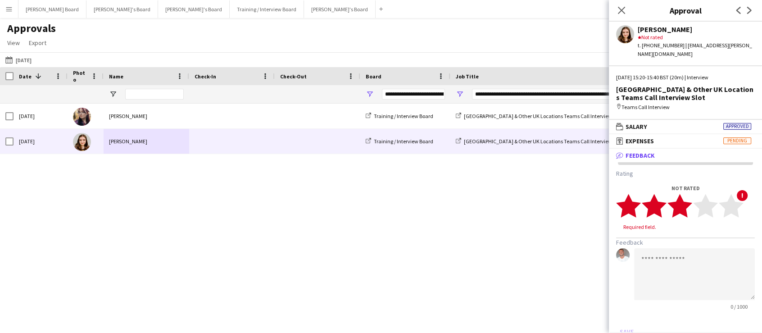
click at [686, 199] on polygon at bounding box center [679, 205] width 25 height 23
click at [664, 272] on textarea at bounding box center [694, 266] width 121 height 52
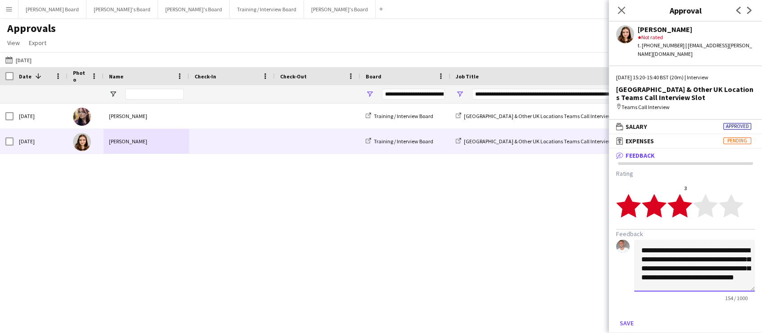
scroll to position [9, 0]
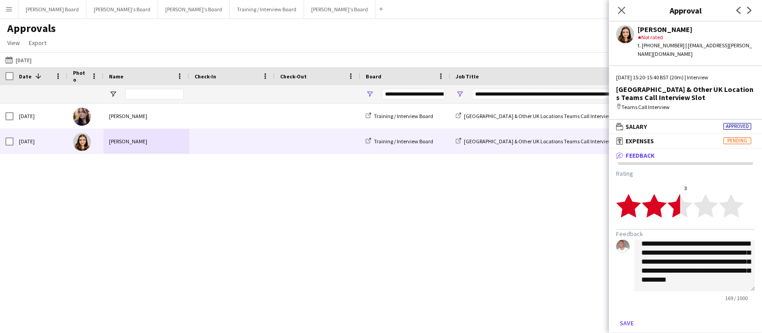
click at [675, 200] on polygon at bounding box center [679, 205] width 25 height 23
click at [714, 276] on textarea "**********" at bounding box center [694, 266] width 121 height 52
click at [637, 316] on div "Save" at bounding box center [685, 323] width 139 height 14
click at [687, 278] on textarea "**********" at bounding box center [694, 266] width 121 height 52
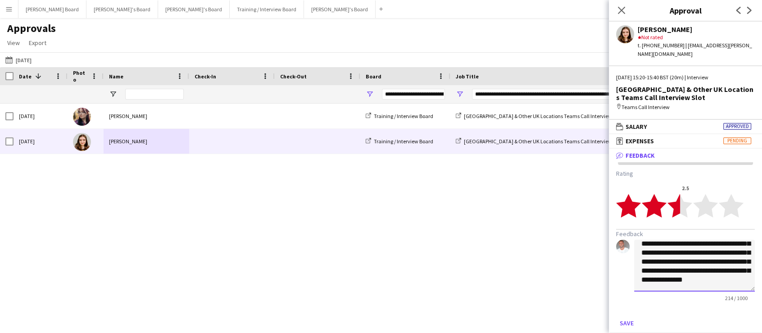
scroll to position [27, 0]
type textarea "**********"
click at [686, 193] on icon "star" at bounding box center [679, 205] width 25 height 25
click at [626, 316] on button "Save" at bounding box center [626, 323] width 21 height 14
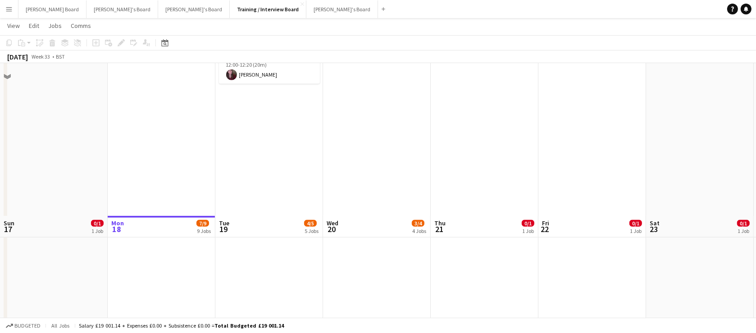
scroll to position [545, 0]
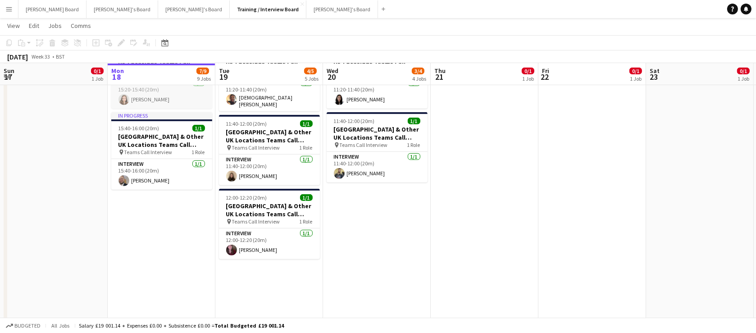
click at [153, 97] on app-card-role "Interview [DATE] 15:20-15:40 (20m) [PERSON_NAME]" at bounding box center [161, 93] width 101 height 31
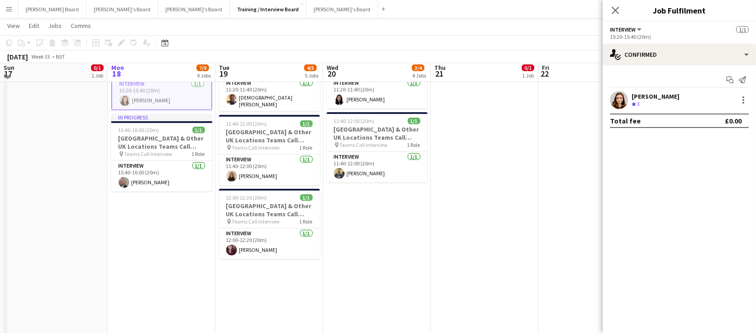
scroll to position [491, 0]
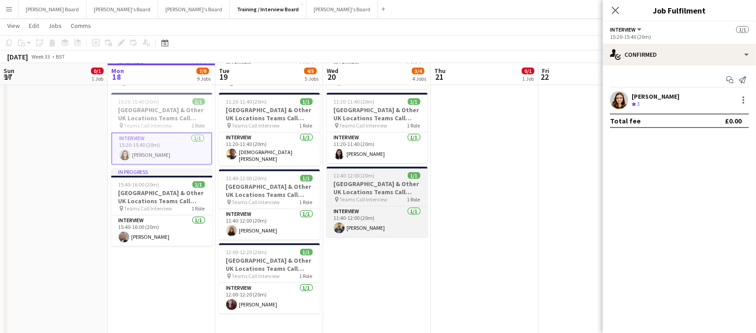
drag, startPoint x: 166, startPoint y: 224, endPoint x: 337, endPoint y: 189, distance: 174.4
click at [167, 224] on app-card-role "Interview [DATE] 15:40-16:00 (20m) [PERSON_NAME]" at bounding box center [161, 230] width 101 height 31
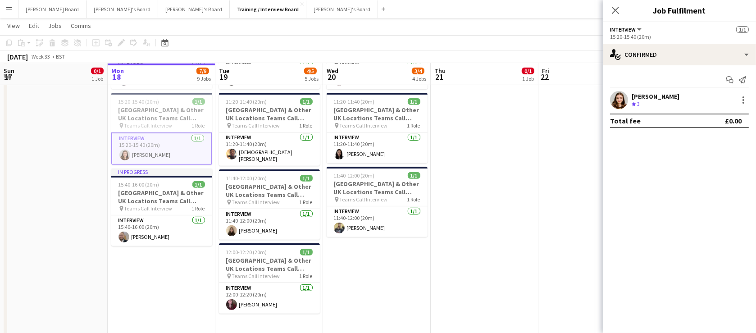
scroll to position [0, 215]
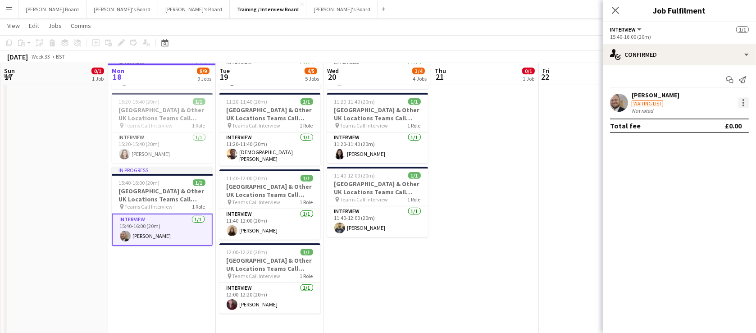
click at [743, 103] on div at bounding box center [743, 103] width 2 height 2
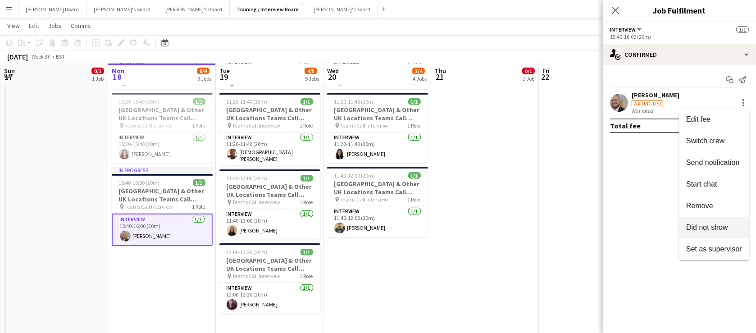
click at [718, 232] on button "Did not show" at bounding box center [714, 228] width 70 height 22
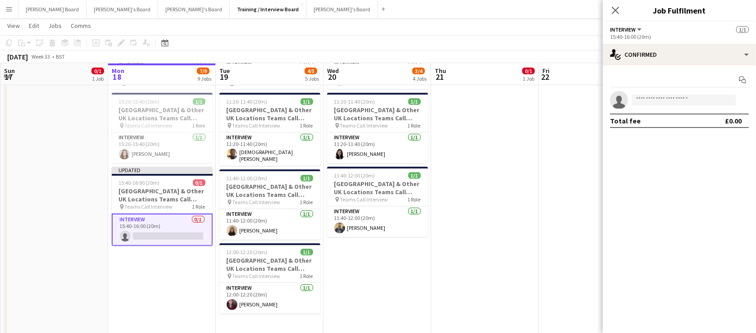
click at [186, 227] on app-card-role "Interview 0/1 15:40-16:00 (20m) single-neutral-actions" at bounding box center [162, 229] width 101 height 32
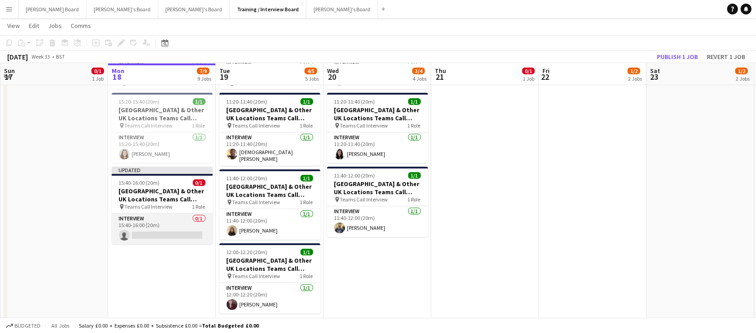
click at [173, 224] on app-card-role "Interview 0/1 15:40-16:00 (20m) single-neutral-actions" at bounding box center [162, 228] width 101 height 31
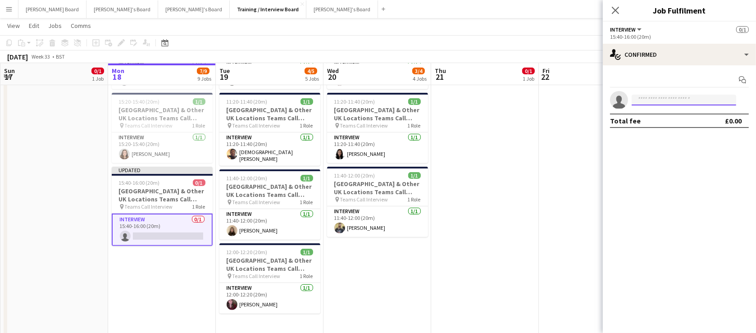
click at [685, 100] on input at bounding box center [683, 100] width 104 height 11
type input "****"
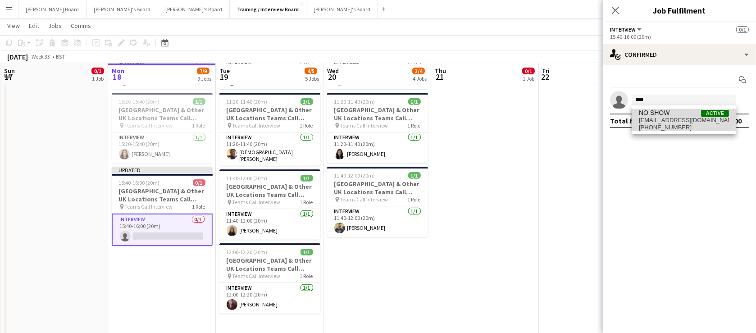
click at [670, 112] on span "NO SHOW Active" at bounding box center [684, 113] width 90 height 8
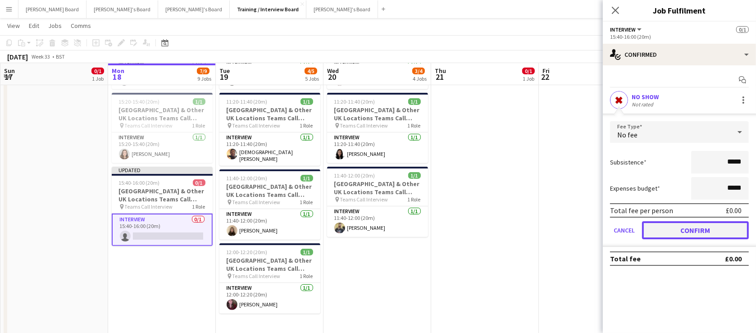
click at [689, 229] on button "Confirm" at bounding box center [695, 230] width 107 height 18
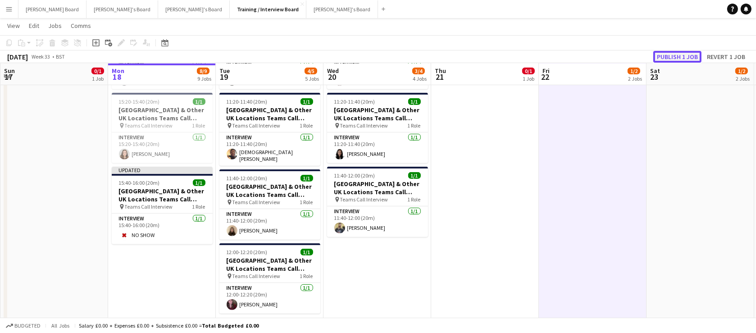
click at [671, 59] on button "Publish 1 job" at bounding box center [677, 57] width 48 height 12
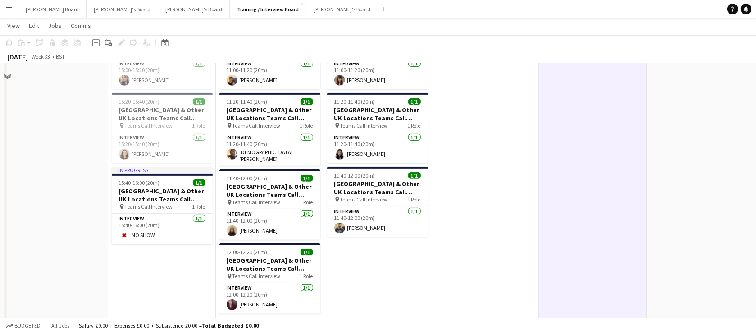
scroll to position [382, 0]
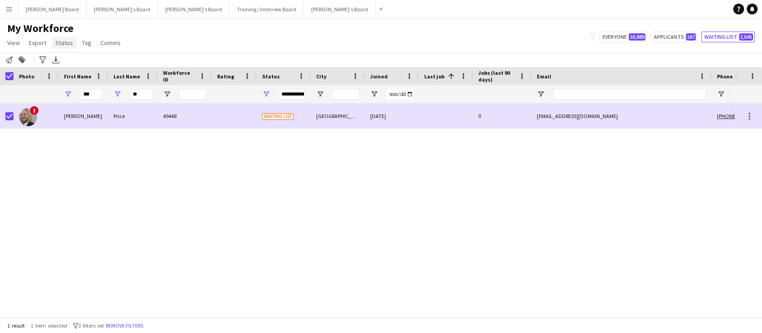
click at [59, 45] on span "Status" at bounding box center [64, 43] width 18 height 8
click at [71, 71] on link "Edit" at bounding box center [83, 62] width 63 height 19
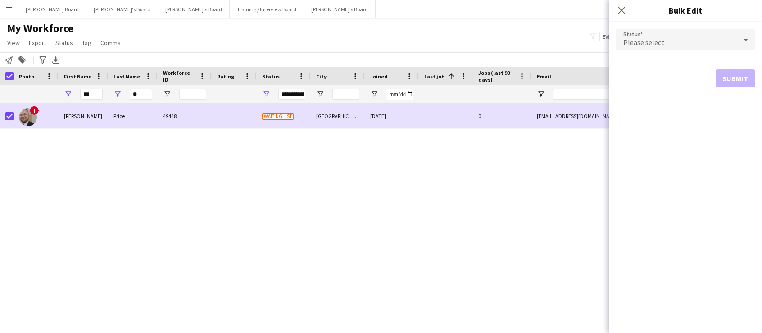
click at [635, 34] on div "Please select" at bounding box center [676, 40] width 121 height 22
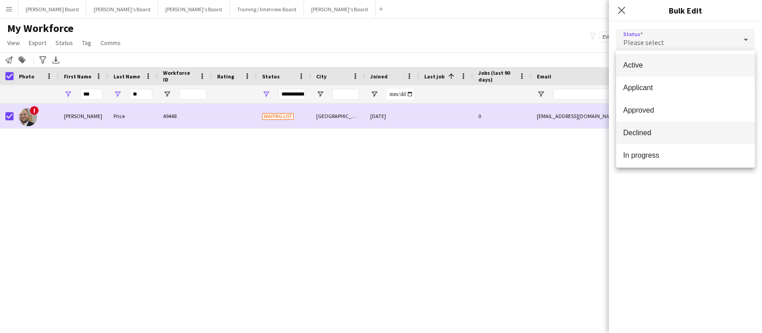
click at [676, 131] on span "Declined" at bounding box center [685, 132] width 124 height 9
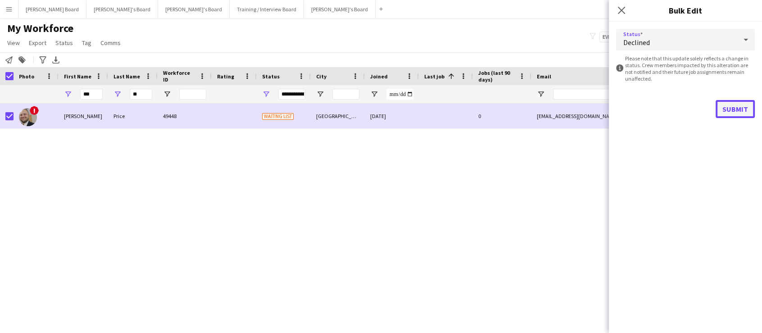
click at [720, 107] on button "Submit" at bounding box center [735, 109] width 39 height 18
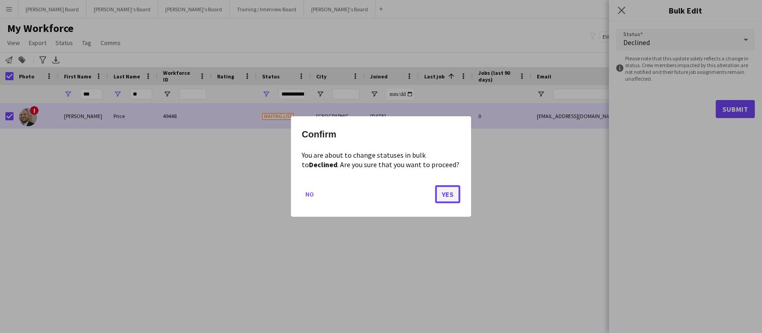
click at [454, 192] on button "Yes" at bounding box center [447, 194] width 25 height 18
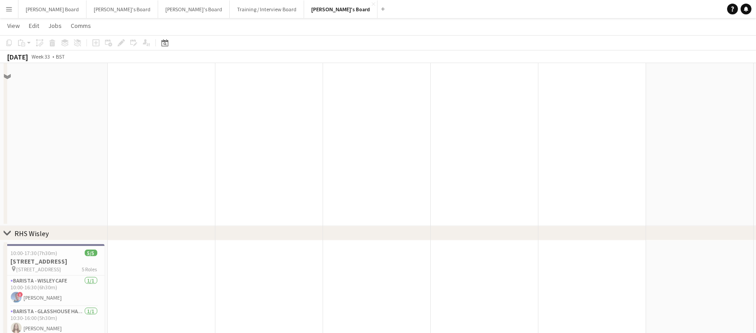
scroll to position [1365, 0]
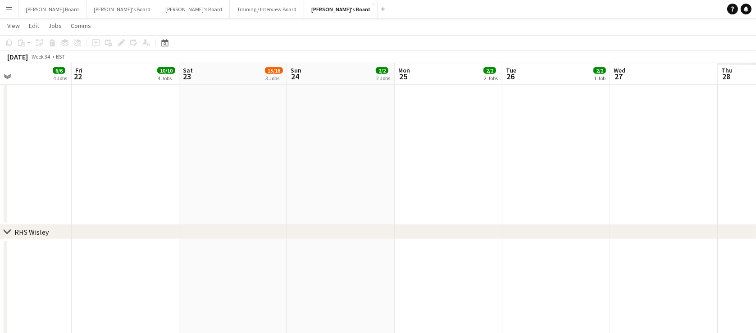
drag, startPoint x: 640, startPoint y: 163, endPoint x: 271, endPoint y: 174, distance: 368.6
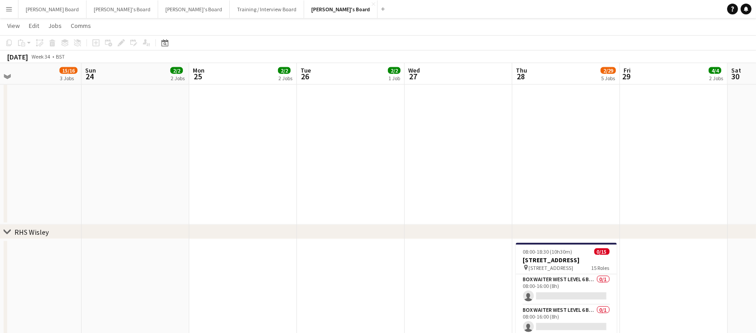
drag, startPoint x: 275, startPoint y: 177, endPoint x: 330, endPoint y: 173, distance: 55.0
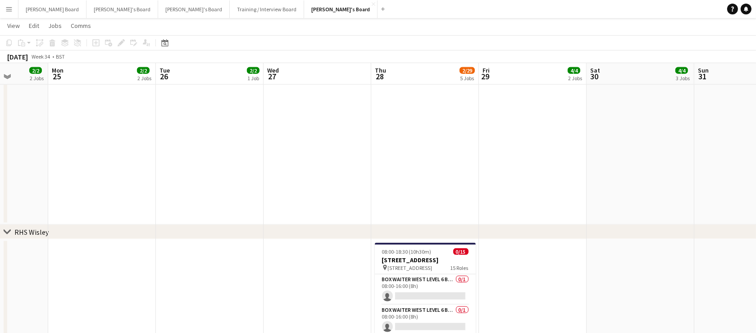
drag, startPoint x: 550, startPoint y: 190, endPoint x: 505, endPoint y: 192, distance: 45.1
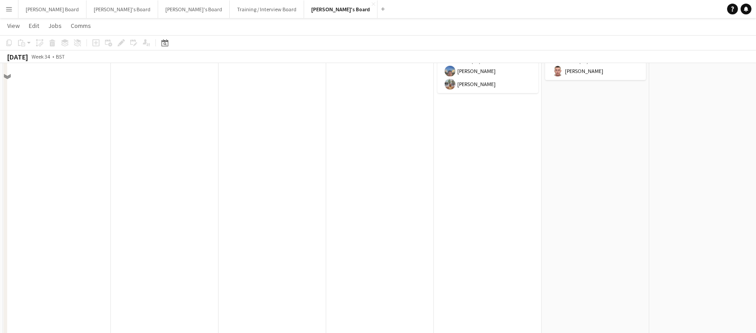
scroll to position [655, 0]
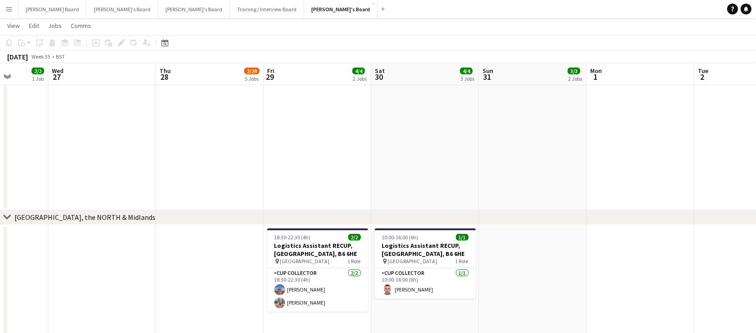
drag, startPoint x: 631, startPoint y: 198, endPoint x: 109, endPoint y: 198, distance: 521.1
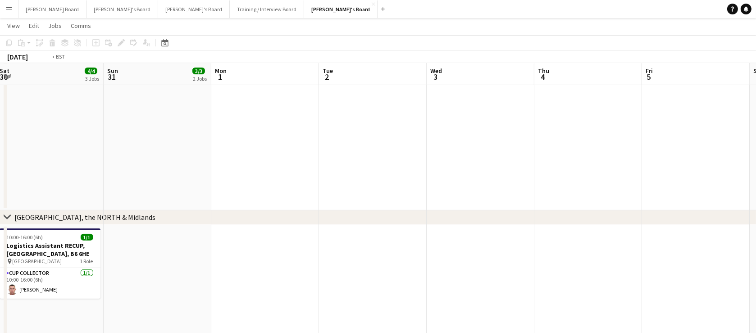
drag, startPoint x: 498, startPoint y: 199, endPoint x: 493, endPoint y: 199, distance: 5.0
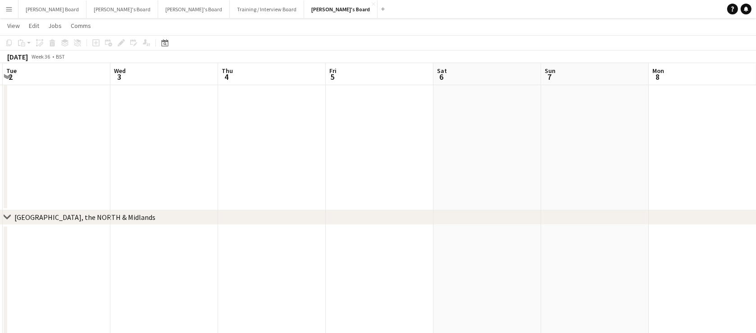
drag, startPoint x: 320, startPoint y: 206, endPoint x: 613, endPoint y: 205, distance: 293.7
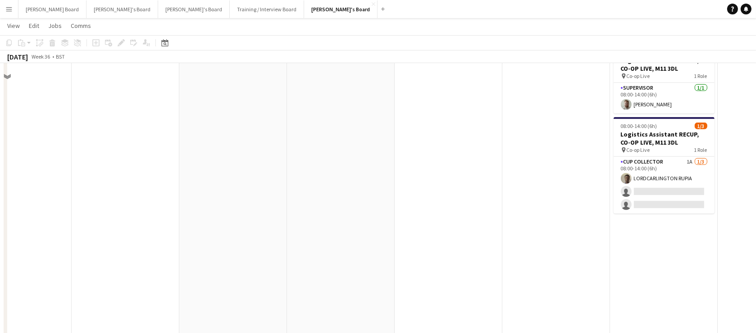
scroll to position [782, 0]
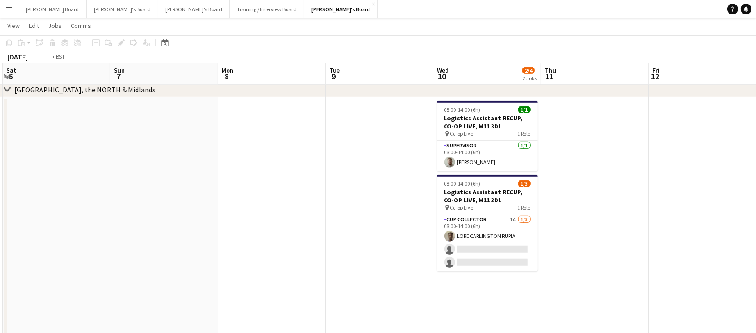
drag, startPoint x: 454, startPoint y: 211, endPoint x: 125, endPoint y: 207, distance: 329.7
click at [121, 208] on app-calendar-viewport "Tue 2 Wed 3 Thu 4 Fri 5 Sat 6 Sun 7 Mon 8 Tue 9 Wed 10 2/4 2 Jobs Thu 11 Fri 12…" at bounding box center [378, 258] width 756 height 2010
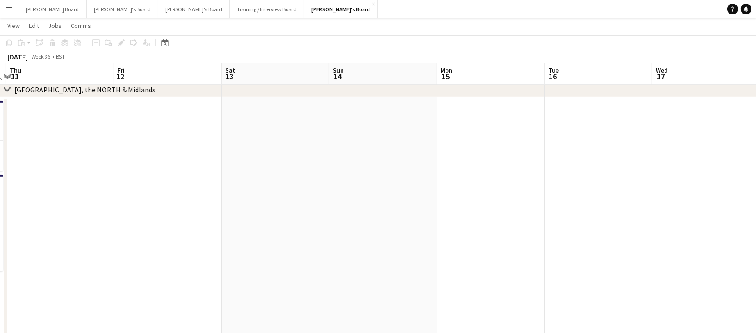
drag, startPoint x: 586, startPoint y: 218, endPoint x: 283, endPoint y: 216, distance: 302.7
click at [259, 216] on app-calendar-viewport "Sat 6 Sun 7 Mon 8 Tue 9 Wed 10 2/4 2 Jobs Thu 11 Fri 12 Sat 13 Sun 14 Mon 15 Tu…" at bounding box center [378, 258] width 756 height 2010
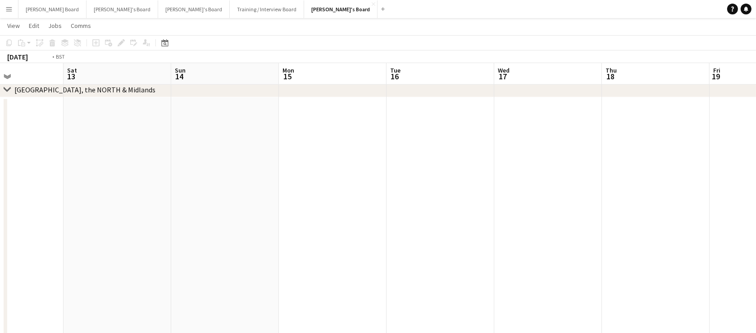
drag, startPoint x: 324, startPoint y: 227, endPoint x: 72, endPoint y: 226, distance: 252.2
click at [70, 227] on app-calendar-viewport "Tue 9 Wed 10 2/4 2 Jobs Thu 11 Fri 12 Sat 13 Sun 14 Mon 15 Tue 16 Wed 17 Thu 18…" at bounding box center [378, 258] width 756 height 2010
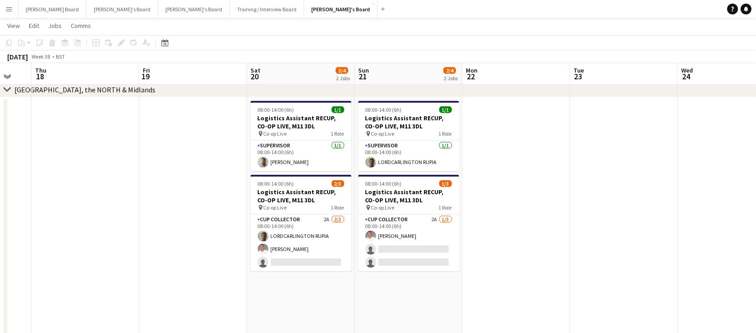
drag, startPoint x: 194, startPoint y: 219, endPoint x: 77, endPoint y: 220, distance: 116.7
click at [77, 220] on app-calendar-viewport "Sun 14 Mon 15 Tue 16 Wed 17 Thu 18 Fri 19 Sat 20 3/4 2 Jobs Sun 21 2/4 2 Jobs M…" at bounding box center [378, 258] width 756 height 2010
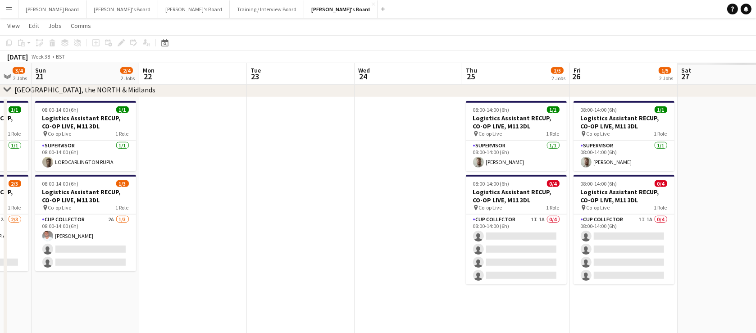
scroll to position [0, 408]
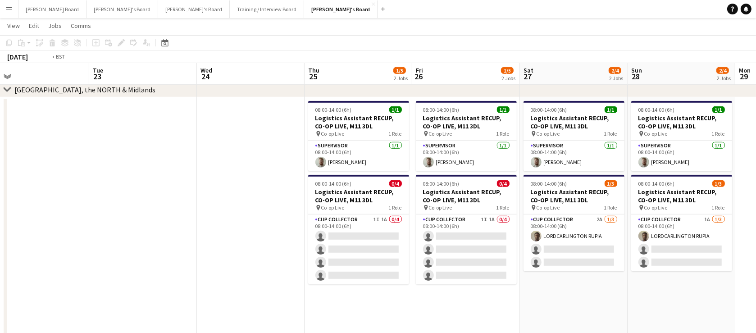
drag, startPoint x: 588, startPoint y: 229, endPoint x: 431, endPoint y: 231, distance: 156.3
click at [432, 230] on app-calendar-viewport "Fri 19 Sat 20 3/4 2 Jobs Sun 21 2/4 2 Jobs Mon 22 Tue 23 Wed 24 Thu 25 1/5 2 Jo…" at bounding box center [378, 258] width 756 height 2010
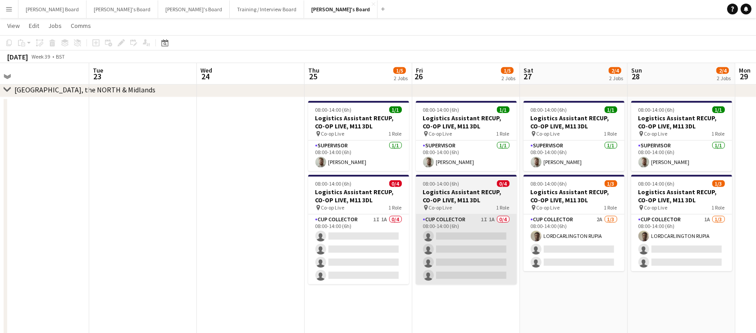
scroll to position [0, 348]
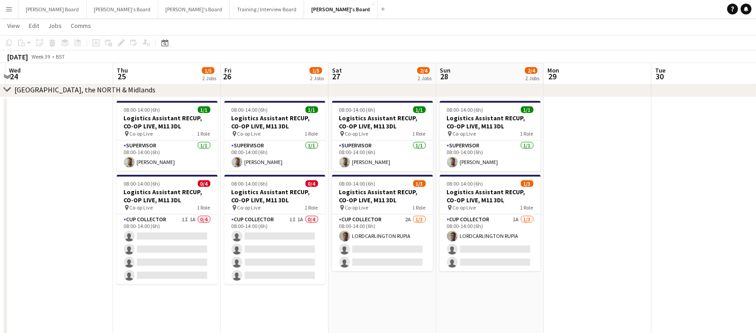
drag, startPoint x: 654, startPoint y: 291, endPoint x: 480, endPoint y: 297, distance: 173.5
click at [480, 297] on app-calendar-viewport "Sun 21 2/4 2 Jobs Mon 22 Tue 23 Wed 24 Thu 25 1/5 2 Jobs Fri 26 1/5 2 Jobs Sat …" at bounding box center [378, 258] width 756 height 2010
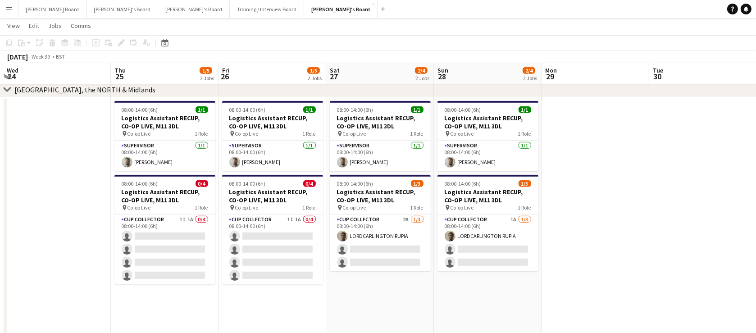
scroll to position [0, 341]
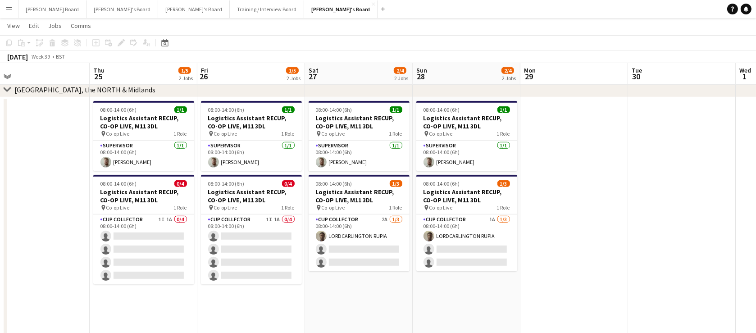
drag, startPoint x: 724, startPoint y: 291, endPoint x: 703, endPoint y: 292, distance: 21.2
click at [703, 292] on app-calendar-viewport "Sun 21 2/4 2 Jobs Mon 22 Tue 23 Wed 24 Thu 25 1/5 2 Jobs Fri 26 1/5 2 Jobs Sat …" at bounding box center [378, 258] width 756 height 2010
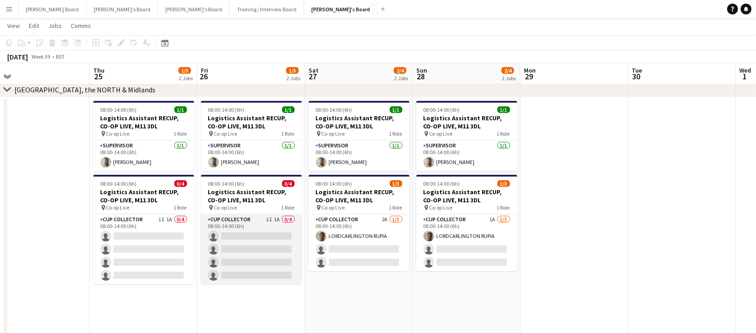
click at [258, 257] on app-card-role "CUP COLLECTOR 1I 1A 0/4 08:00-14:00 (6h) single-neutral-actions single-neutral-…" at bounding box center [251, 249] width 101 height 70
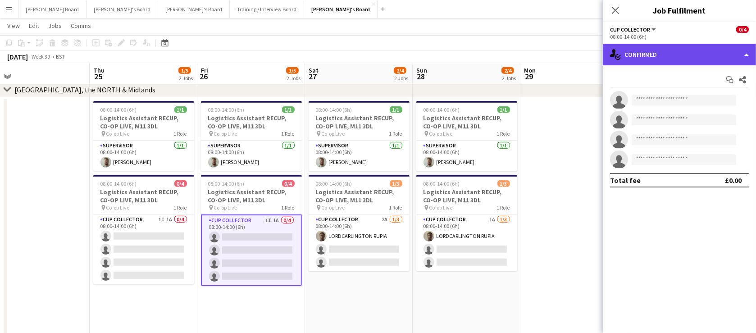
click at [647, 49] on div "single-neutral-actions-check-2 Confirmed" at bounding box center [679, 55] width 153 height 22
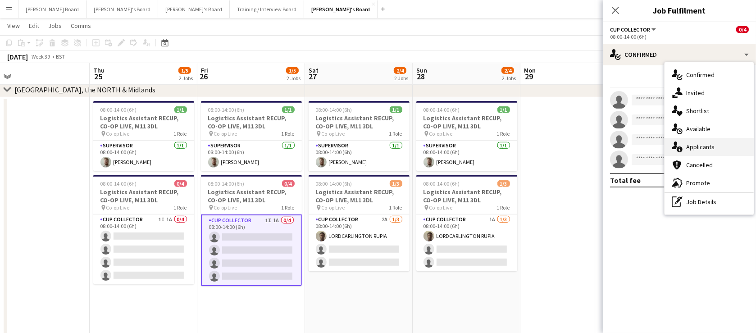
click at [715, 145] on div "single-neutral-actions-information Applicants" at bounding box center [708, 147] width 89 height 18
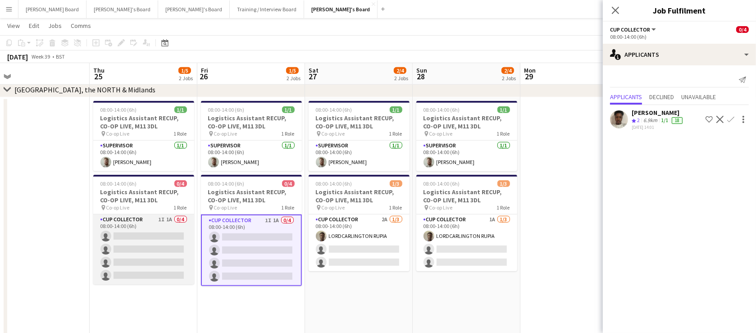
click at [162, 223] on app-card-role "CUP COLLECTOR 1I 1A 0/4 08:00-14:00 (6h) single-neutral-actions single-neutral-…" at bounding box center [143, 249] width 101 height 70
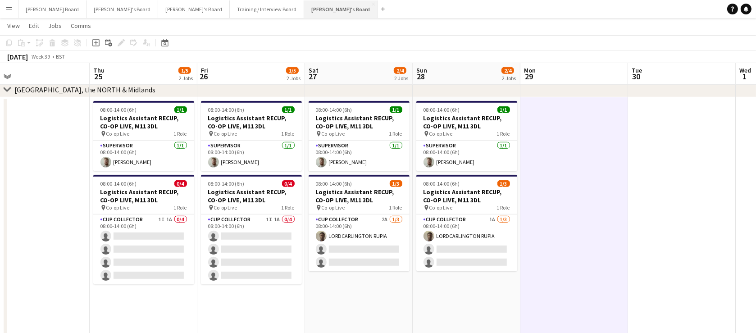
click at [304, 15] on button "[PERSON_NAME]'s Board Close" at bounding box center [340, 9] width 73 height 18
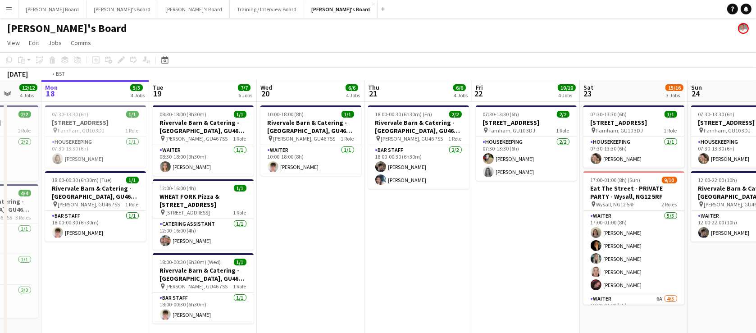
scroll to position [0, 357]
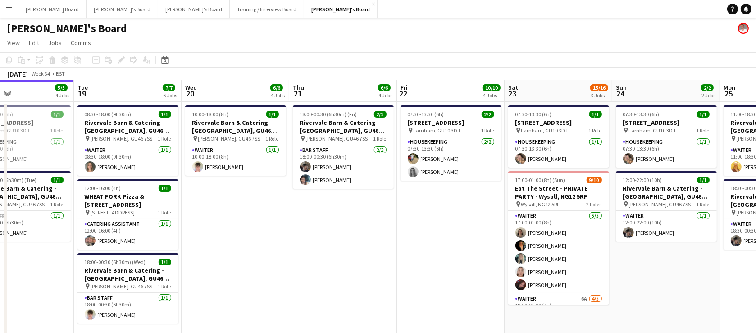
drag, startPoint x: 501, startPoint y: 245, endPoint x: 395, endPoint y: 236, distance: 106.2
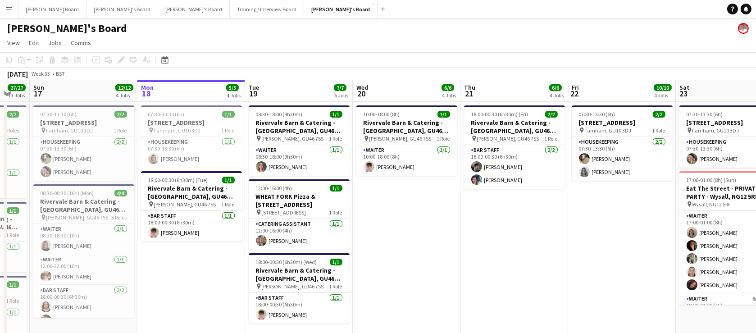
drag, startPoint x: 294, startPoint y: 218, endPoint x: 464, endPoint y: 220, distance: 169.8
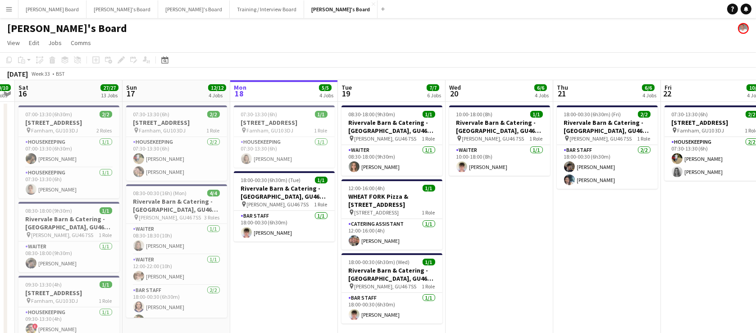
drag, startPoint x: 197, startPoint y: 271, endPoint x: 258, endPoint y: 267, distance: 61.4
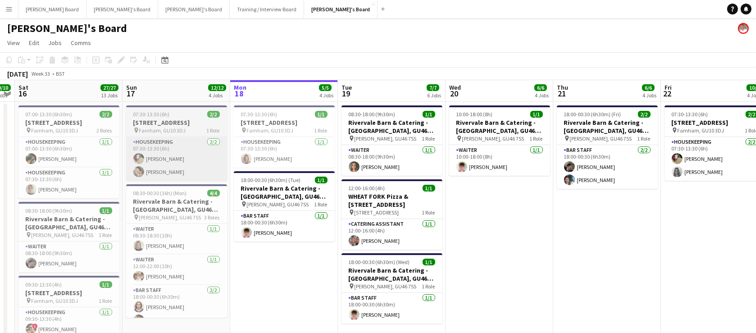
scroll to position [0, 200]
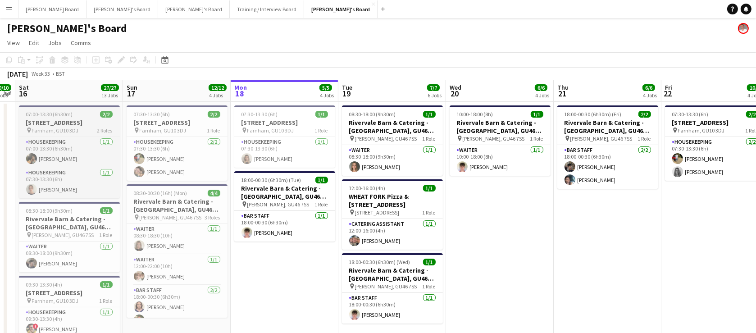
click at [53, 118] on app-job-card "07:00-13:30 (6h30m) 2/[STREET_ADDRESS] pin Farnham, GU10 3DJ 2 Roles Housekeepi…" at bounding box center [69, 151] width 101 height 93
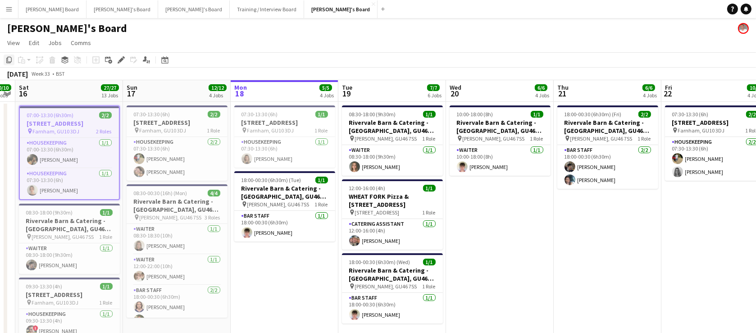
click at [7, 60] on icon at bounding box center [8, 60] width 5 height 6
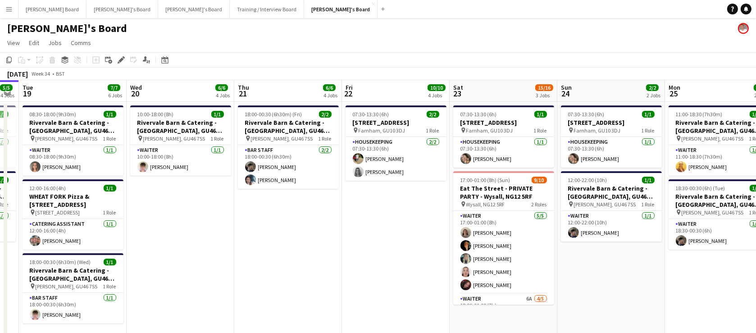
drag, startPoint x: 539, startPoint y: 277, endPoint x: 211, endPoint y: 248, distance: 329.1
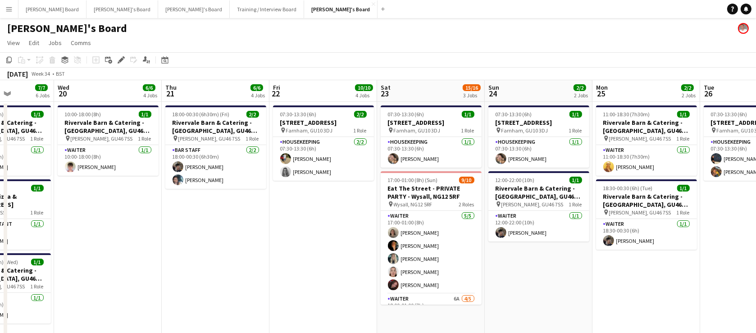
click at [325, 220] on app-date-cell "07:30-13:30 (6h) 2/[STREET_ADDRESS] pin Farnham, GU10 3DJ 1 Role Housekeeping […" at bounding box center [323, 275] width 108 height 347
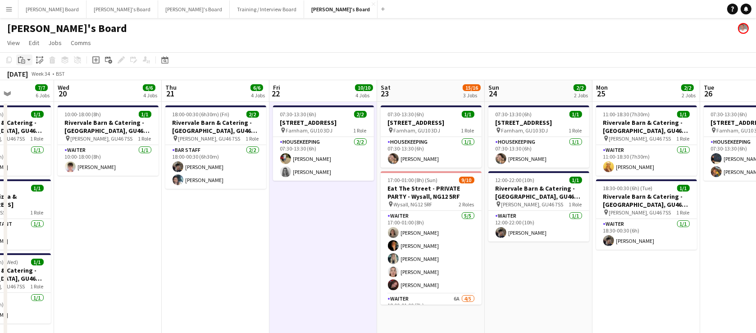
click at [24, 61] on icon "Paste" at bounding box center [21, 59] width 7 height 7
click at [32, 77] on link "Paste Ctrl+V" at bounding box center [66, 77] width 85 height 8
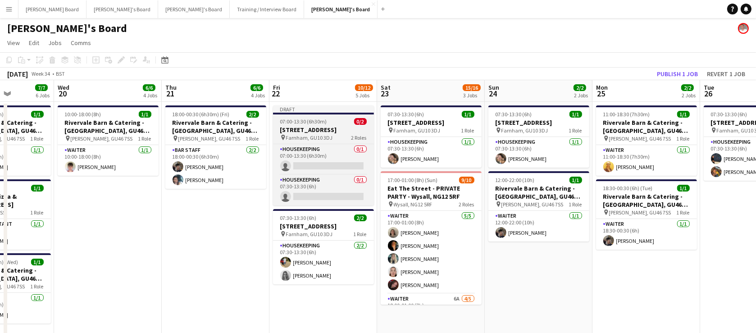
click at [318, 120] on span "07:00-13:30 (6h30m)" at bounding box center [303, 121] width 47 height 7
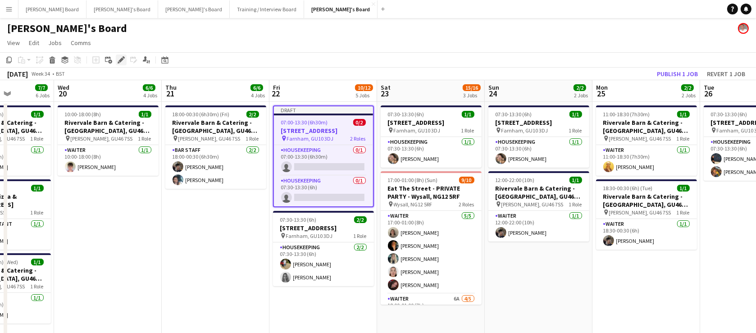
click at [122, 58] on icon "Edit" at bounding box center [121, 59] width 7 height 7
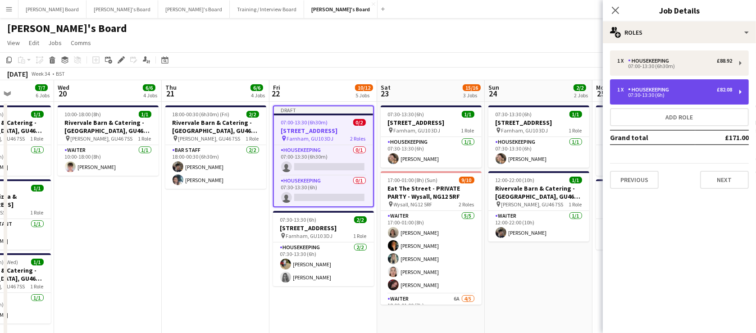
click at [644, 92] on div "Housekeeping" at bounding box center [650, 89] width 45 height 6
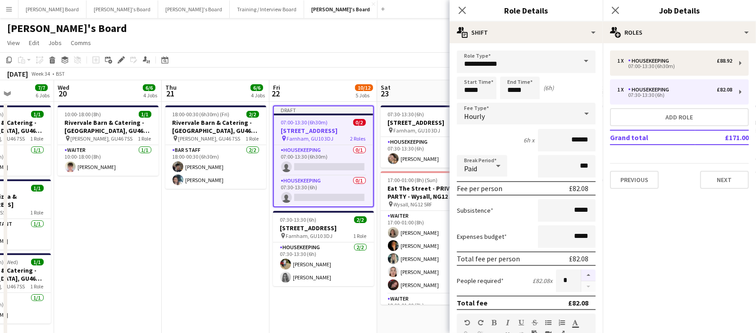
click at [583, 277] on button "button" at bounding box center [588, 275] width 14 height 12
type input "*"
click at [213, 240] on app-date-cell "18:00-00:30 (6h30m) (Fri) 2/2 Rivervale Barn & Catering - [GEOGRAPHIC_DATA], GU…" at bounding box center [216, 275] width 108 height 347
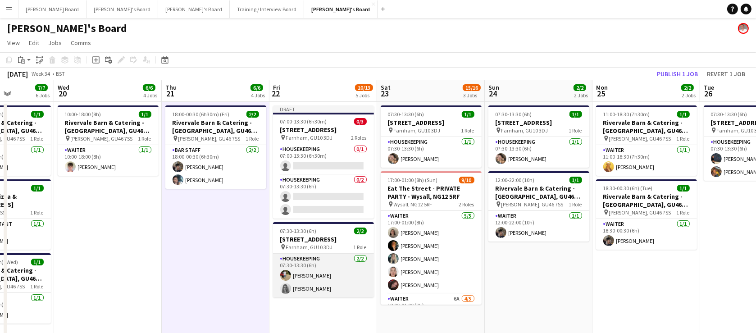
click at [305, 266] on app-card-role "Housekeeping [DATE] 07:30-13:30 (6h) [PERSON_NAME] [PERSON_NAME]" at bounding box center [323, 276] width 101 height 44
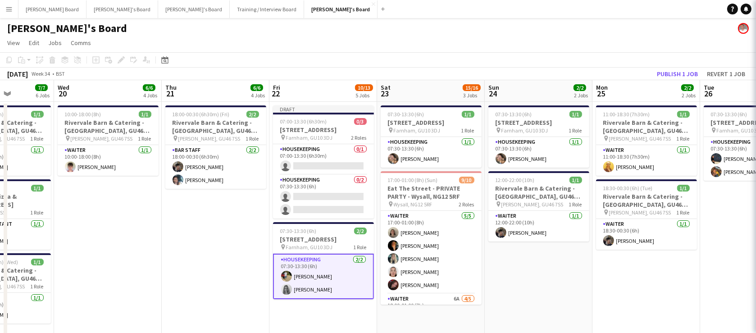
scroll to position [0, 376]
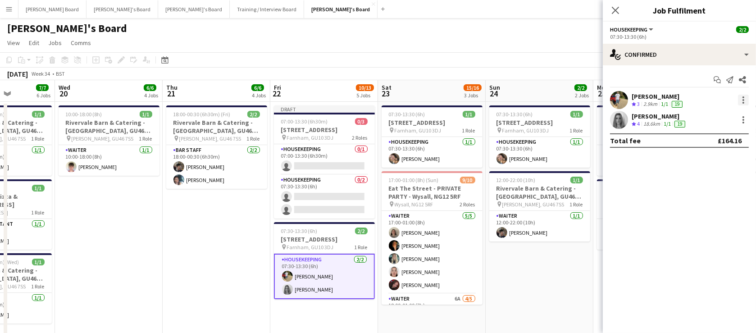
click at [739, 99] on div at bounding box center [743, 100] width 11 height 11
drag, startPoint x: 721, startPoint y: 140, endPoint x: 456, endPoint y: 148, distance: 264.5
click at [720, 140] on span "Switch crew" at bounding box center [705, 138] width 38 height 8
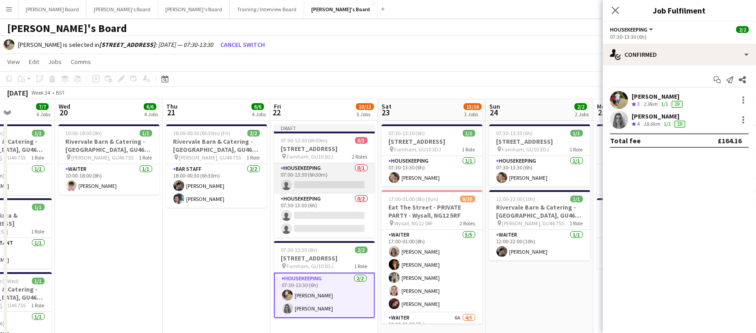
click at [319, 189] on app-card-role "Housekeeping 0/1 07:00-13:30 (6h30m) single-neutral-actions" at bounding box center [324, 178] width 101 height 31
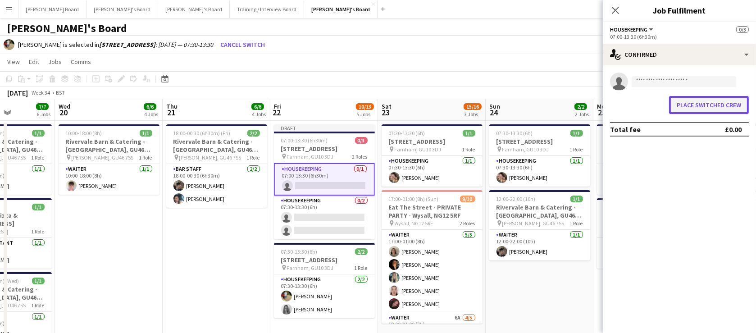
click at [690, 103] on button "Place switched crew" at bounding box center [709, 105] width 80 height 18
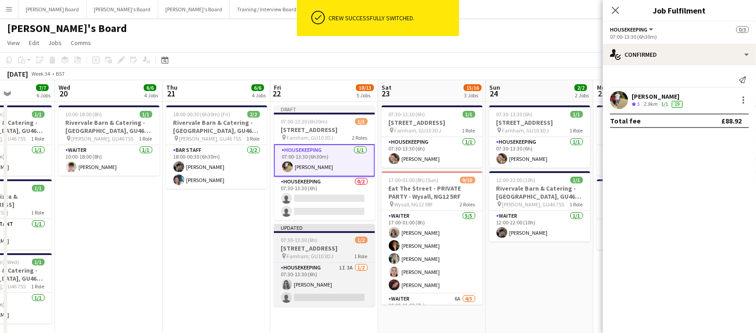
click at [336, 262] on div "Housekeeping 1I 3A [DATE] 07:30-13:30 (6h) [PERSON_NAME] single-neutral-actions" at bounding box center [324, 284] width 101 height 44
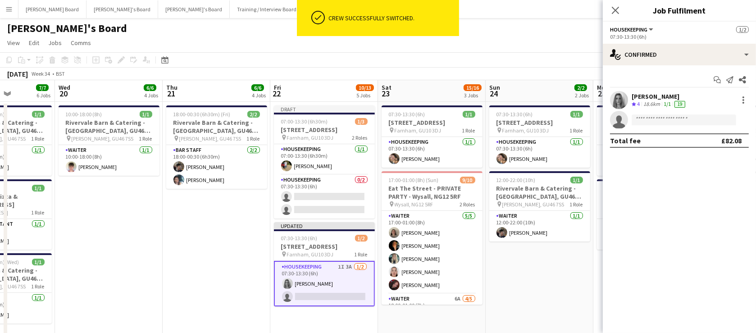
click at [744, 94] on div "[PERSON_NAME] Crew rating 4 18.6km 1/1 19" at bounding box center [679, 100] width 153 height 18
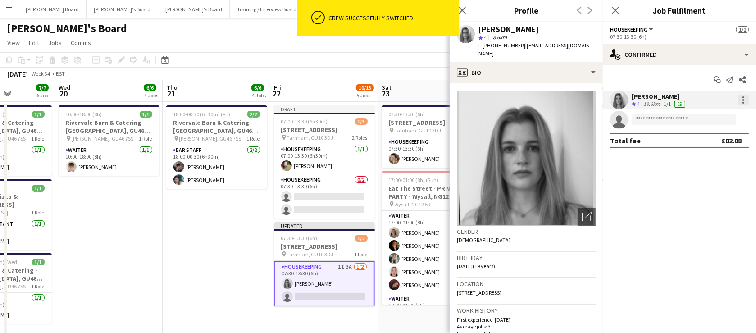
click at [744, 103] on div at bounding box center [743, 100] width 11 height 11
click at [711, 135] on span "Switch crew" at bounding box center [705, 138] width 38 height 8
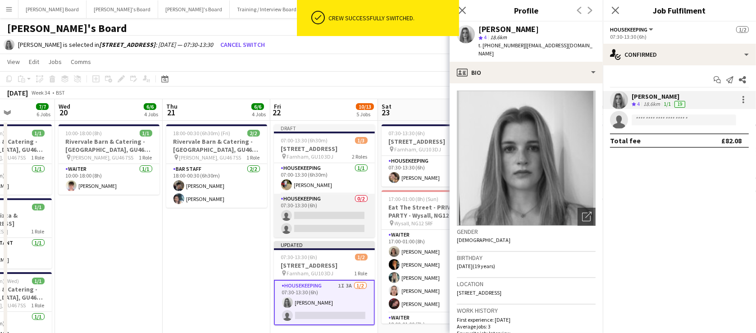
click at [308, 214] on app-card-role "Housekeeping 0/2 07:30-13:30 (6h) single-neutral-actions single-neutral-actions" at bounding box center [324, 216] width 101 height 44
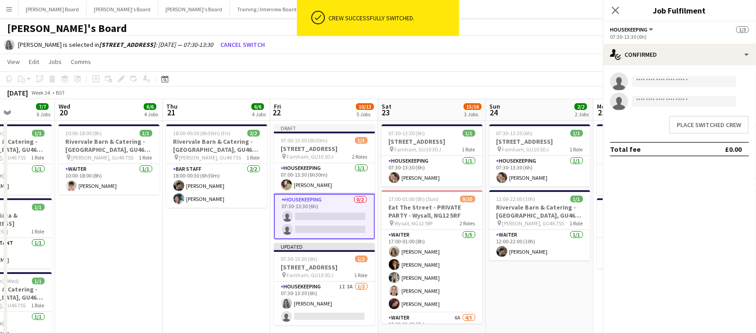
scroll to position [0, 375]
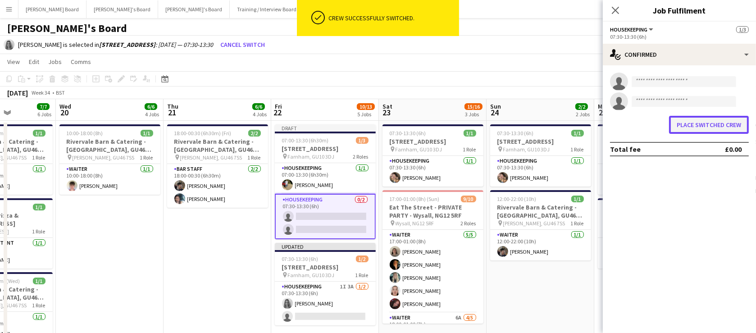
click at [716, 121] on button "Place switched crew" at bounding box center [709, 125] width 80 height 18
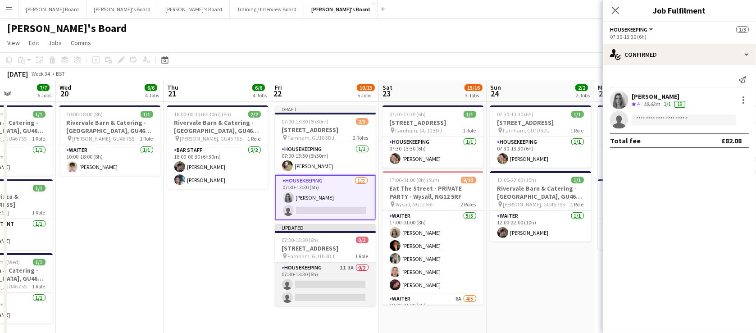
click at [342, 276] on app-card-role "Housekeeping 1I 3A 0/2 07:30-13:30 (6h) single-neutral-actions single-neutral-a…" at bounding box center [325, 285] width 101 height 44
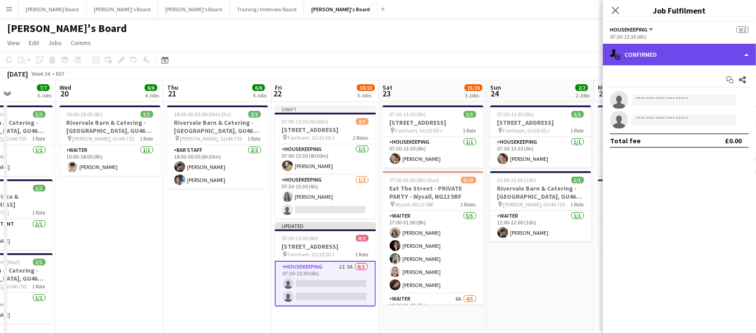
click at [669, 50] on div "single-neutral-actions-check-2 Confirmed" at bounding box center [679, 55] width 153 height 22
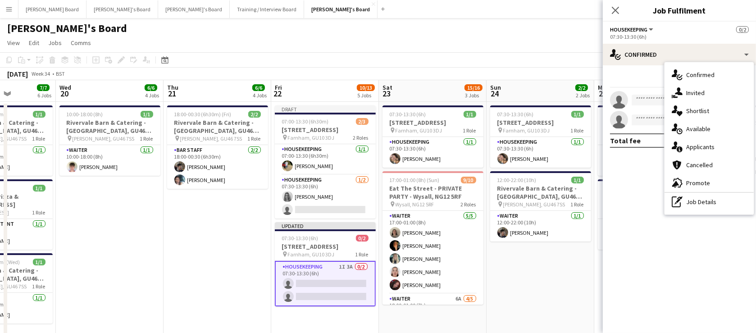
click at [705, 144] on div "single-neutral-actions-information Applicants" at bounding box center [708, 147] width 89 height 18
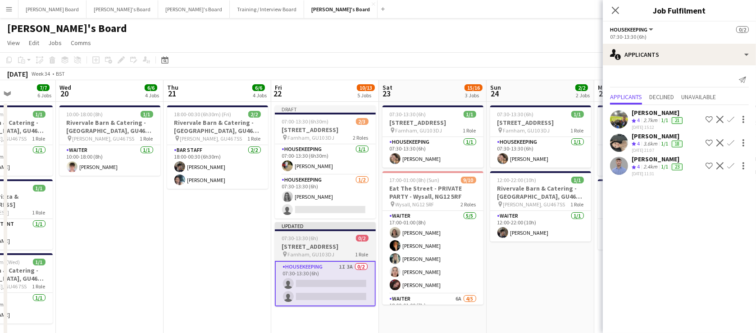
click at [325, 238] on div "07:30-13:30 (6h) 0/2" at bounding box center [325, 238] width 101 height 7
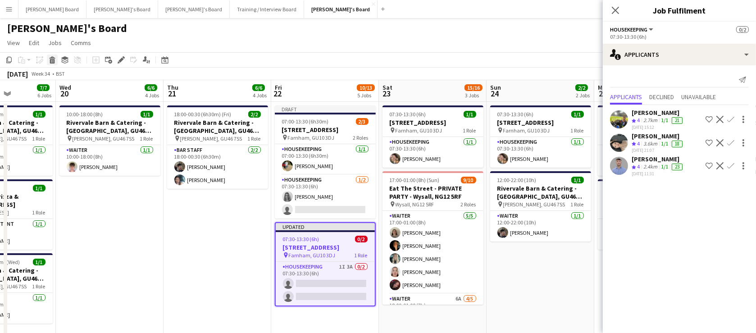
click at [55, 61] on icon "Delete" at bounding box center [52, 59] width 7 height 7
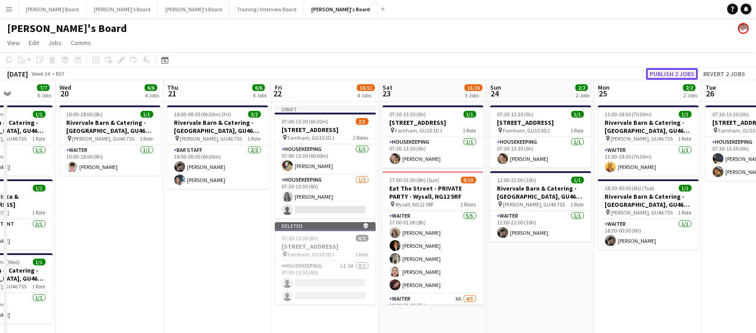
click at [669, 73] on button "Publish 2 jobs" at bounding box center [672, 74] width 52 height 12
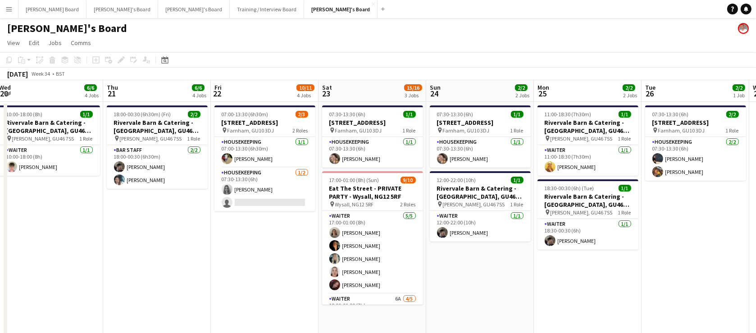
drag, startPoint x: 618, startPoint y: 248, endPoint x: 495, endPoint y: 220, distance: 125.6
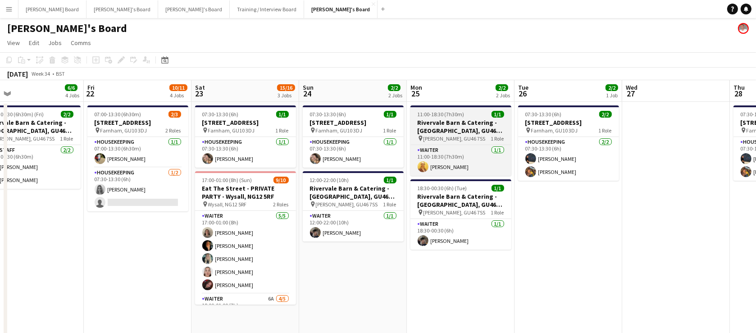
drag, startPoint x: 550, startPoint y: 115, endPoint x: 472, endPoint y: 106, distance: 78.4
click at [550, 114] on span "07:30-13:30 (6h)" at bounding box center [543, 114] width 36 height 7
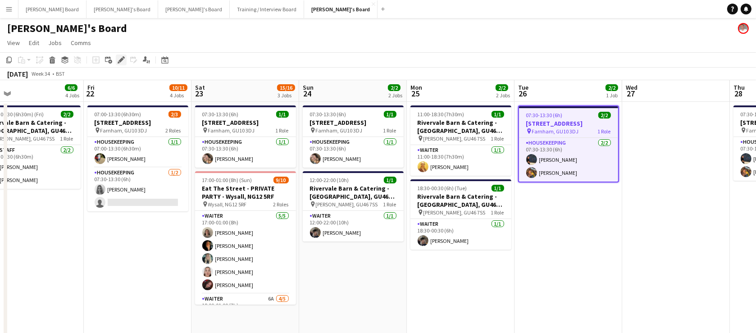
click at [118, 60] on icon "Edit" at bounding box center [121, 59] width 7 height 7
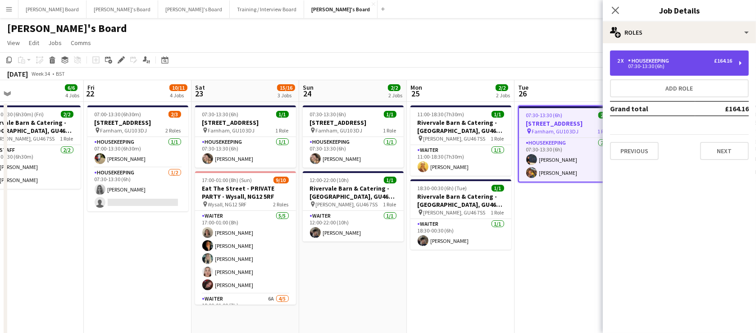
click at [632, 60] on div "Housekeeping" at bounding box center [650, 61] width 45 height 6
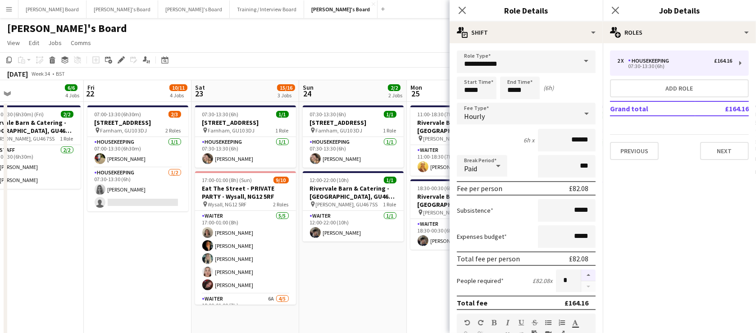
click at [582, 276] on button "button" at bounding box center [588, 275] width 14 height 12
type input "*"
click at [427, 288] on app-date-cell "11:00-18:30 (7h30m) 1/1 Rivervale Barn & Catering - [GEOGRAPHIC_DATA] pin [PERS…" at bounding box center [461, 275] width 108 height 347
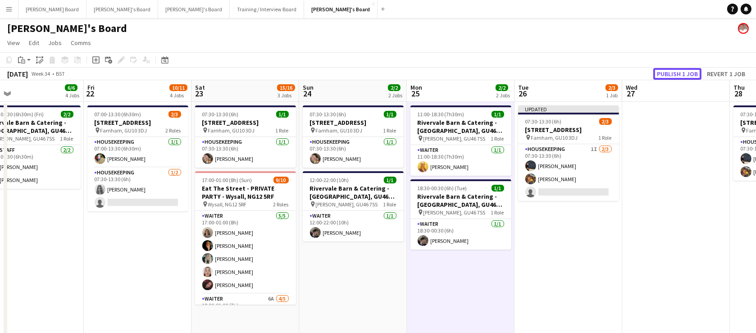
click at [675, 72] on button "Publish 1 job" at bounding box center [677, 74] width 48 height 12
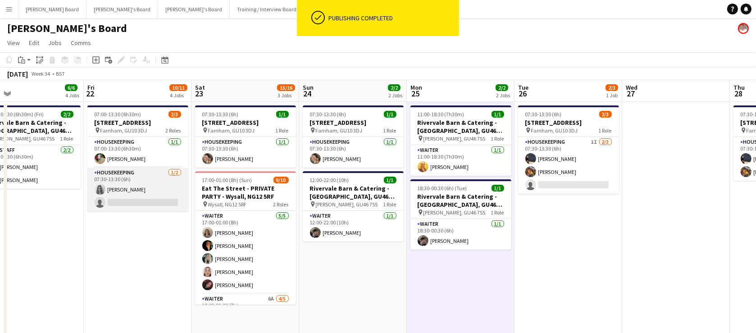
click at [171, 197] on app-card-role "Housekeeping [DATE] 07:30-13:30 (6h) [PERSON_NAME] single-neutral-actions" at bounding box center [137, 190] width 101 height 44
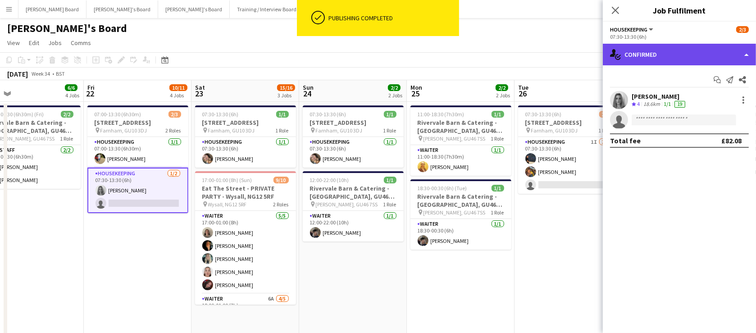
click at [678, 62] on div "single-neutral-actions-check-2 Confirmed" at bounding box center [679, 55] width 153 height 22
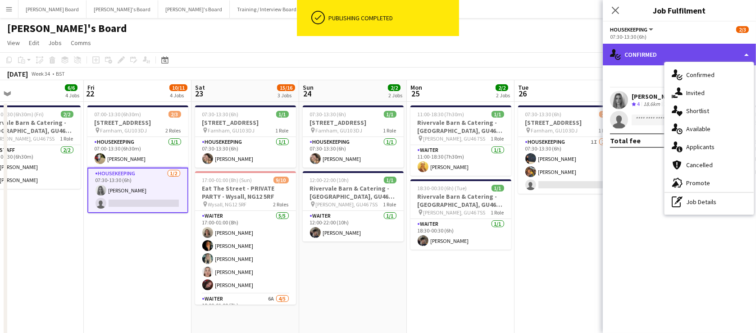
click at [678, 61] on div "single-neutral-actions-check-2 Confirmed" at bounding box center [679, 55] width 153 height 22
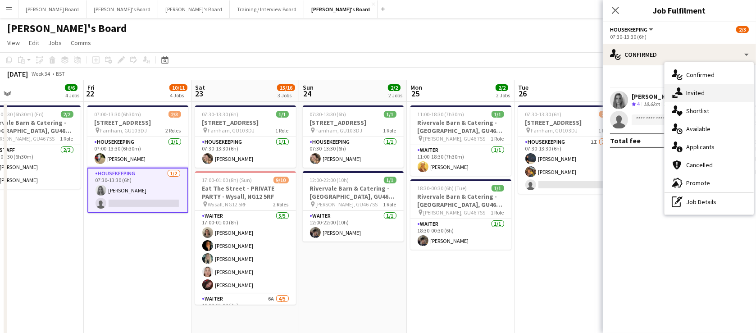
click at [699, 95] on div "single-neutral-actions-share-1 Invited" at bounding box center [708, 93] width 89 height 18
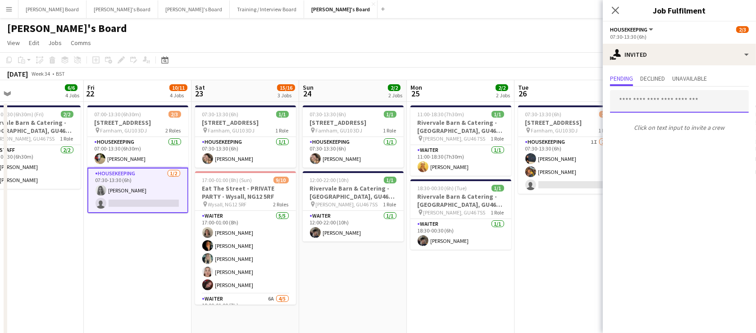
click at [649, 102] on input "text" at bounding box center [679, 101] width 139 height 23
type input "*"
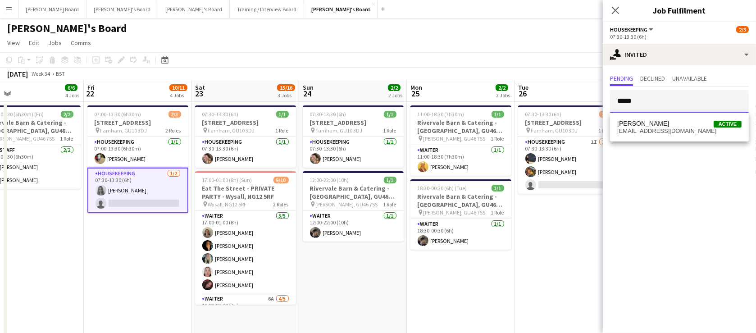
type input "*****"
click at [646, 131] on span "[EMAIL_ADDRESS][DOMAIN_NAME]" at bounding box center [679, 130] width 124 height 7
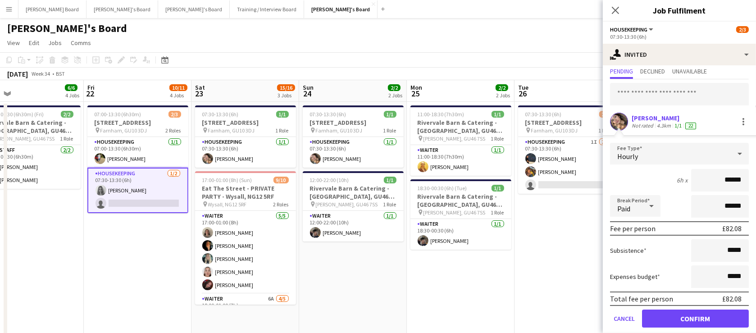
scroll to position [36, 0]
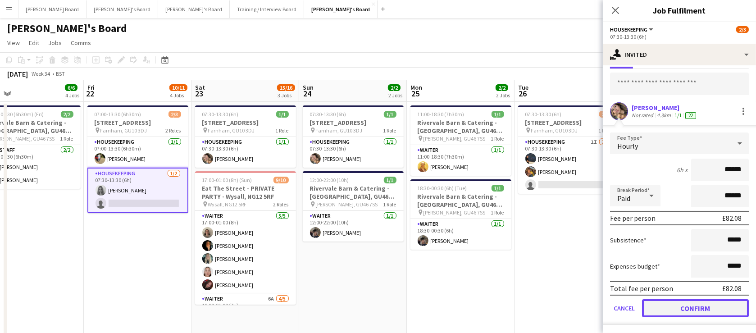
click at [686, 304] on button "Confirm" at bounding box center [695, 308] width 107 height 18
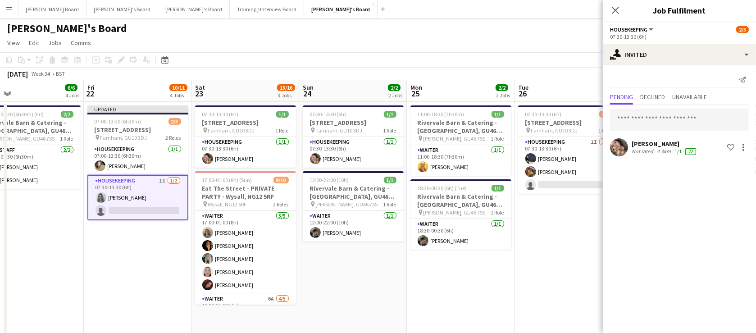
scroll to position [0, 0]
click at [640, 121] on input "text" at bounding box center [679, 120] width 139 height 23
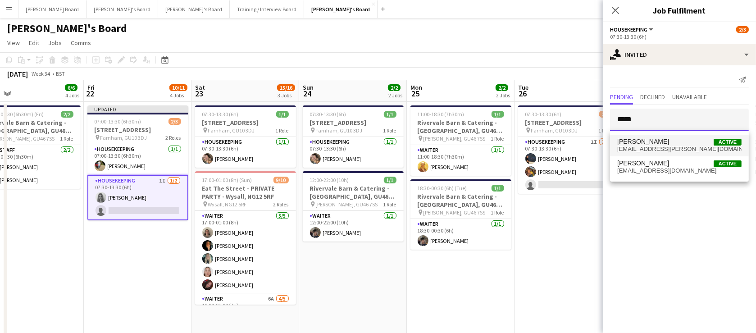
type input "*****"
click at [669, 146] on span "[EMAIL_ADDRESS][PERSON_NAME][DOMAIN_NAME]" at bounding box center [679, 148] width 124 height 7
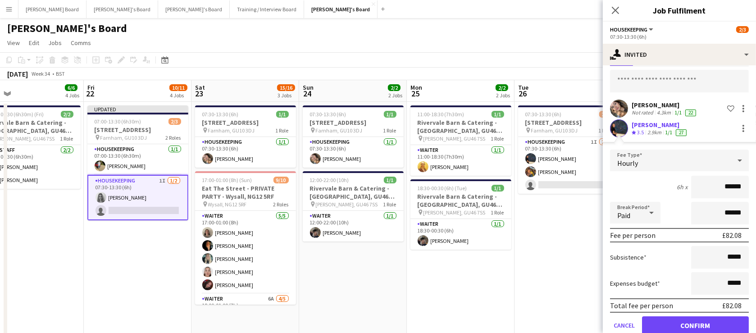
scroll to position [54, 0]
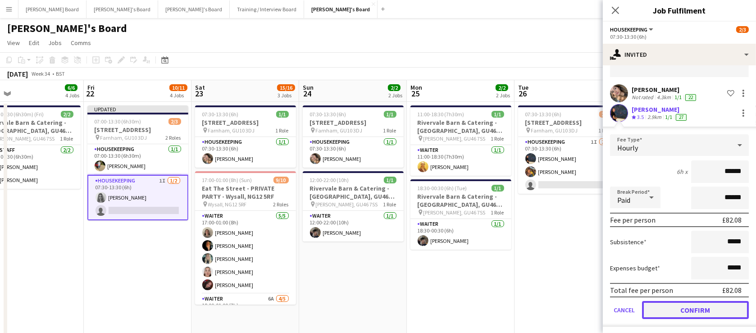
click at [684, 309] on button "Confirm" at bounding box center [695, 310] width 107 height 18
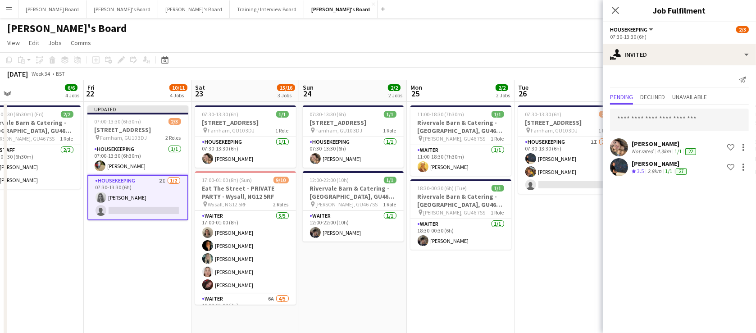
scroll to position [0, 0]
click at [635, 116] on input "text" at bounding box center [679, 120] width 139 height 23
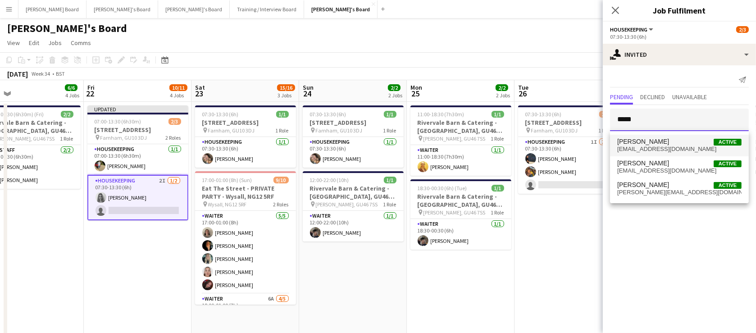
type input "*****"
click at [670, 148] on span "[EMAIL_ADDRESS][DOMAIN_NAME]" at bounding box center [679, 148] width 124 height 7
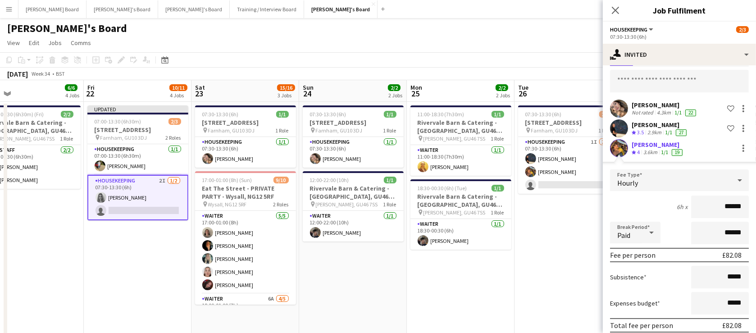
scroll to position [75, 0]
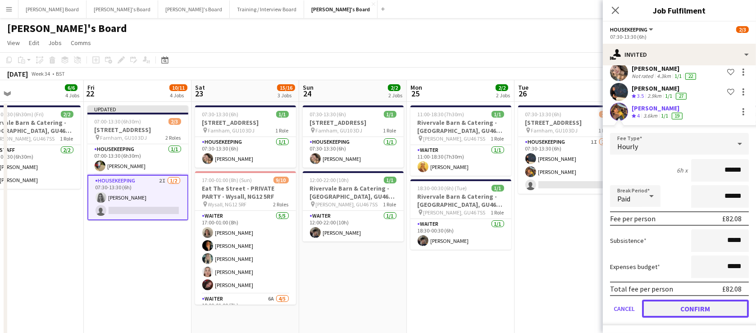
click at [686, 316] on button "Confirm" at bounding box center [695, 309] width 107 height 18
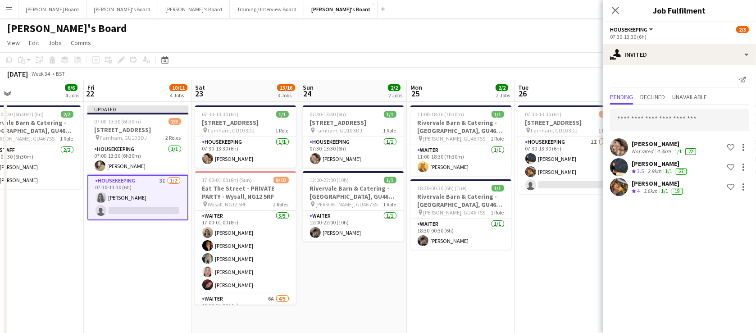
scroll to position [0, 0]
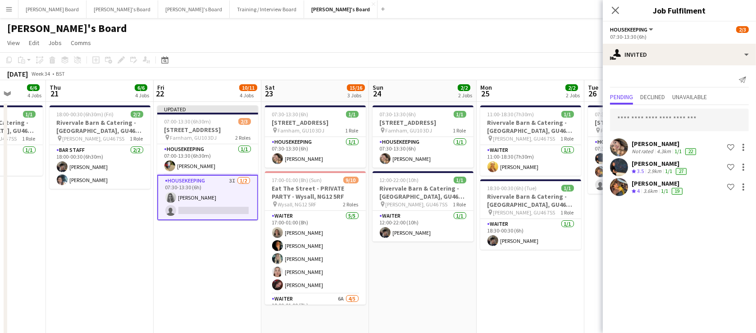
drag, startPoint x: 205, startPoint y: 270, endPoint x: 374, endPoint y: 274, distance: 168.9
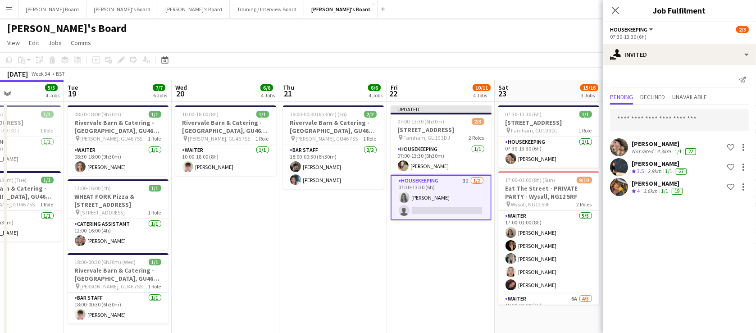
drag, startPoint x: 239, startPoint y: 251, endPoint x: 316, endPoint y: 255, distance: 77.1
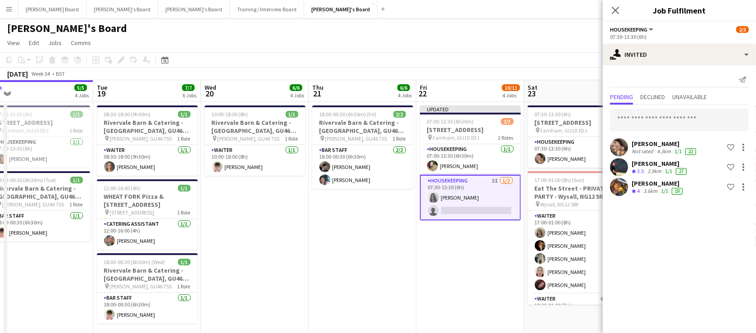
scroll to position [0, 228]
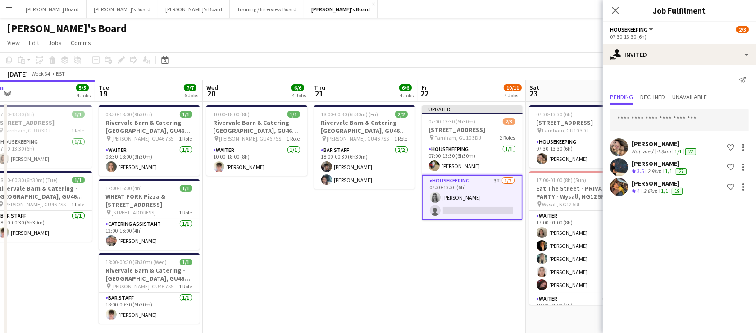
drag, startPoint x: 275, startPoint y: 254, endPoint x: 306, endPoint y: 254, distance: 31.1
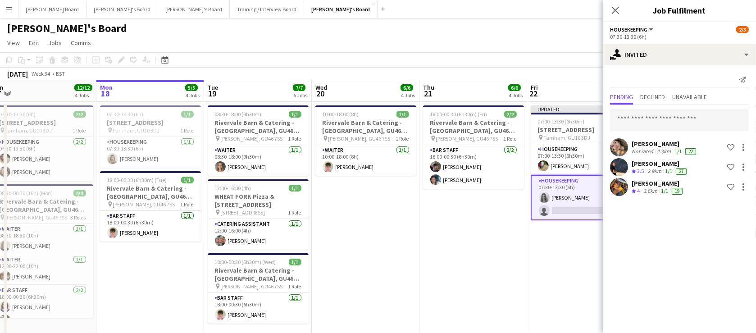
scroll to position [0, 223]
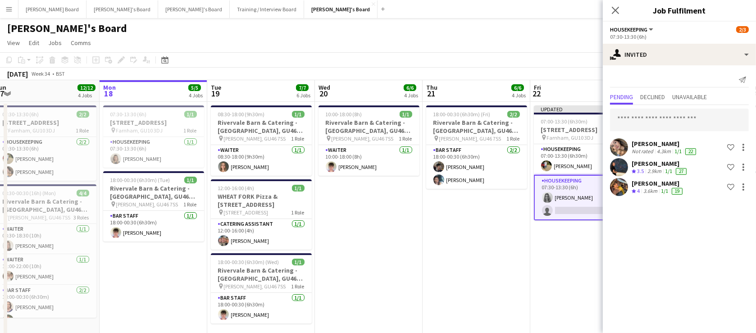
drag, startPoint x: 238, startPoint y: 244, endPoint x: 350, endPoint y: 242, distance: 112.2
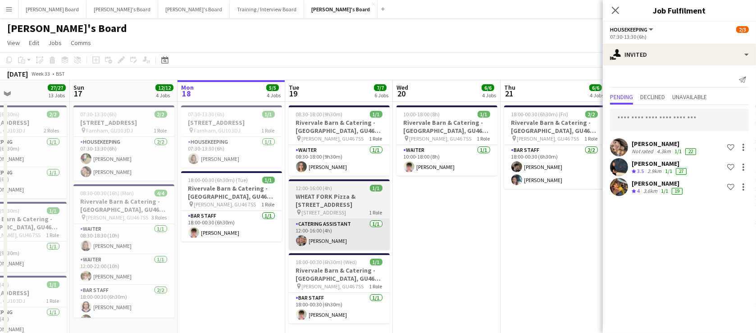
drag, startPoint x: 177, startPoint y: 221, endPoint x: 300, endPoint y: 224, distance: 123.0
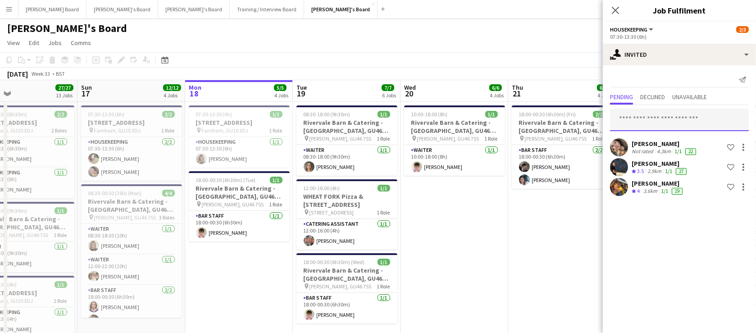
click at [685, 122] on input "text" at bounding box center [679, 120] width 139 height 23
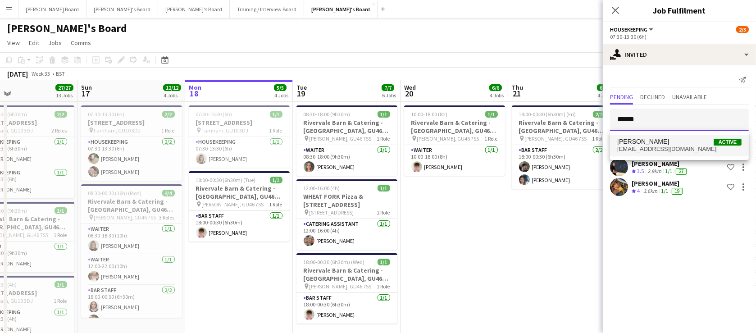
type input "******"
click at [676, 144] on span "[PERSON_NAME] Active" at bounding box center [679, 142] width 124 height 8
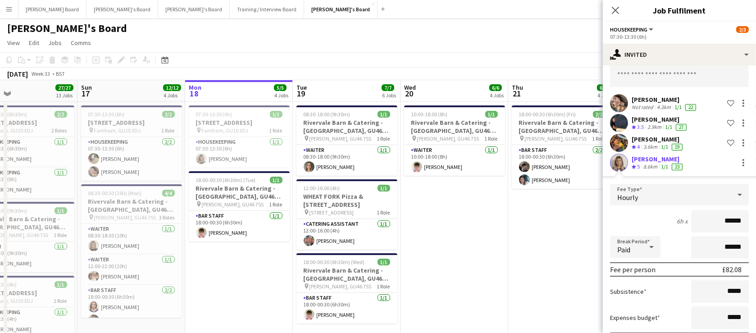
scroll to position [95, 0]
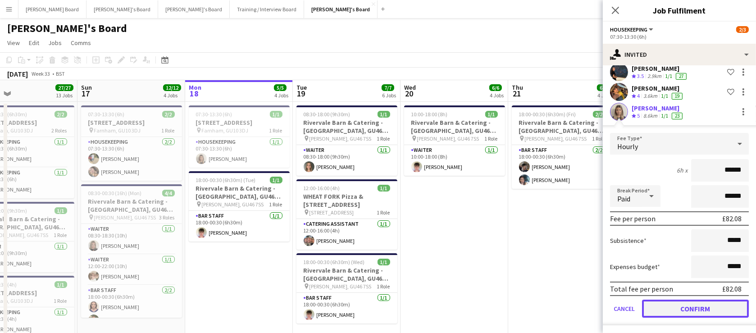
click at [681, 304] on button "Confirm" at bounding box center [695, 309] width 107 height 18
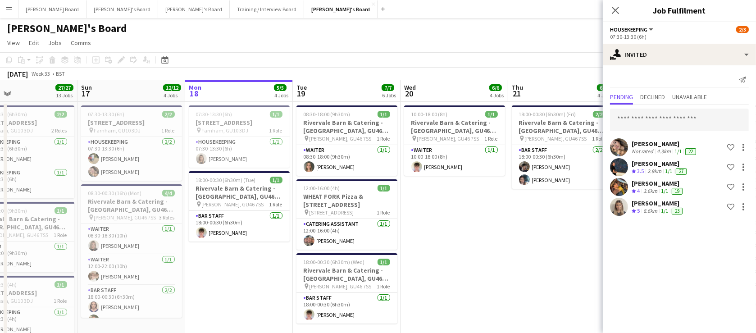
scroll to position [0, 0]
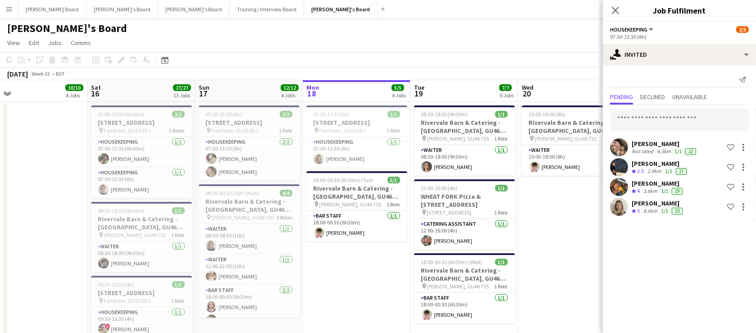
drag, startPoint x: 343, startPoint y: 264, endPoint x: 450, endPoint y: 265, distance: 107.2
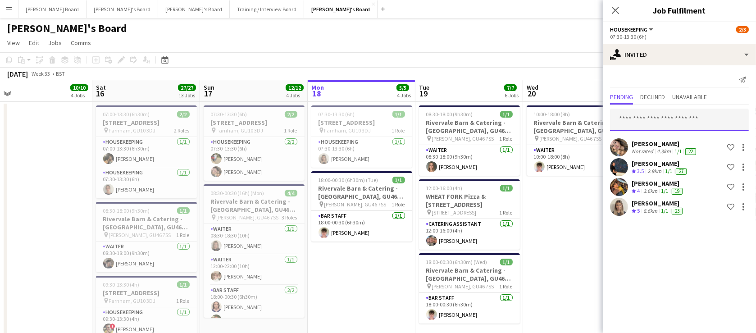
click at [649, 114] on input "text" at bounding box center [679, 120] width 139 height 23
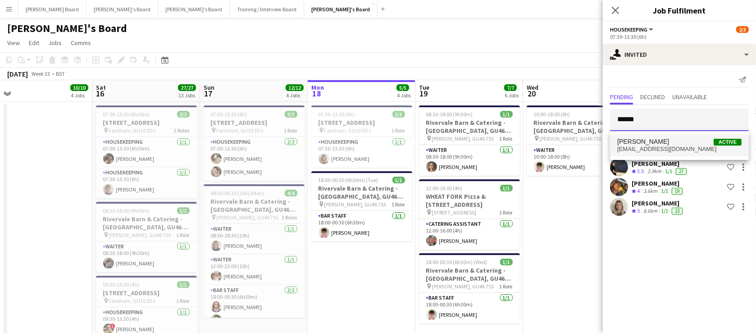
type input "******"
click at [663, 149] on span "[EMAIL_ADDRESS][DOMAIN_NAME]" at bounding box center [679, 148] width 124 height 7
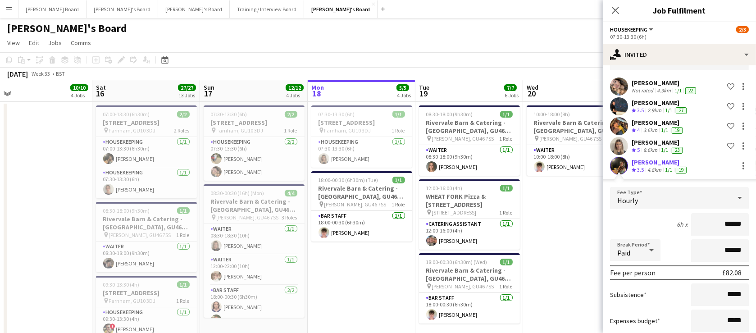
scroll to position [115, 0]
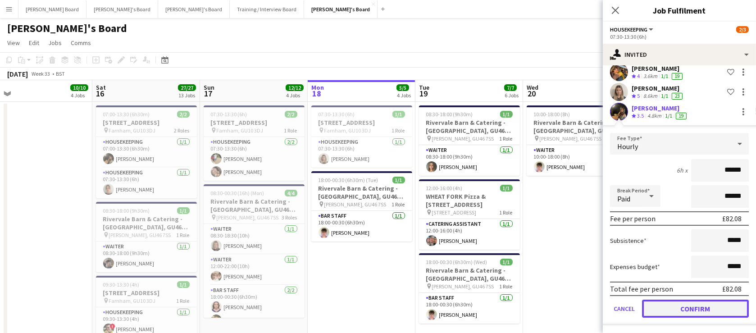
click at [677, 306] on button "Confirm" at bounding box center [695, 309] width 107 height 18
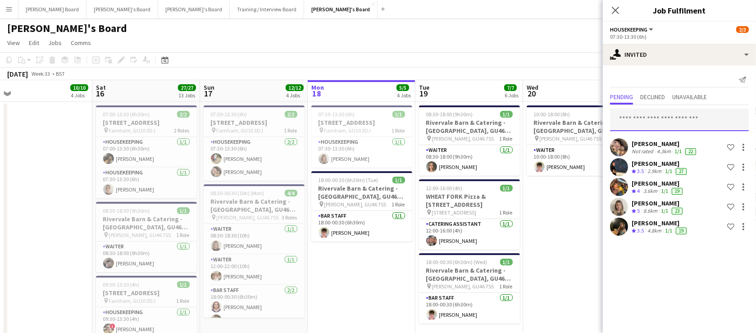
click at [641, 120] on input "text" at bounding box center [679, 120] width 139 height 23
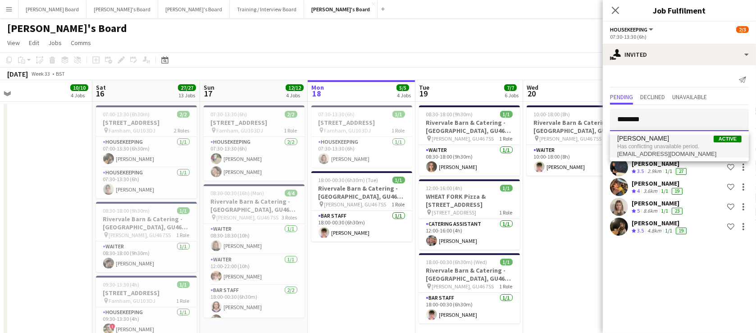
type input "********"
click at [660, 150] on span "[EMAIL_ADDRESS][DOMAIN_NAME]" at bounding box center [679, 153] width 124 height 7
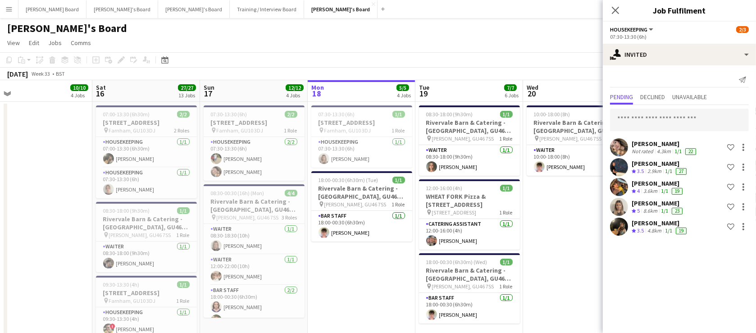
click at [567, 246] on app-date-cell "10:00-18:00 (8h) 1/1 Rivervale Barn & Catering - [GEOGRAPHIC_DATA], GU46 7SS pi…" at bounding box center [577, 275] width 108 height 347
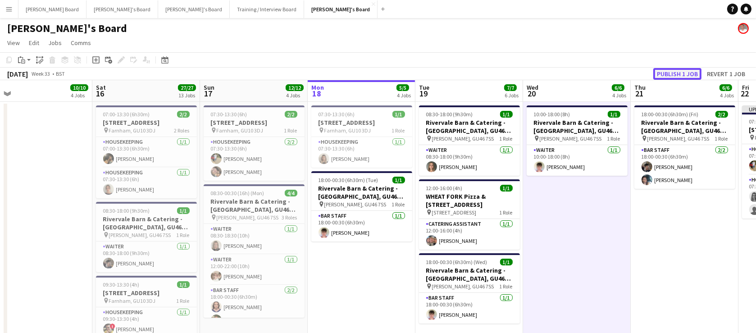
click at [678, 70] on button "Publish 1 job" at bounding box center [677, 74] width 48 height 12
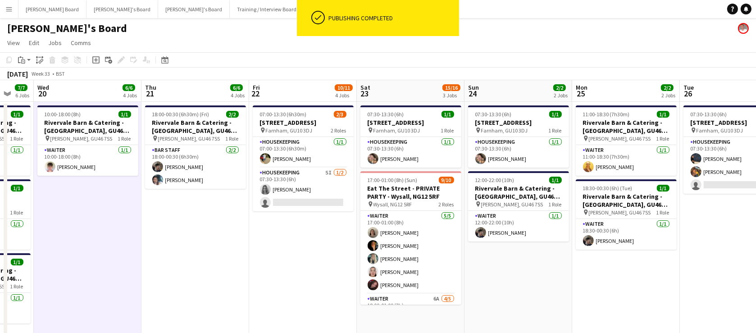
drag, startPoint x: 728, startPoint y: 269, endPoint x: 215, endPoint y: 259, distance: 513.1
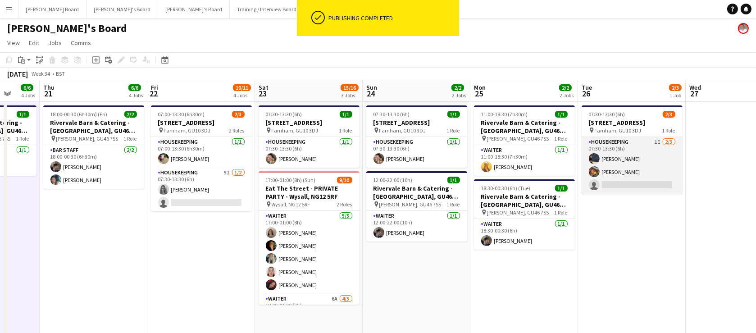
click at [631, 179] on app-card-role "Housekeeping 1I [DATE] 07:30-13:30 (6h) [PERSON_NAME] [PERSON_NAME] single-neut…" at bounding box center [631, 165] width 101 height 57
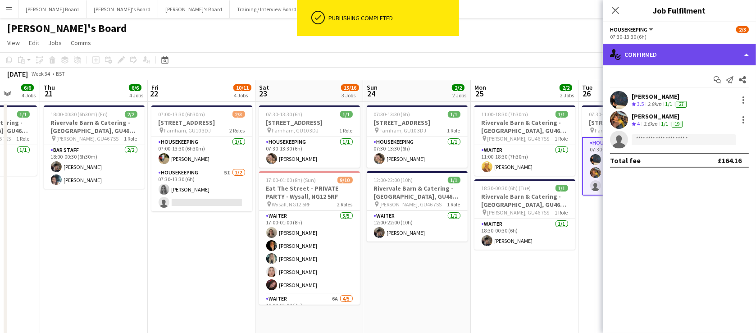
click at [681, 50] on div "single-neutral-actions-check-2 Confirmed" at bounding box center [679, 55] width 153 height 22
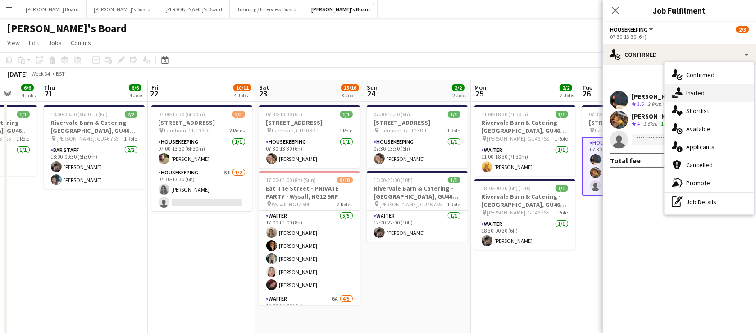
click at [710, 91] on div "single-neutral-actions-share-1 Invited" at bounding box center [708, 93] width 89 height 18
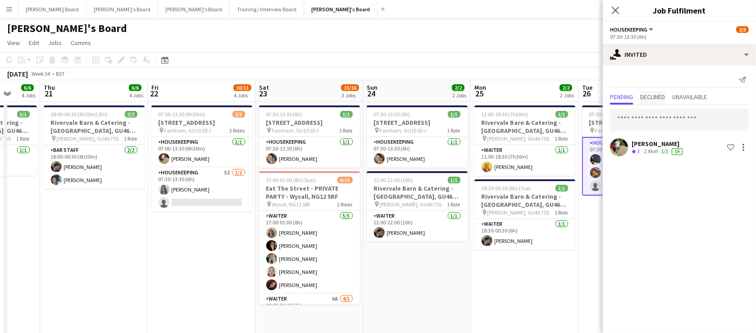
click at [665, 97] on span "Declined" at bounding box center [652, 97] width 25 height 6
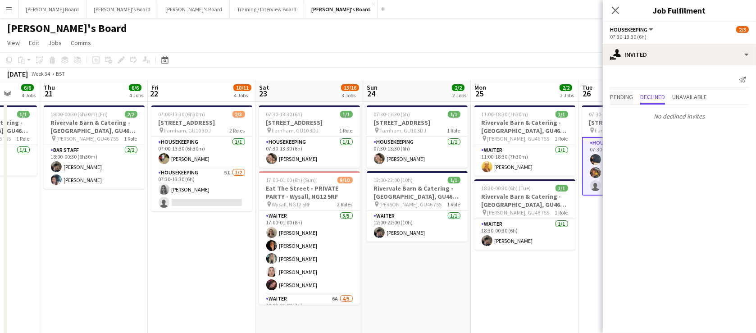
click at [633, 94] on span "Pending" at bounding box center [621, 97] width 23 height 6
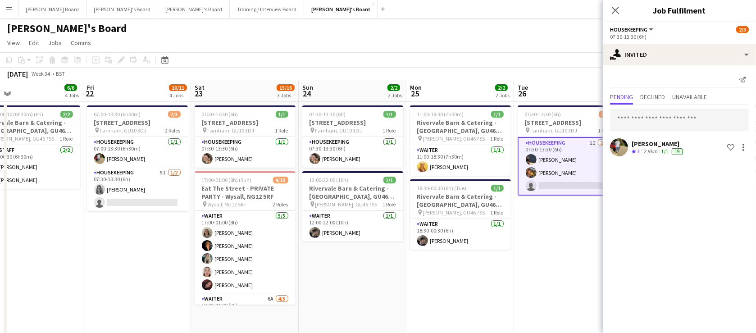
drag, startPoint x: 528, startPoint y: 235, endPoint x: 504, endPoint y: 223, distance: 26.8
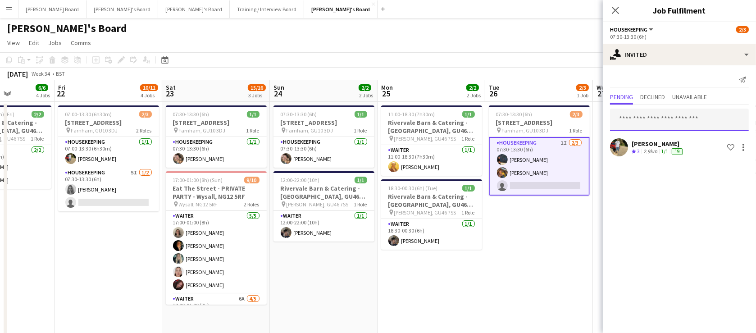
click at [695, 118] on input "text" at bounding box center [679, 120] width 139 height 23
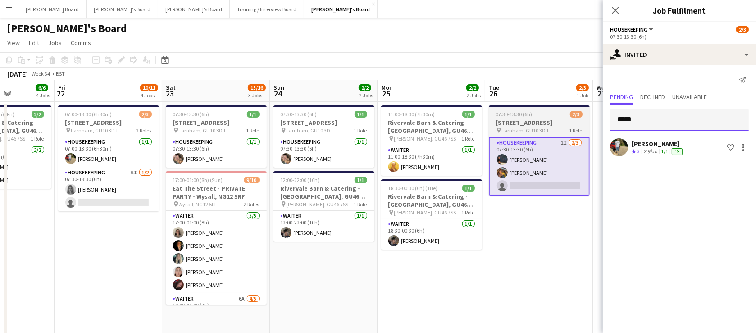
drag, startPoint x: 668, startPoint y: 126, endPoint x: 581, endPoint y: 135, distance: 87.3
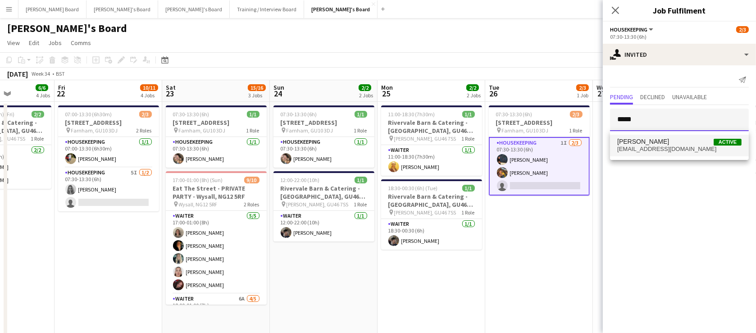
type input "*****"
click at [668, 143] on span "[PERSON_NAME] Active" at bounding box center [679, 142] width 124 height 8
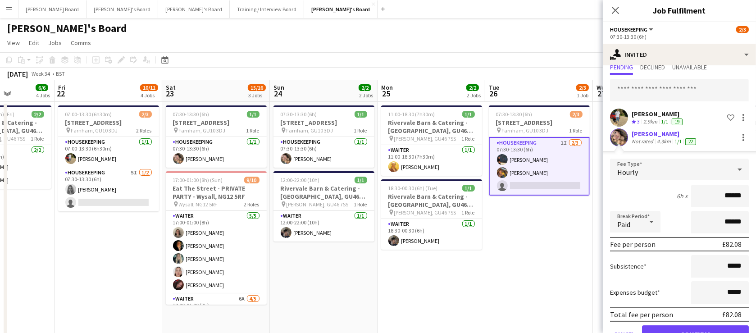
scroll to position [55, 0]
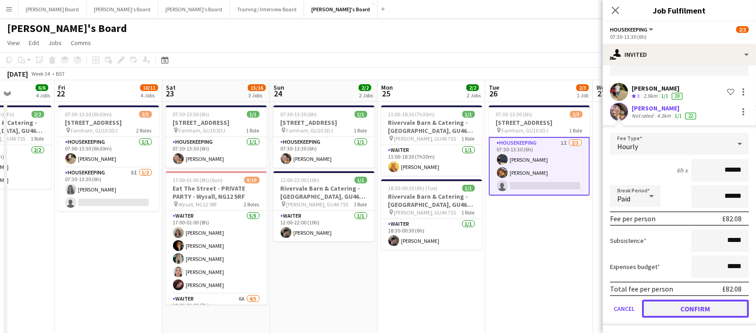
click at [676, 306] on button "Confirm" at bounding box center [695, 309] width 107 height 18
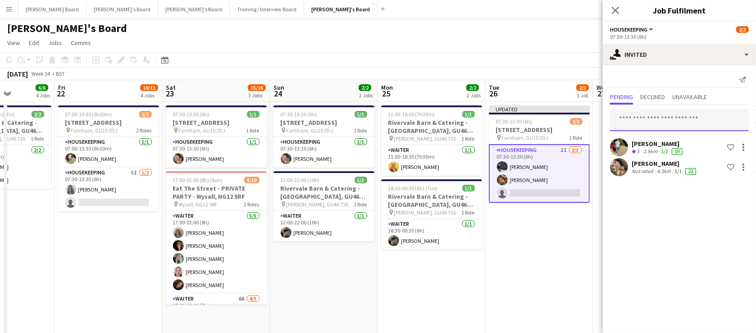
click at [654, 109] on input "text" at bounding box center [679, 120] width 139 height 23
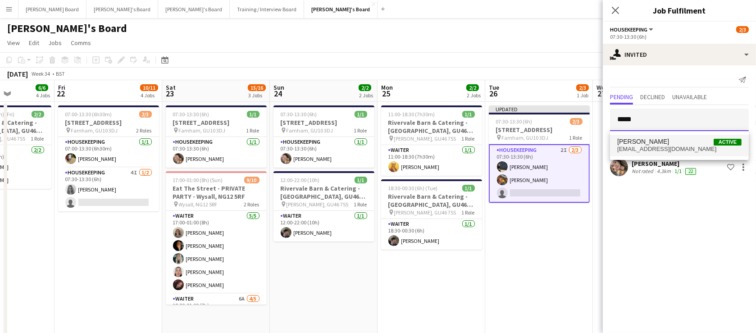
type input "*****"
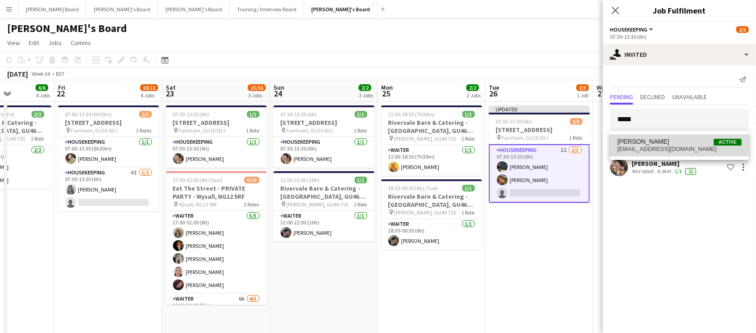
click at [667, 149] on span "[EMAIL_ADDRESS][DOMAIN_NAME]" at bounding box center [679, 148] width 124 height 7
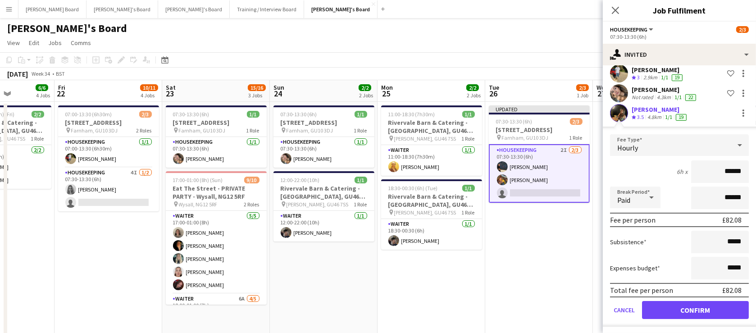
scroll to position [75, 0]
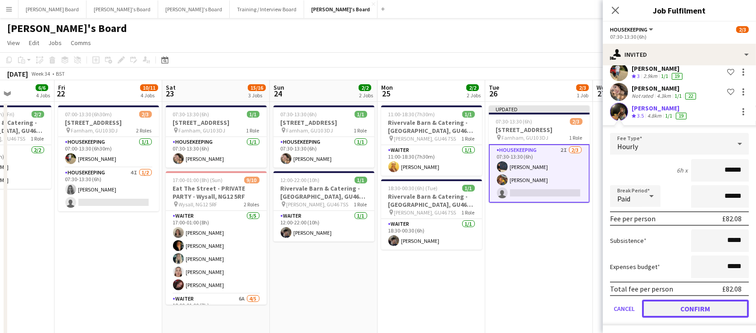
click at [694, 306] on button "Confirm" at bounding box center [695, 309] width 107 height 18
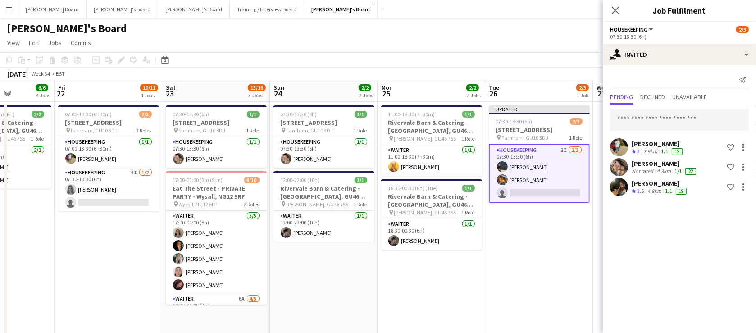
scroll to position [0, 0]
click at [656, 110] on input "text" at bounding box center [679, 120] width 139 height 23
drag, startPoint x: 660, startPoint y: 117, endPoint x: 603, endPoint y: 123, distance: 58.0
click at [603, 123] on form "*******" at bounding box center [679, 120] width 153 height 23
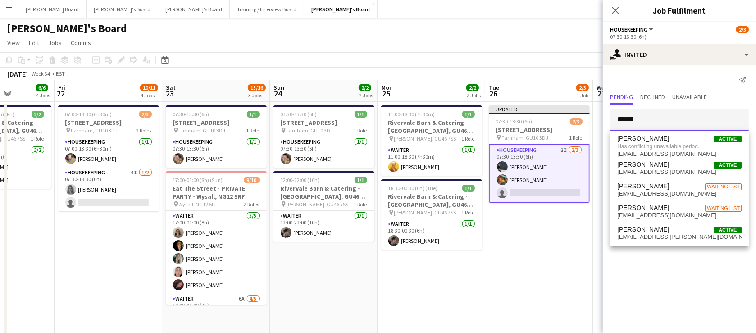
type input "******"
click at [509, 274] on app-date-cell "Updated 07:30-13:30 (6h) 2/[STREET_ADDRESS] pin [PERSON_NAME], GU10 3DJ 1 Role …" at bounding box center [539, 275] width 108 height 347
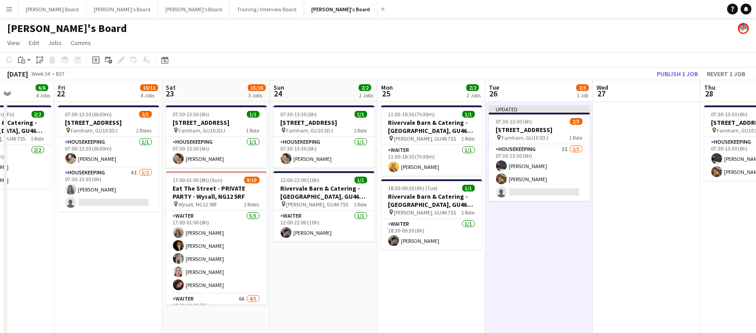
click at [668, 67] on app-toolbar "Copy Paste Paste Ctrl+V Paste with crew Ctrl+Shift+V Paste linked Job [GEOGRAPH…" at bounding box center [378, 59] width 756 height 15
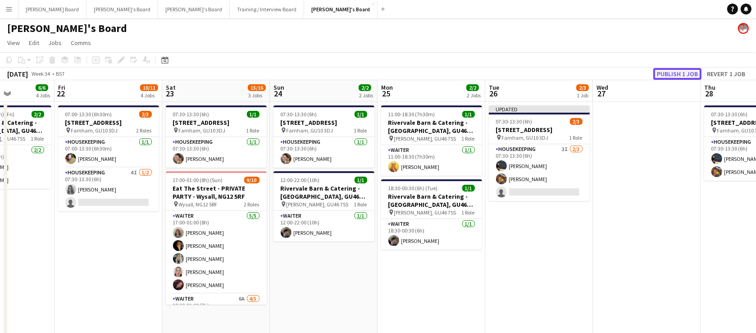
click at [667, 70] on button "Publish 1 job" at bounding box center [677, 74] width 48 height 12
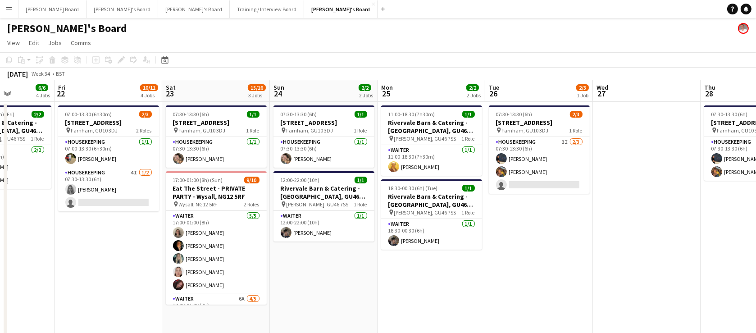
click at [86, 249] on app-date-cell "07:00-13:30 (6h30m) [STREET_ADDRESS] pin Farnham, GU10 3DJ 2 Roles Housekeeping…" at bounding box center [108, 275] width 108 height 347
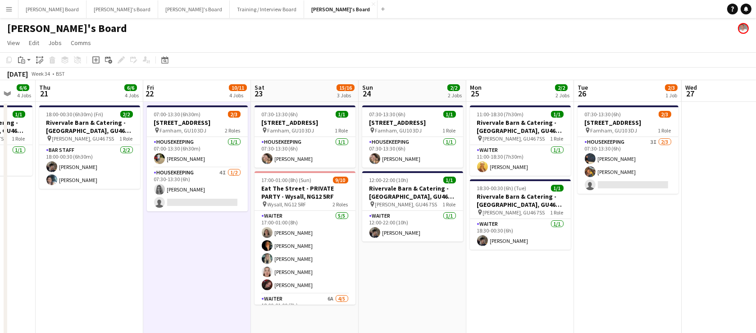
drag, startPoint x: 339, startPoint y: 281, endPoint x: 434, endPoint y: 292, distance: 96.0
